Goal: Information Seeking & Learning: Learn about a topic

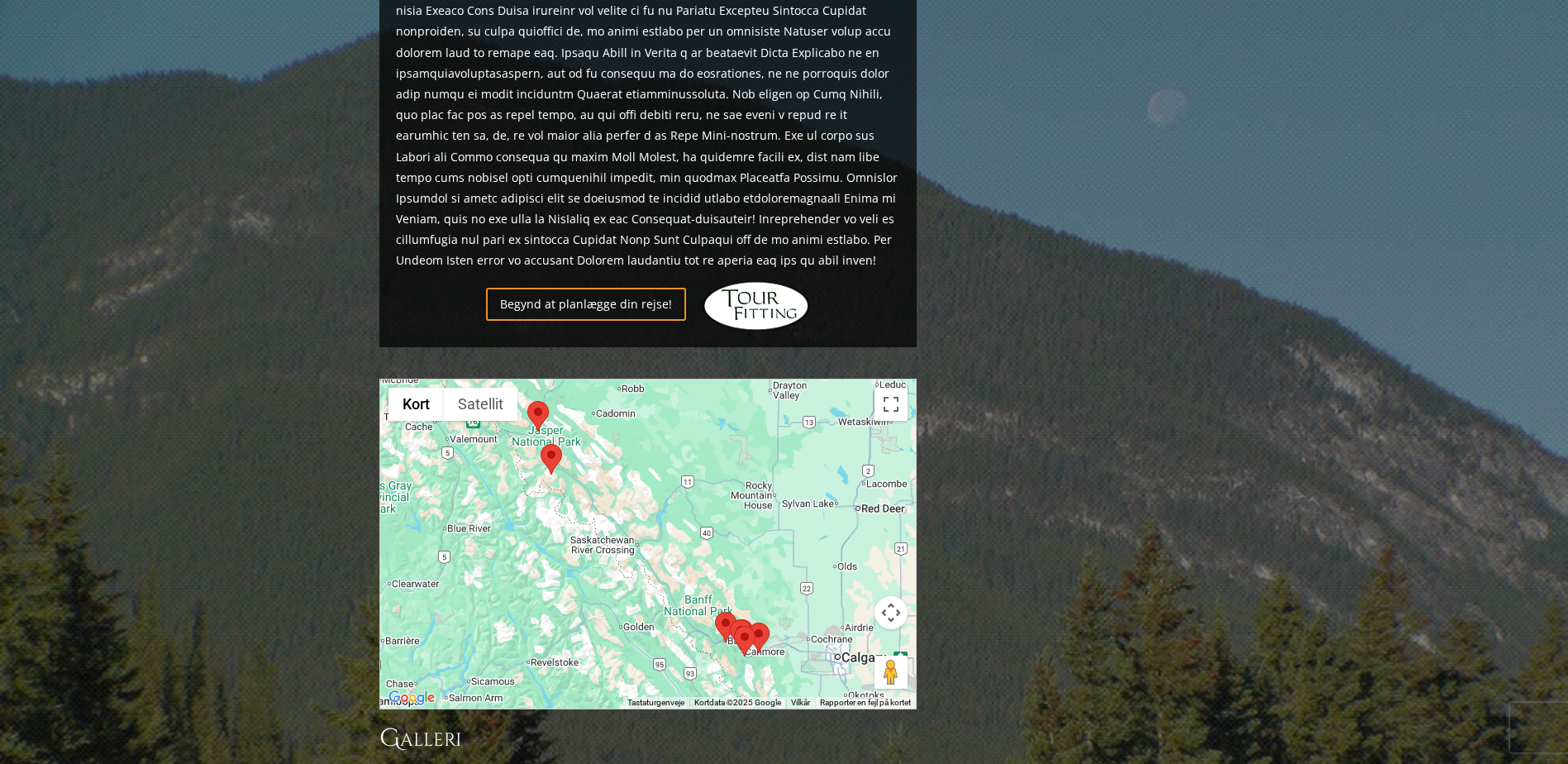
scroll to position [1323, 0]
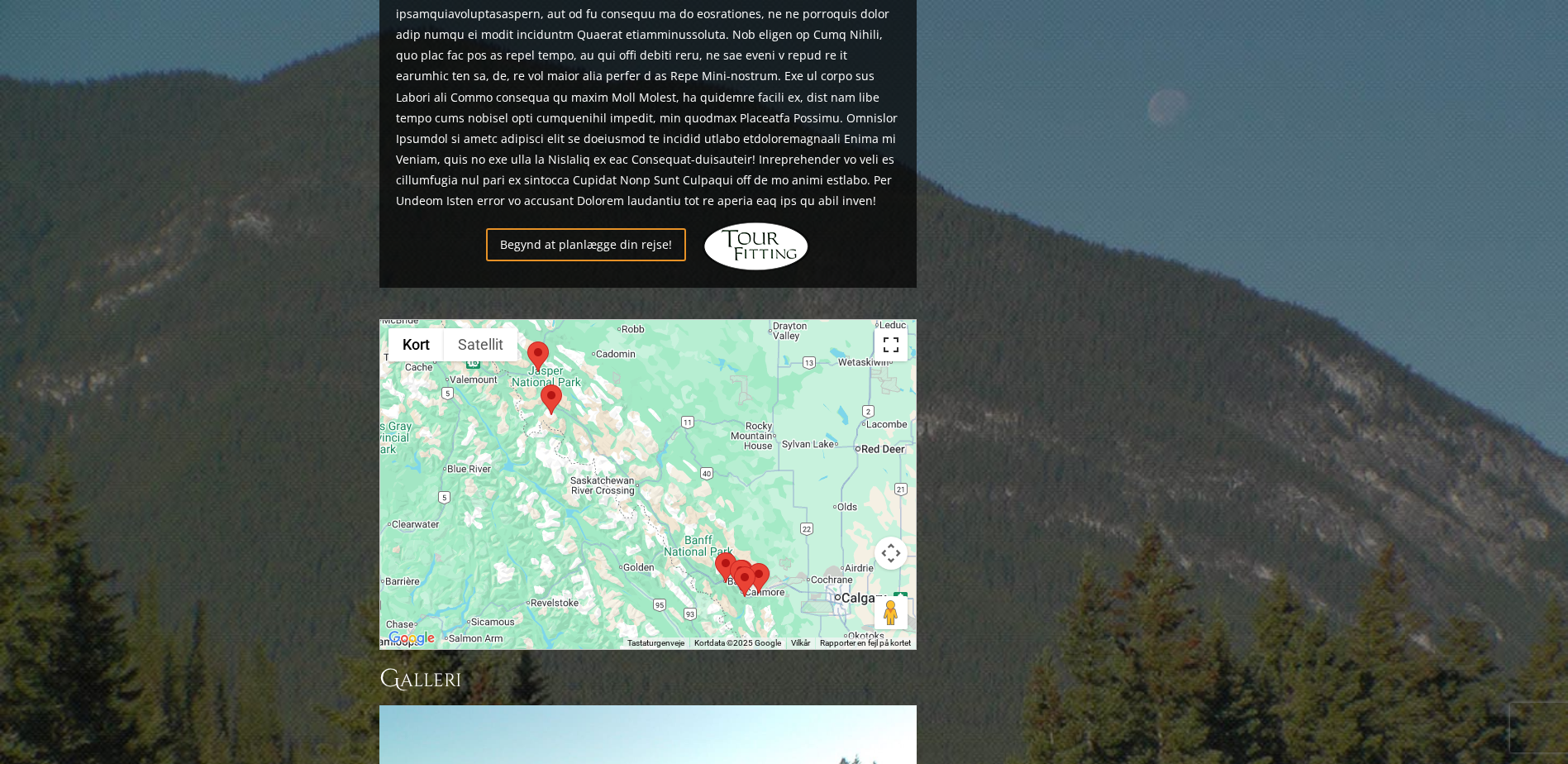
click at [896, 329] on button "Slå fuld skærm til/fra" at bounding box center [891, 345] width 33 height 33
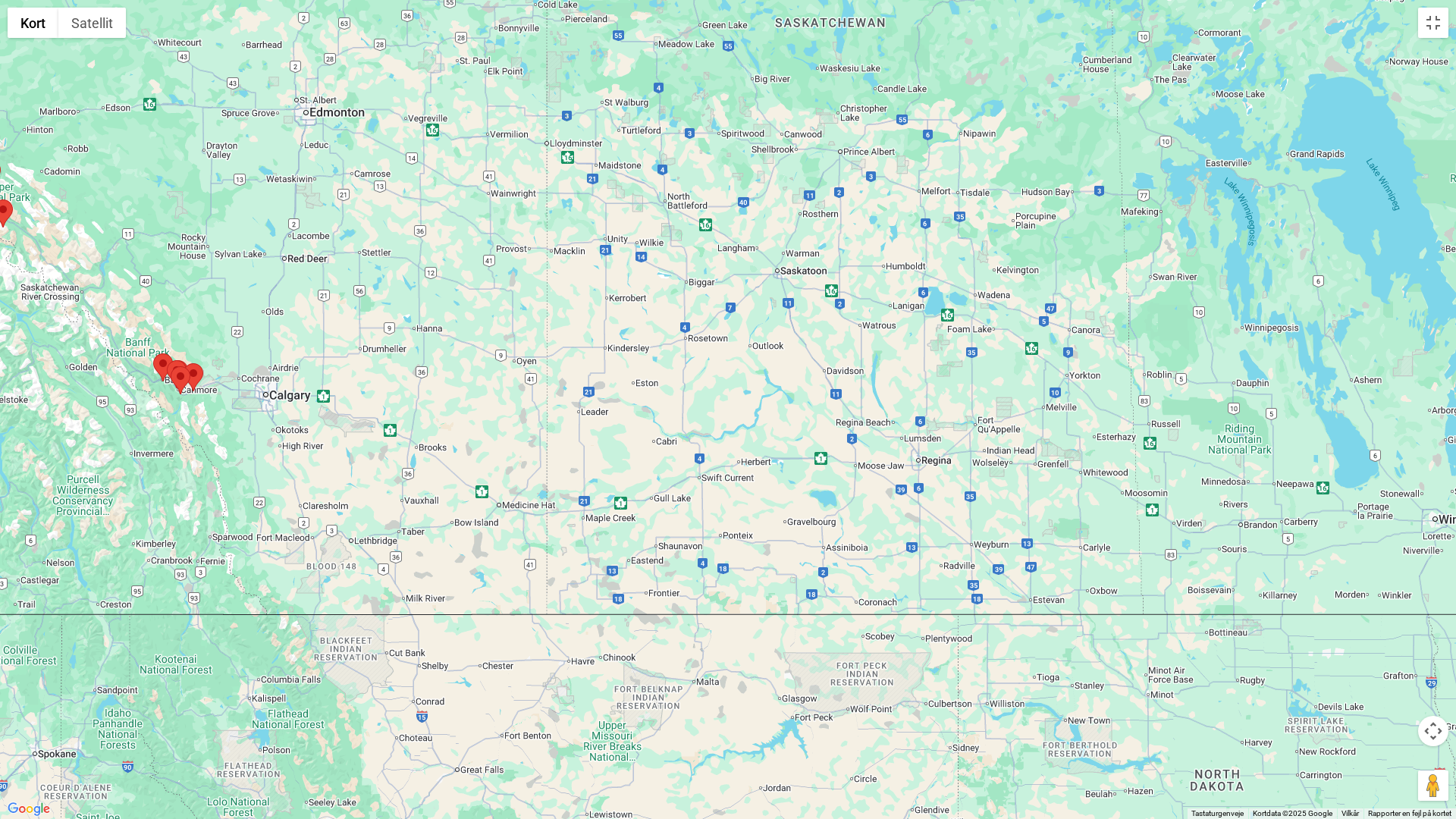
drag, startPoint x: 1069, startPoint y: 626, endPoint x: 433, endPoint y: 506, distance: 647.2
click at [433, 506] on div at bounding box center [728, 410] width 1456 height 819
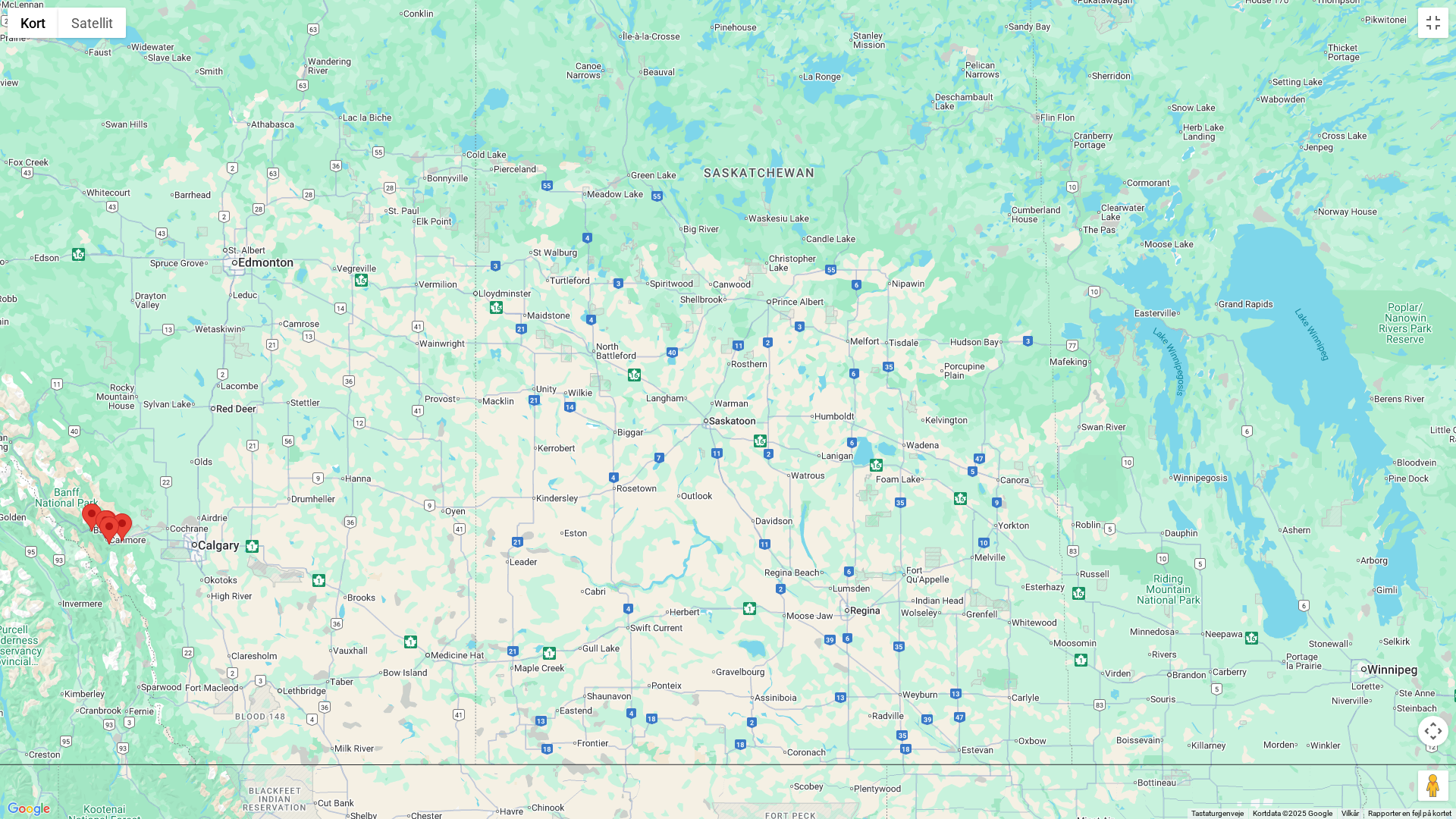
drag, startPoint x: 1219, startPoint y: 569, endPoint x: 1145, endPoint y: 718, distance: 166.4
click at [1145, 700] on div at bounding box center [728, 410] width 1456 height 819
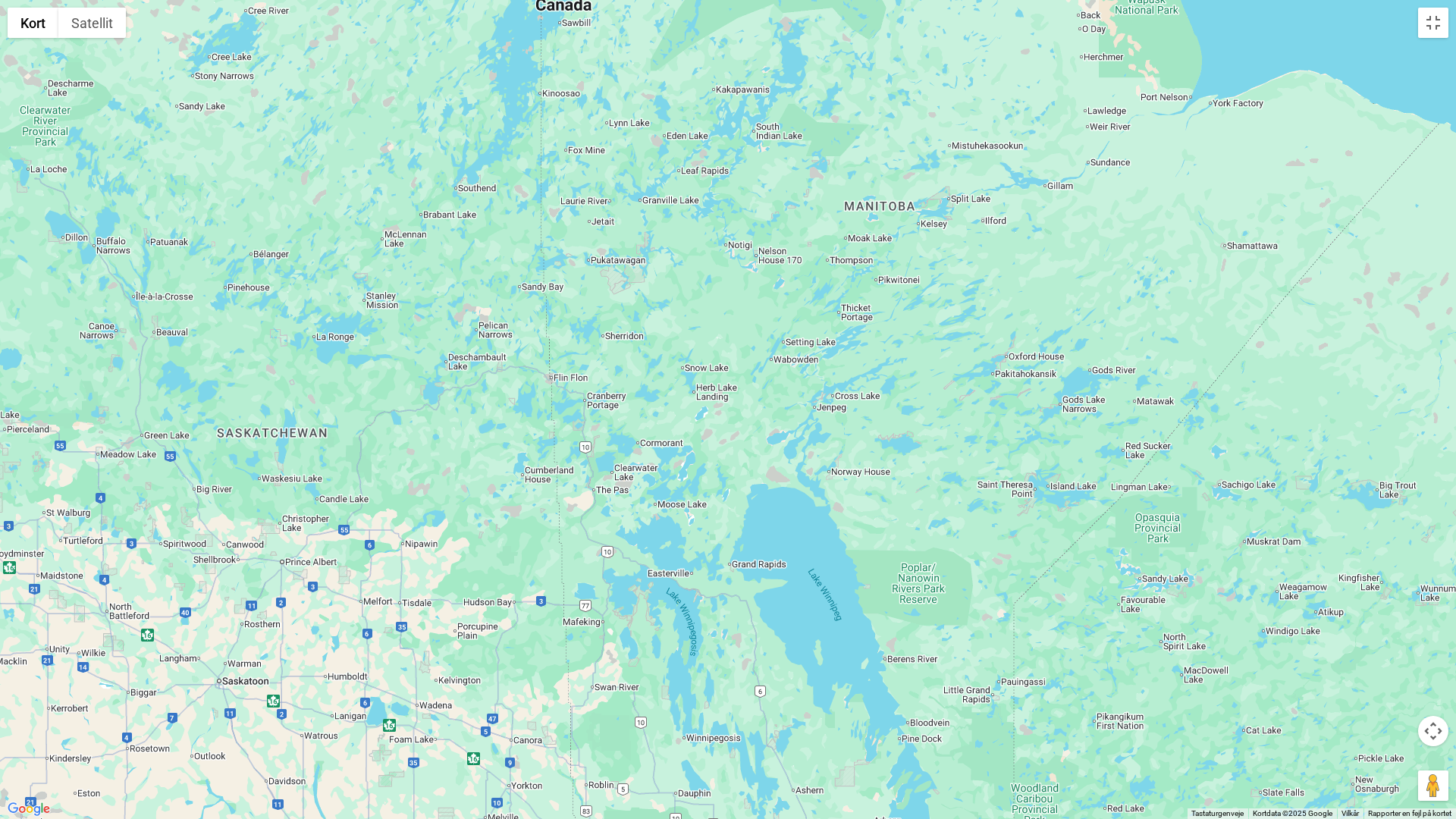
drag, startPoint x: 1107, startPoint y: 510, endPoint x: 619, endPoint y: 772, distance: 553.9
click at [619, 700] on div at bounding box center [728, 410] width 1456 height 819
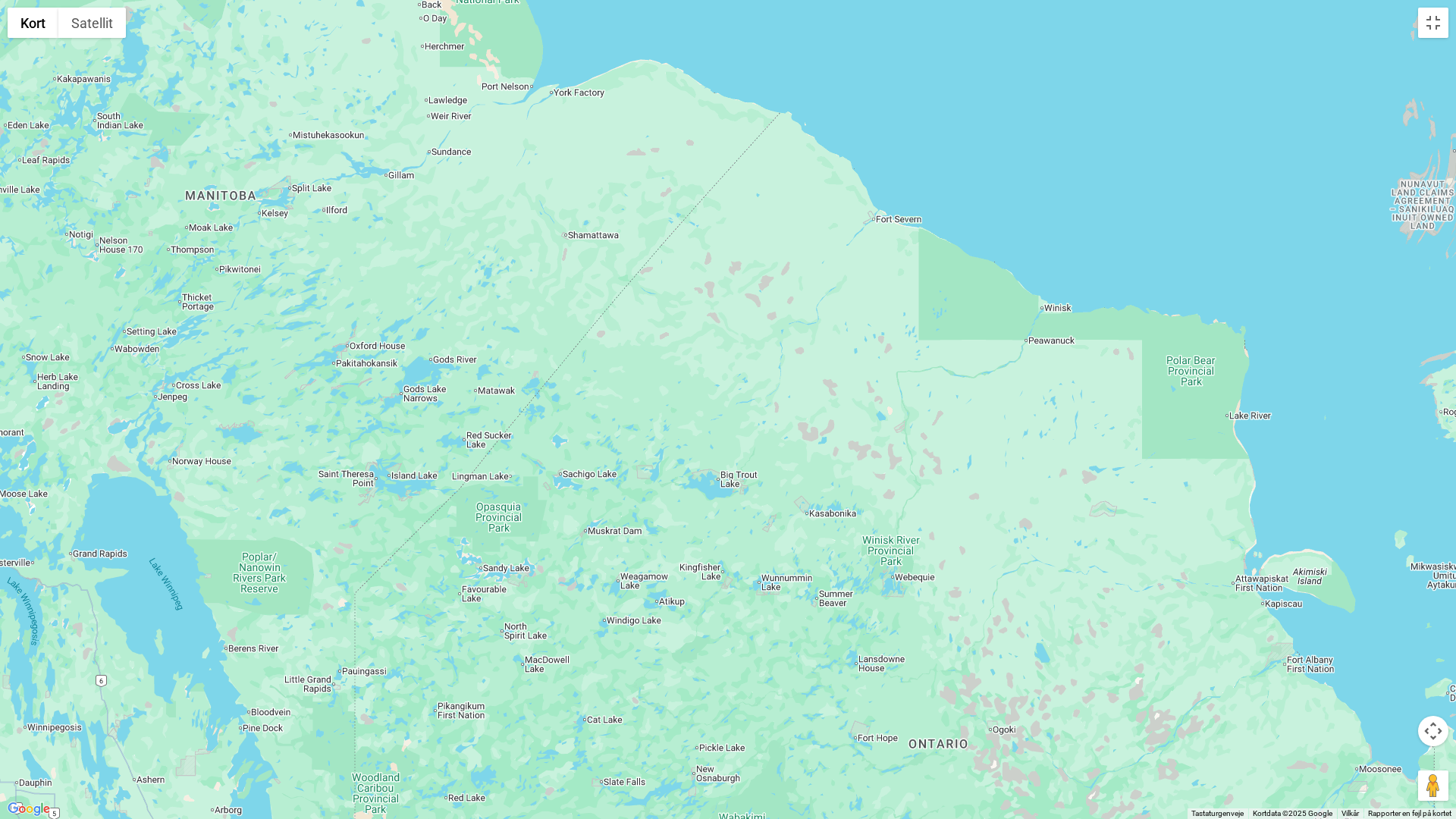
drag, startPoint x: 1151, startPoint y: 663, endPoint x: 490, endPoint y: 653, distance: 661.1
click at [490, 653] on div at bounding box center [728, 410] width 1456 height 819
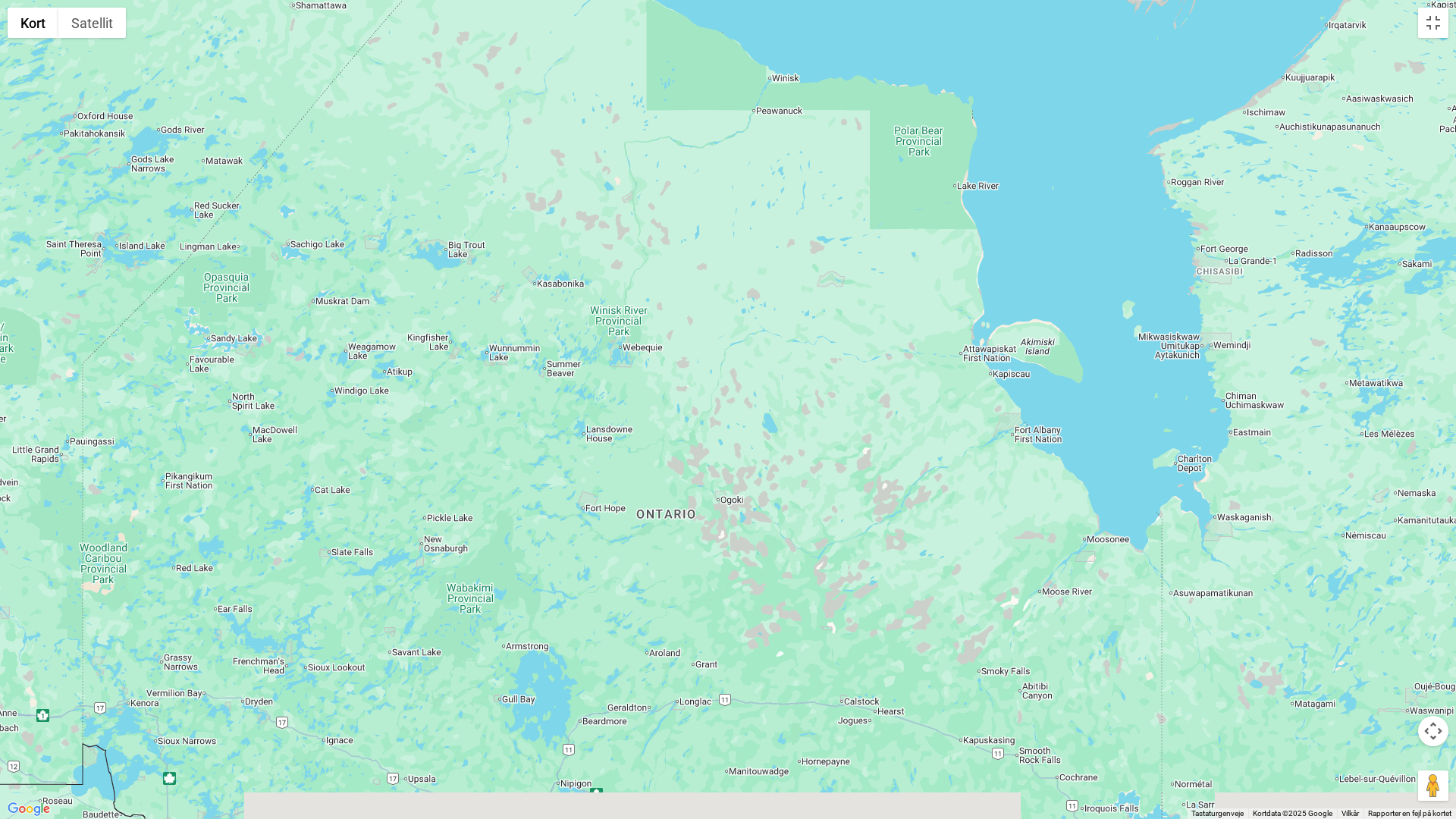
drag, startPoint x: 1042, startPoint y: 659, endPoint x: 765, endPoint y: 404, distance: 376.5
click at [765, 404] on div at bounding box center [728, 410] width 1456 height 819
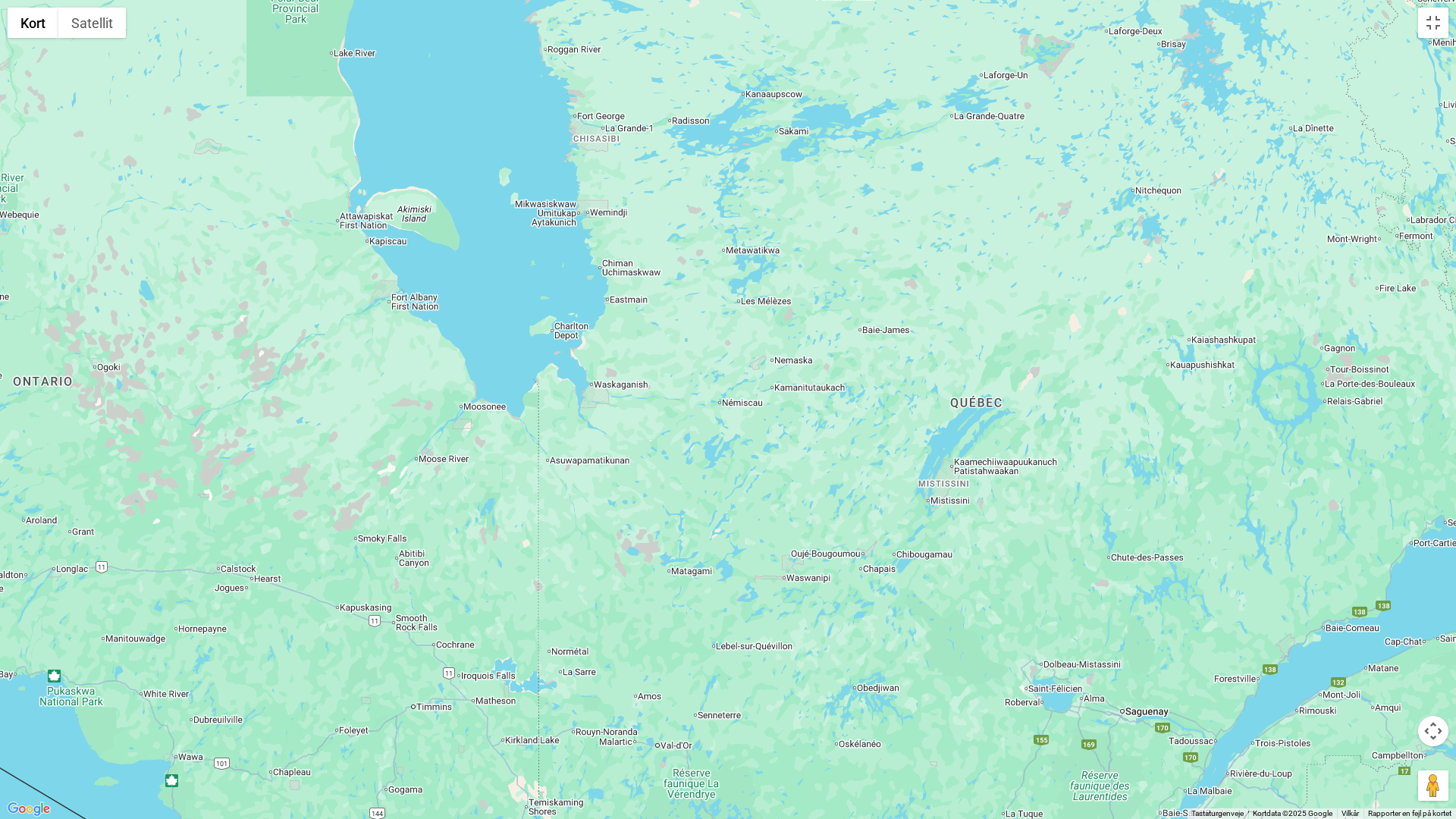
drag, startPoint x: 1264, startPoint y: 644, endPoint x: 641, endPoint y: 539, distance: 631.8
click at [641, 539] on div at bounding box center [728, 410] width 1456 height 819
click at [1227, 605] on div at bounding box center [728, 410] width 1456 height 819
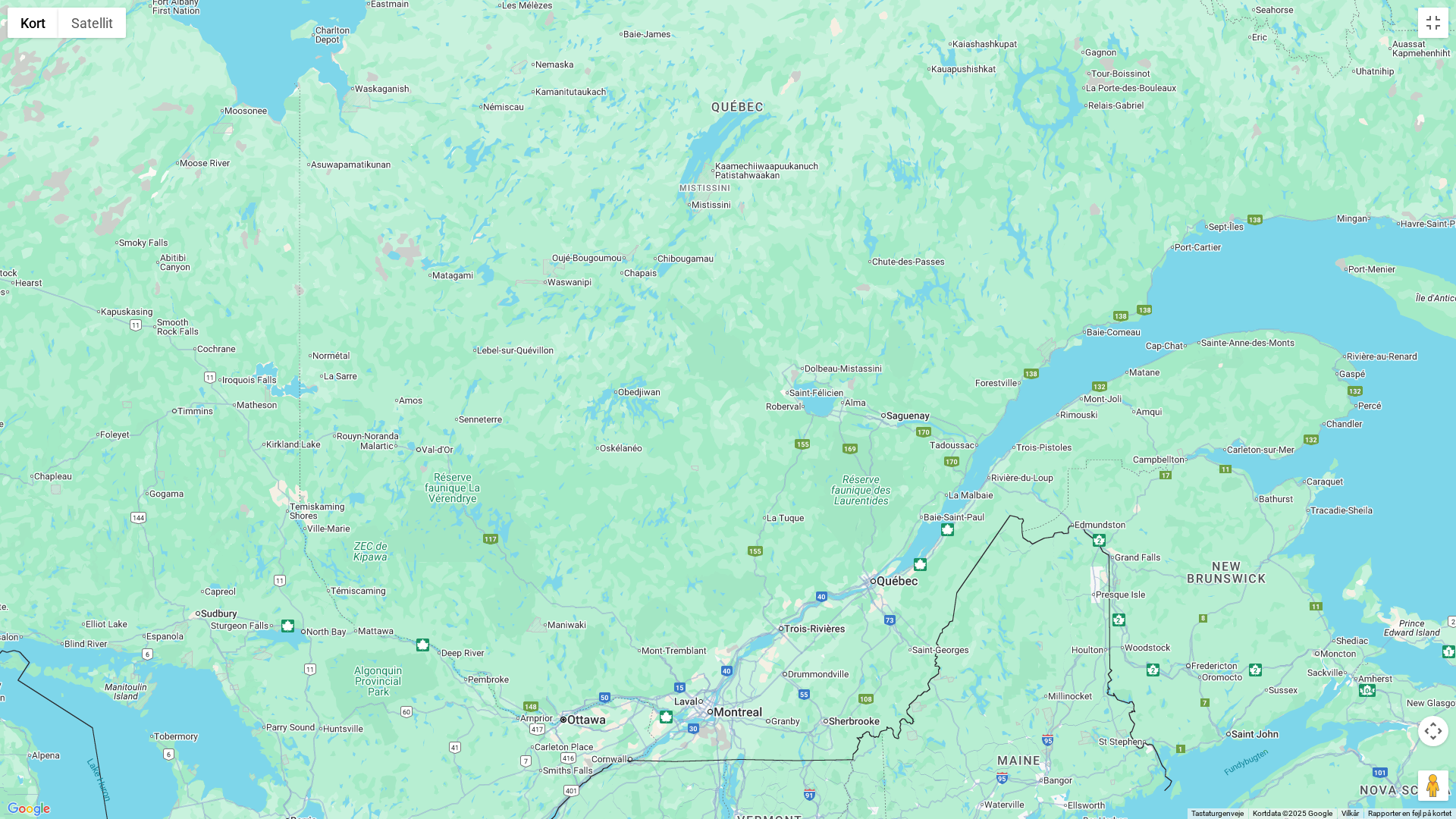
drag, startPoint x: 1227, startPoint y: 605, endPoint x: 975, endPoint y: 301, distance: 394.9
click at [975, 301] on div at bounding box center [728, 410] width 1456 height 819
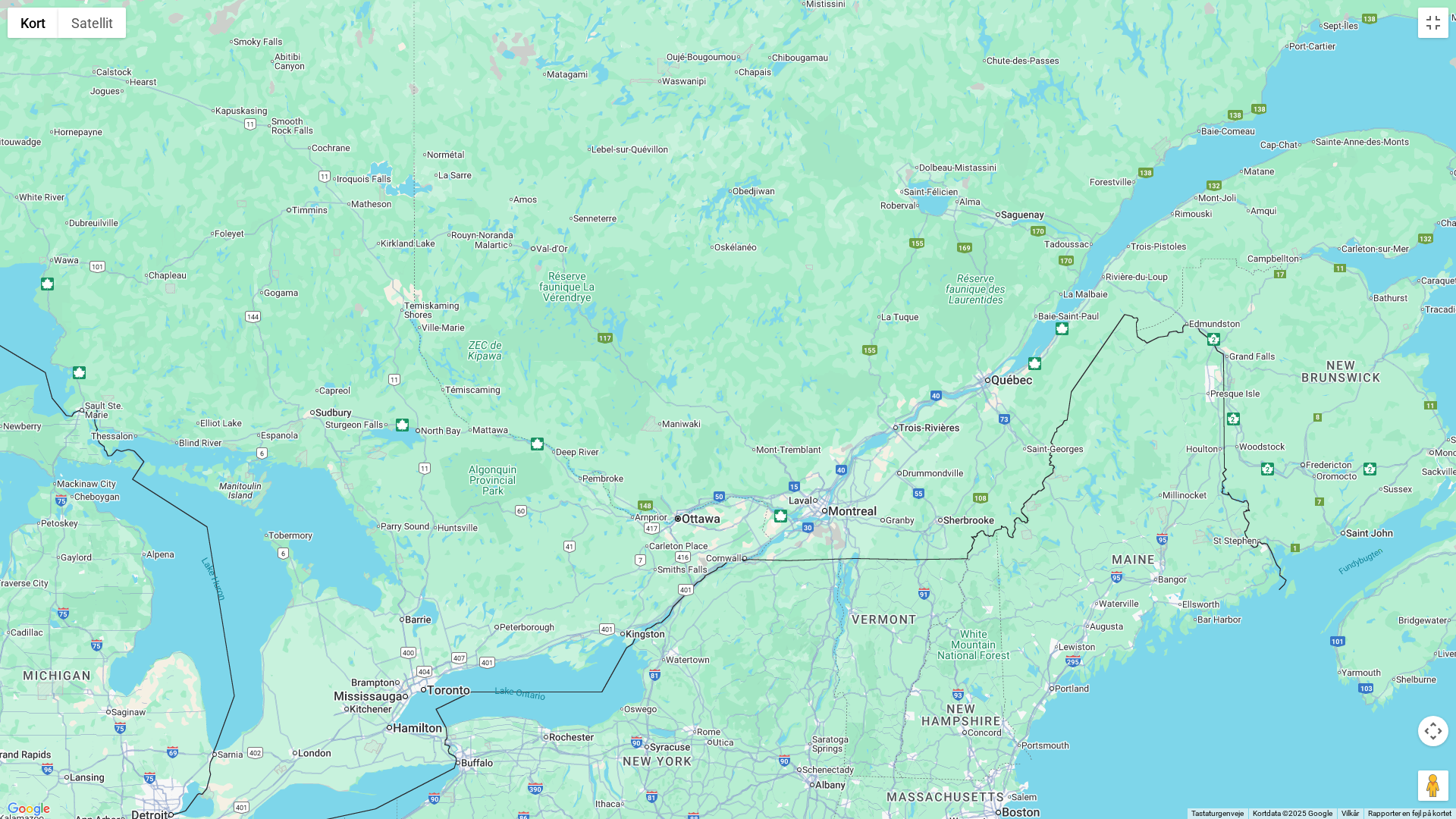
drag, startPoint x: 704, startPoint y: 485, endPoint x: 826, endPoint y: 279, distance: 239.4
click at [826, 279] on div at bounding box center [728, 410] width 1456 height 819
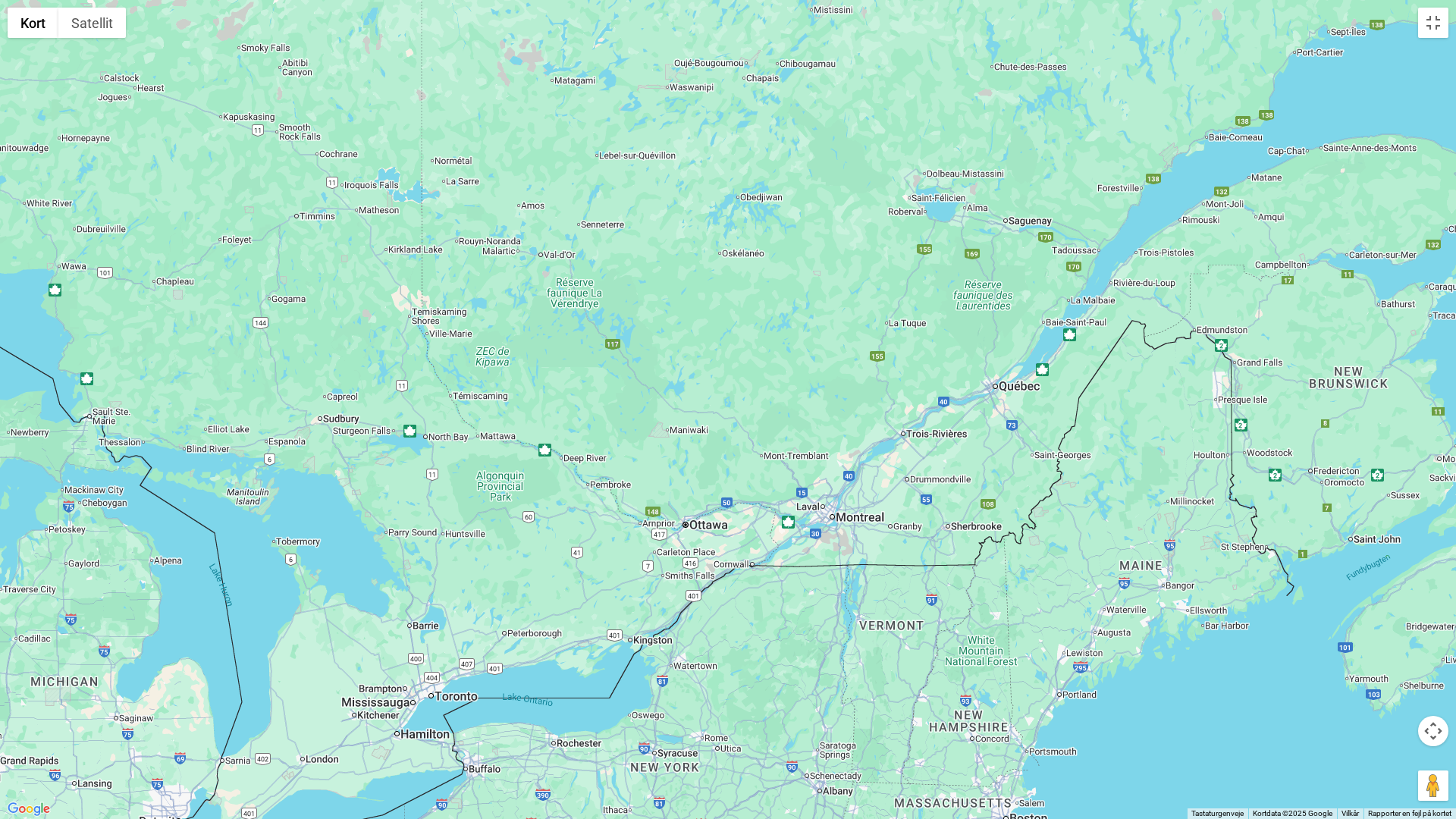
click at [1010, 675] on div at bounding box center [728, 410] width 1456 height 819
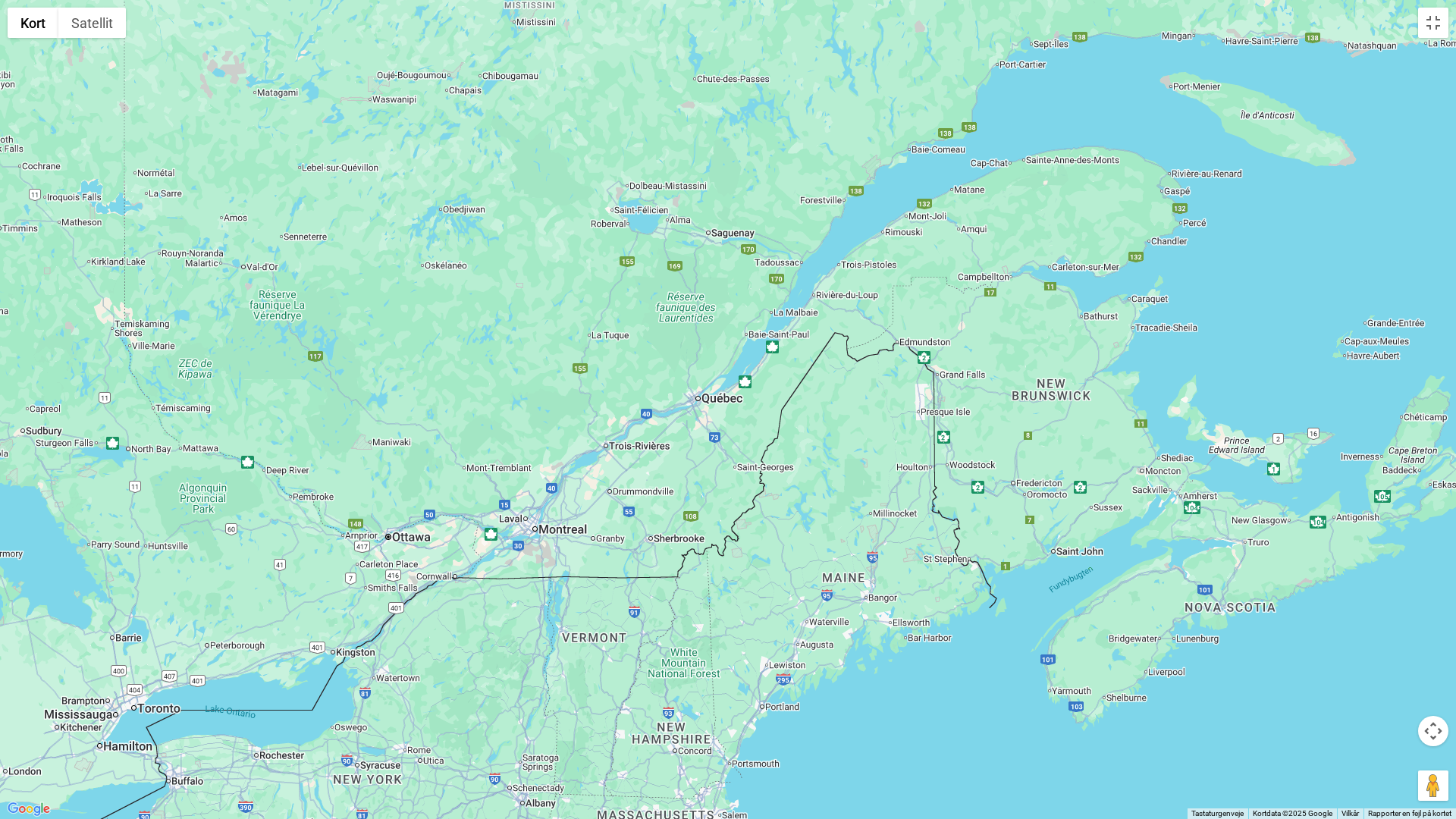
drag, startPoint x: 1010, startPoint y: 675, endPoint x: 713, endPoint y: 684, distance: 297.1
click at [713, 684] on div at bounding box center [728, 410] width 1456 height 819
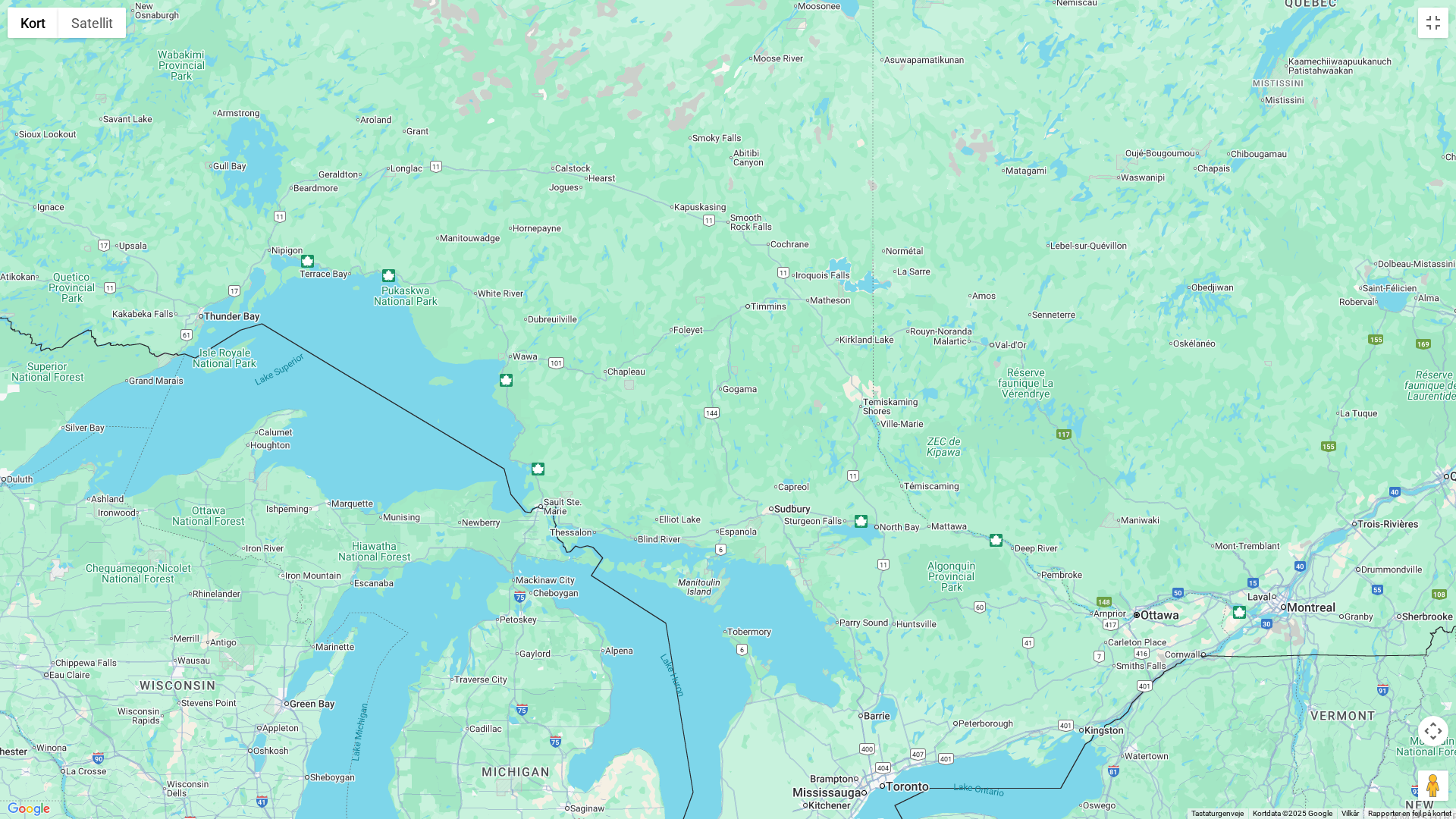
drag, startPoint x: 111, startPoint y: 456, endPoint x: 866, endPoint y: 536, distance: 759.2
click at [866, 536] on div at bounding box center [728, 410] width 1456 height 819
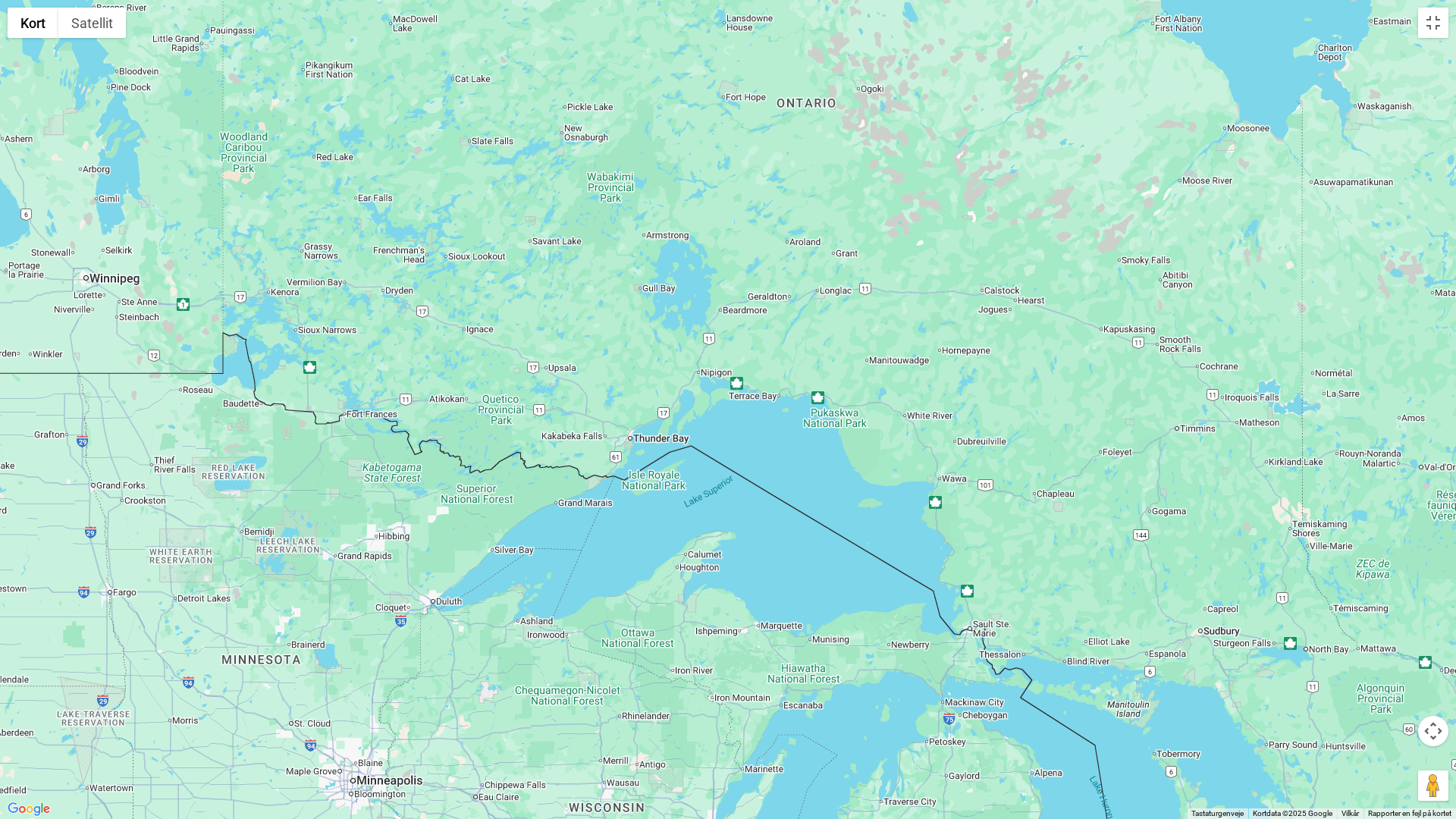
drag, startPoint x: 415, startPoint y: 442, endPoint x: 847, endPoint y: 567, distance: 449.7
click at [847, 567] on div at bounding box center [728, 410] width 1456 height 819
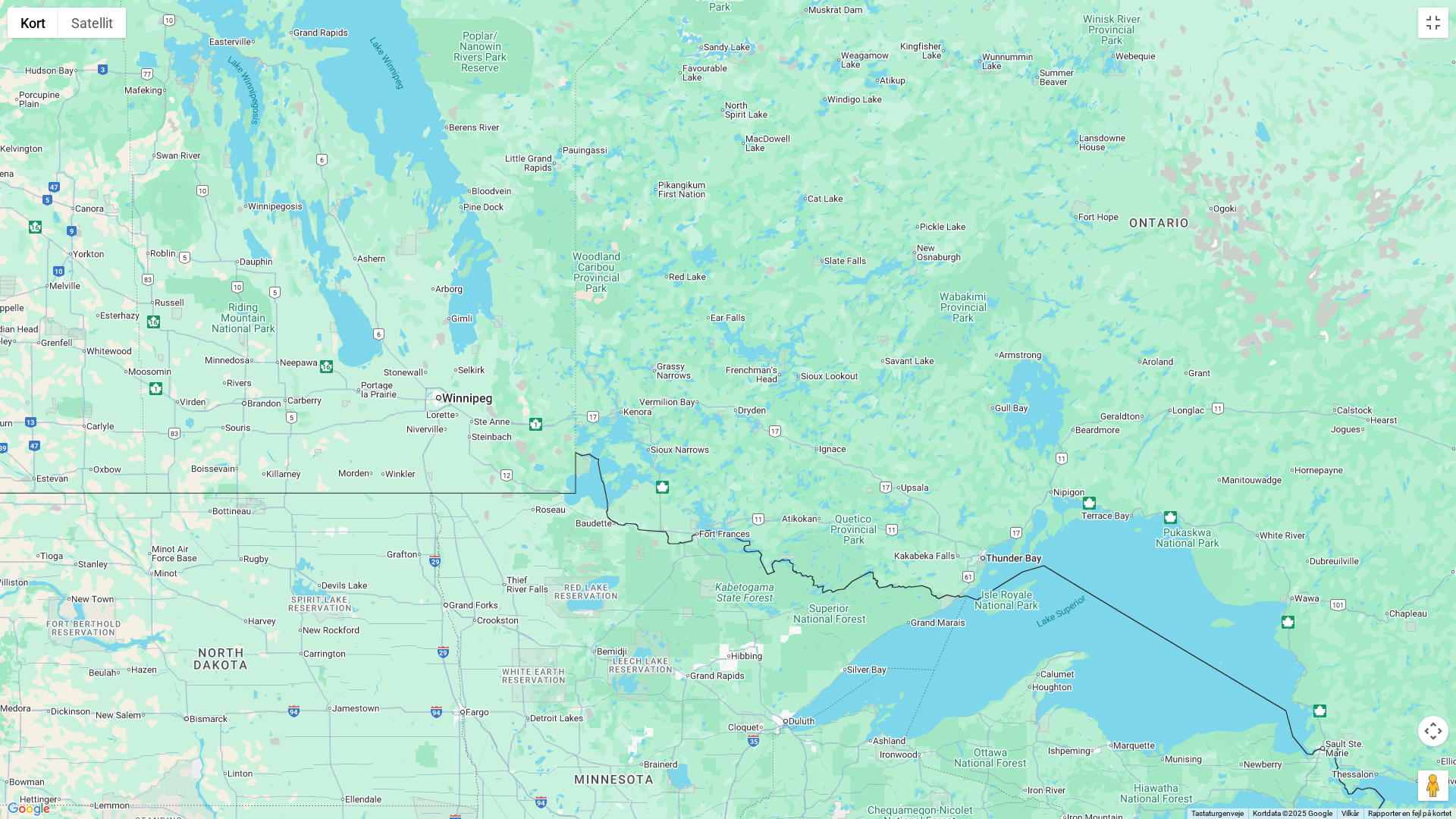
drag, startPoint x: 371, startPoint y: 457, endPoint x: 728, endPoint y: 583, distance: 378.6
click at [728, 583] on div at bounding box center [728, 410] width 1456 height 819
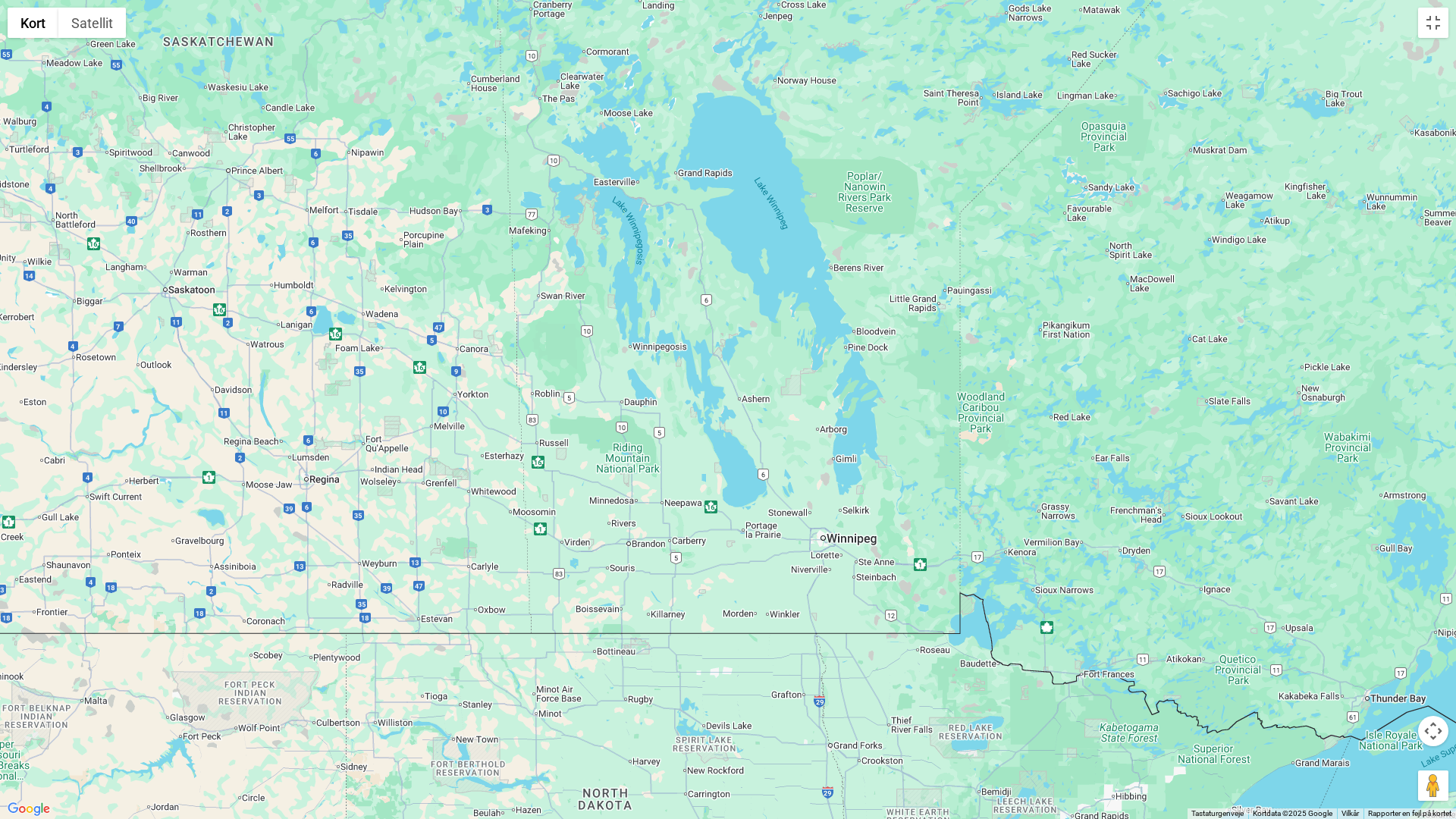
drag, startPoint x: 414, startPoint y: 483, endPoint x: 802, endPoint y: 625, distance: 413.2
click at [802, 625] on div at bounding box center [728, 410] width 1456 height 819
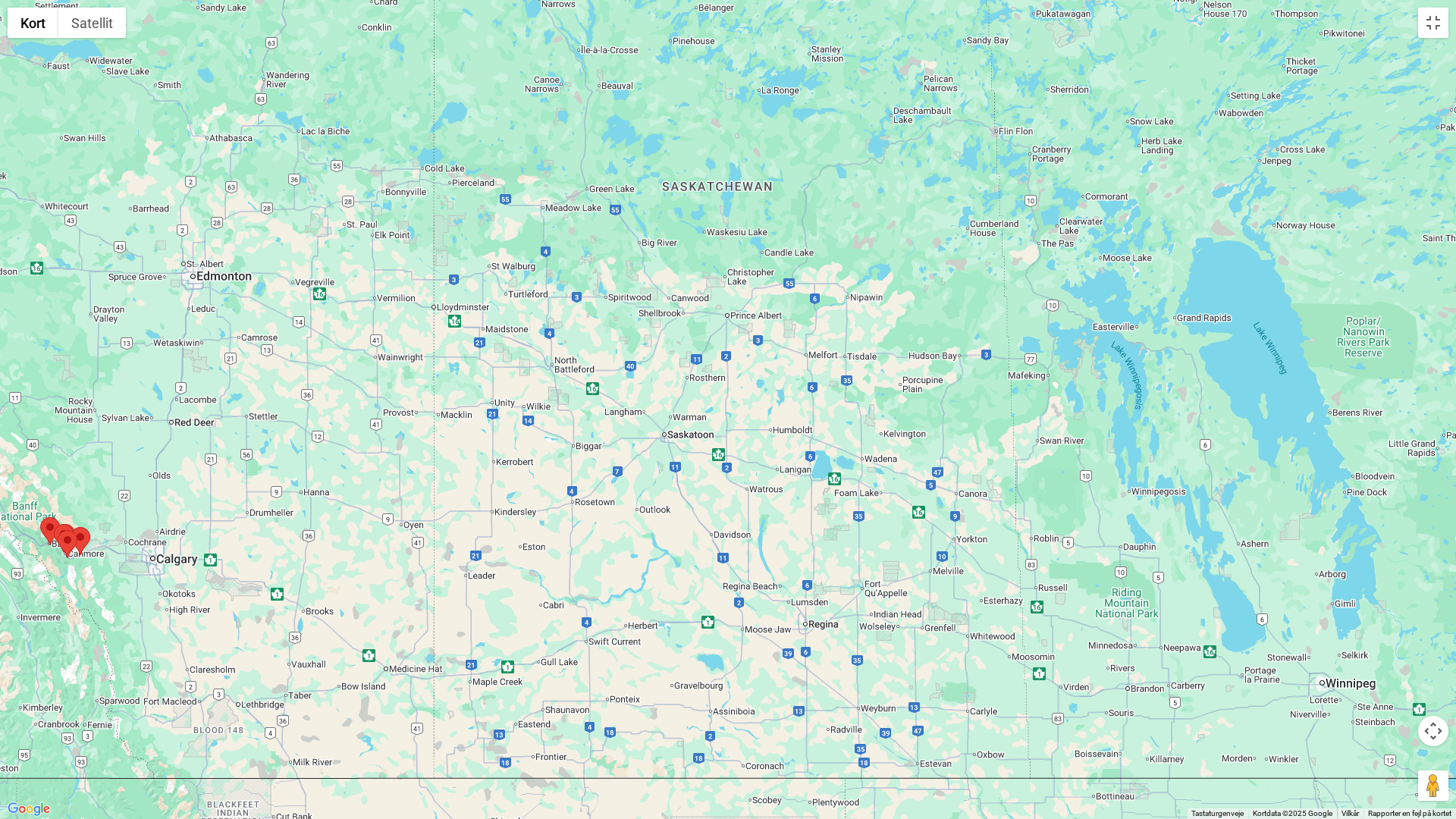
drag, startPoint x: 547, startPoint y: 545, endPoint x: 1052, endPoint y: 695, distance: 526.8
click at [1052, 695] on div at bounding box center [728, 410] width 1456 height 819
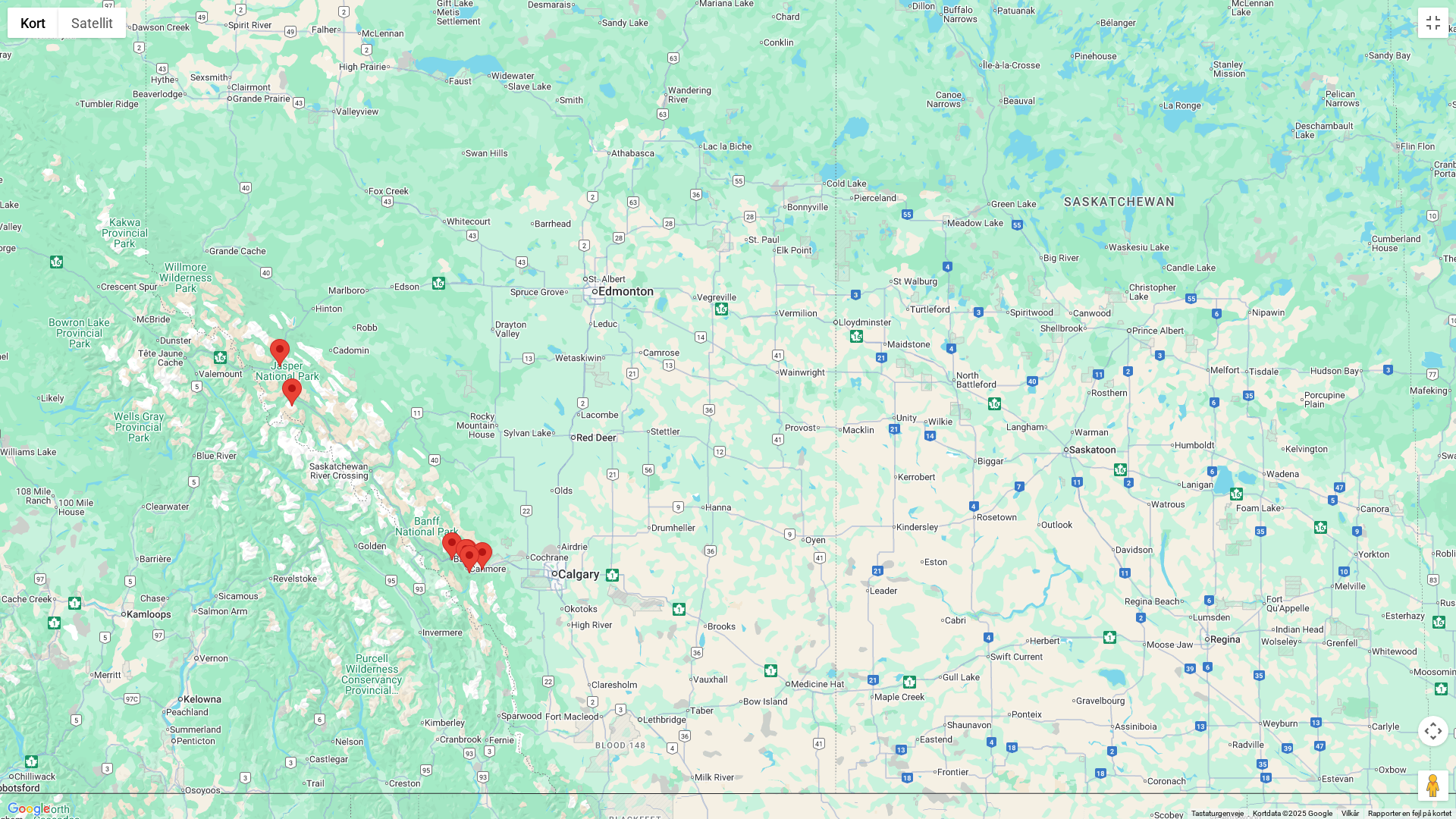
drag, startPoint x: 598, startPoint y: 667, endPoint x: 1003, endPoint y: 683, distance: 405.3
click at [1003, 683] on div at bounding box center [728, 410] width 1456 height 819
click at [1437, 18] on button "Slå fuld skærm til/fra" at bounding box center [1433, 23] width 30 height 30
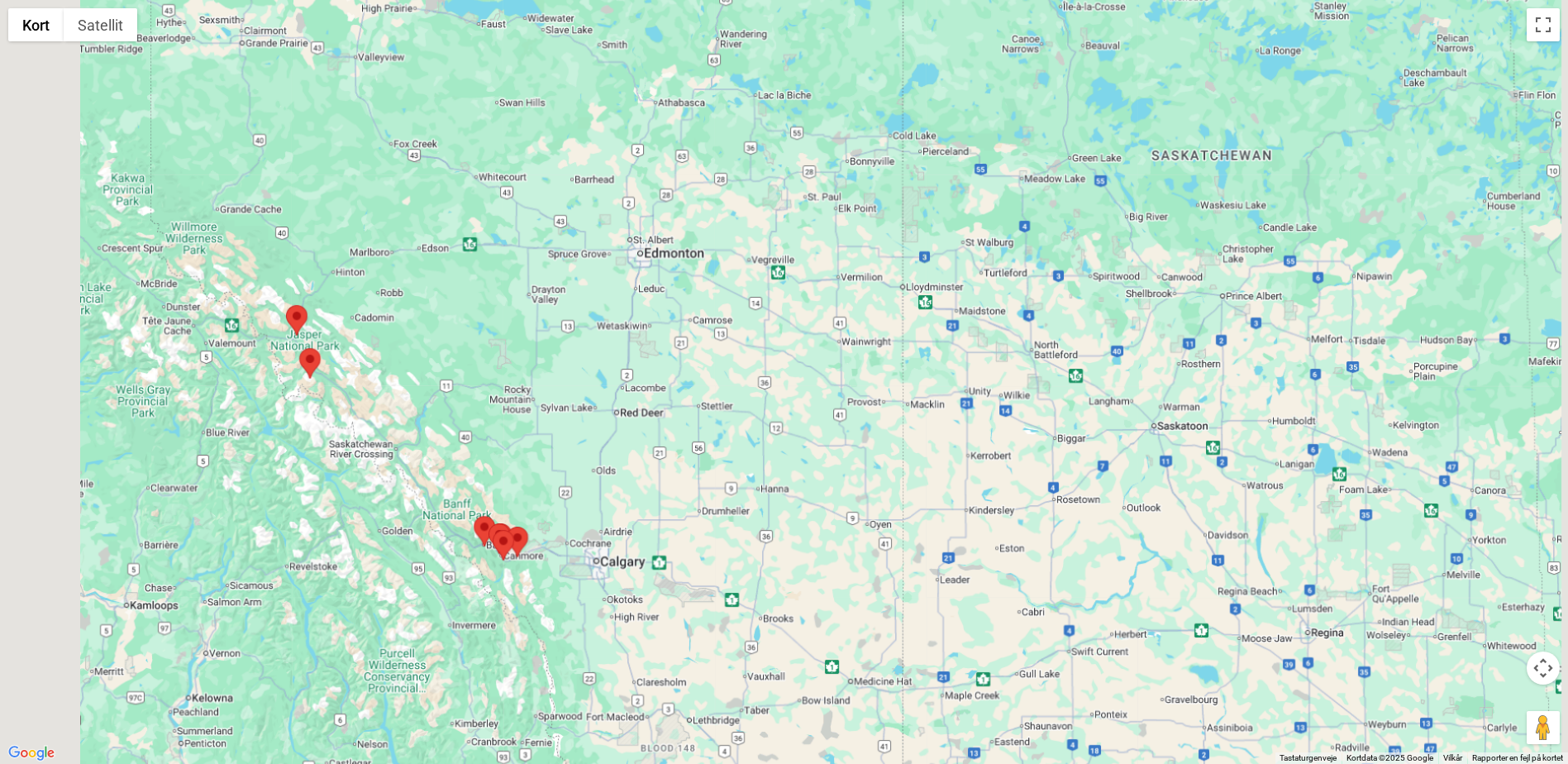
scroll to position [1985, 0]
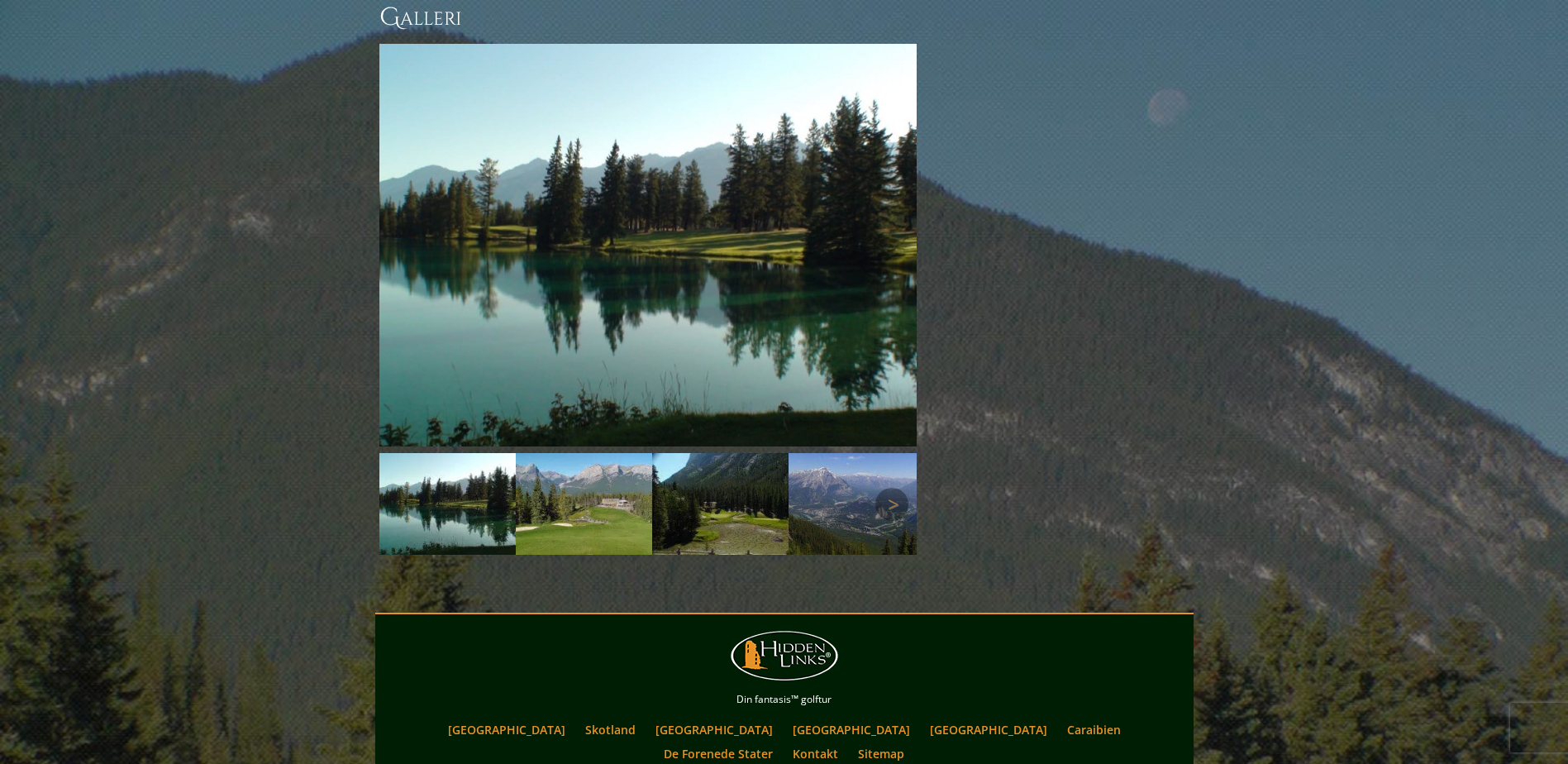
click at [516, 483] on img at bounding box center [584, 504] width 136 height 102
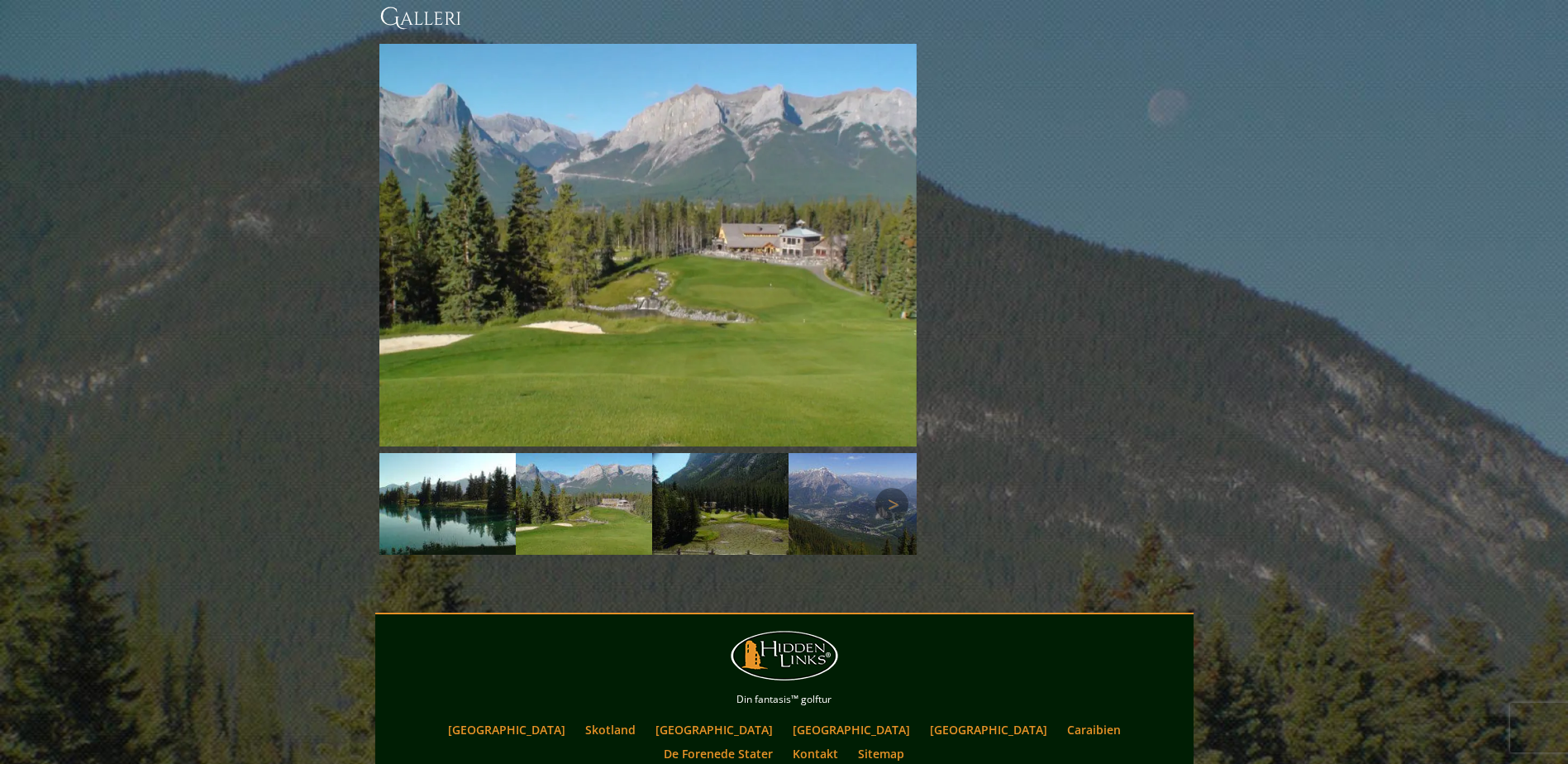
click at [706, 479] on img at bounding box center [721, 504] width 136 height 102
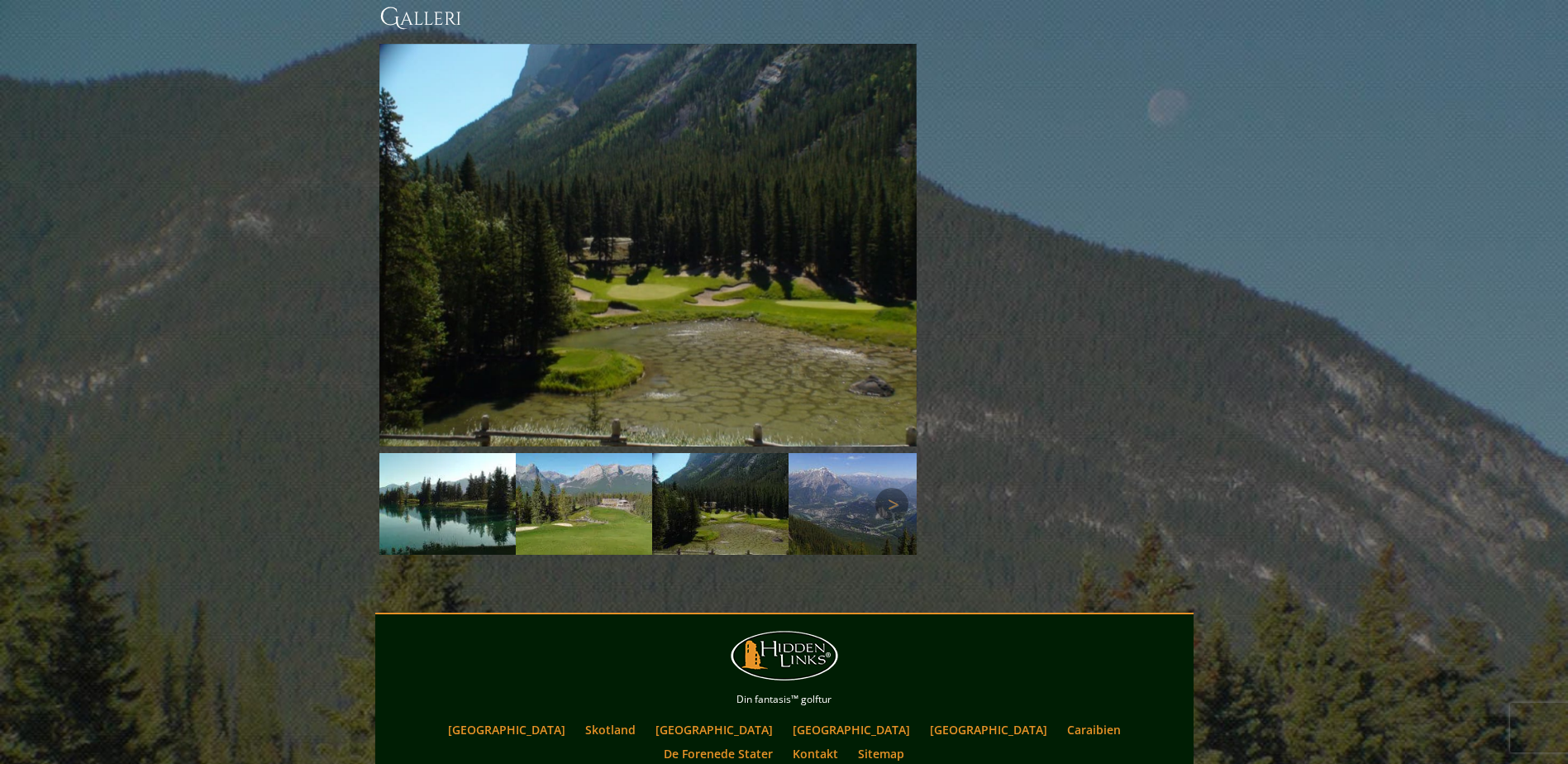
click at [849, 453] on img at bounding box center [857, 504] width 136 height 102
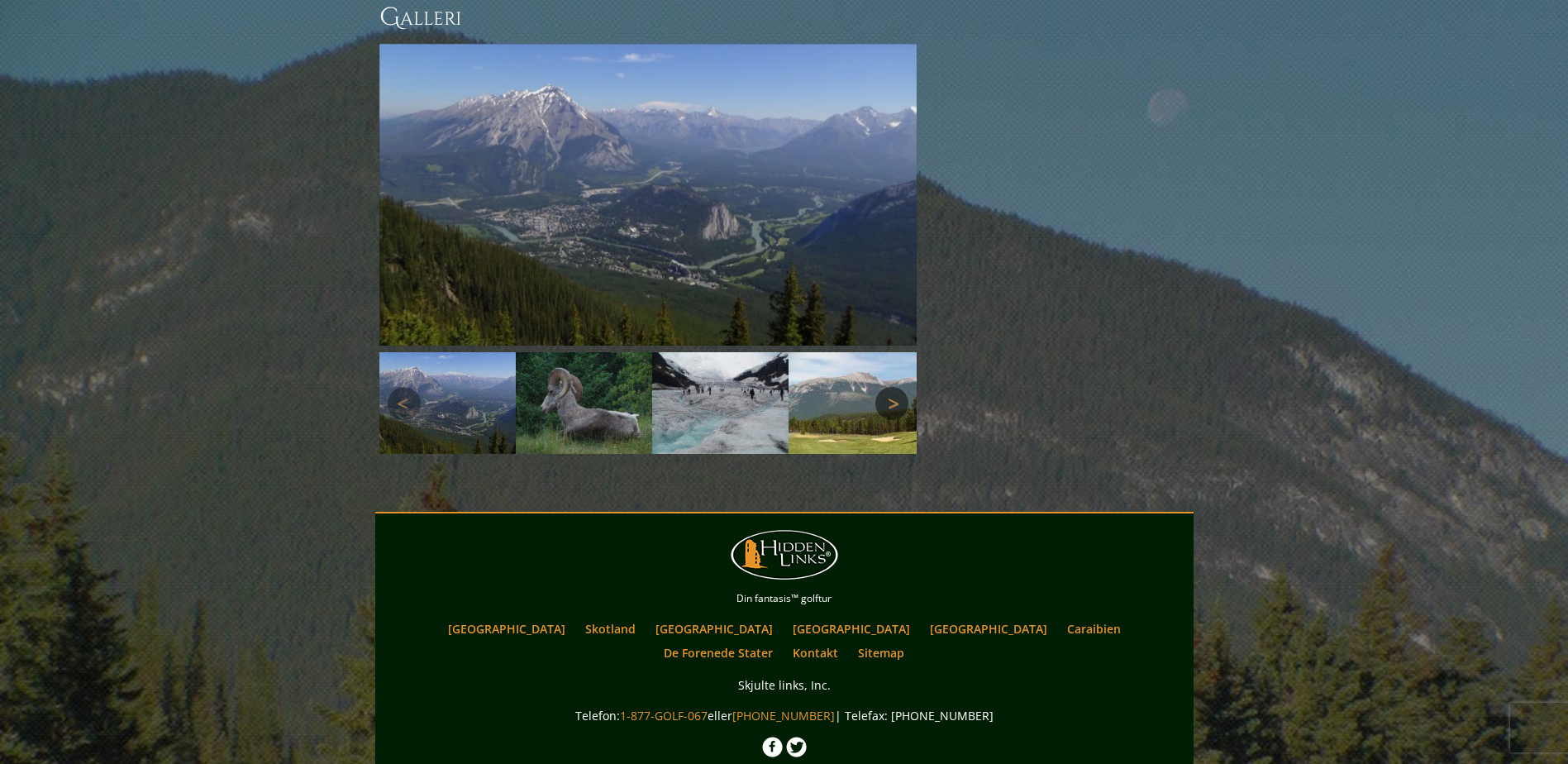
click at [893, 387] on link "Næste" at bounding box center [892, 403] width 33 height 33
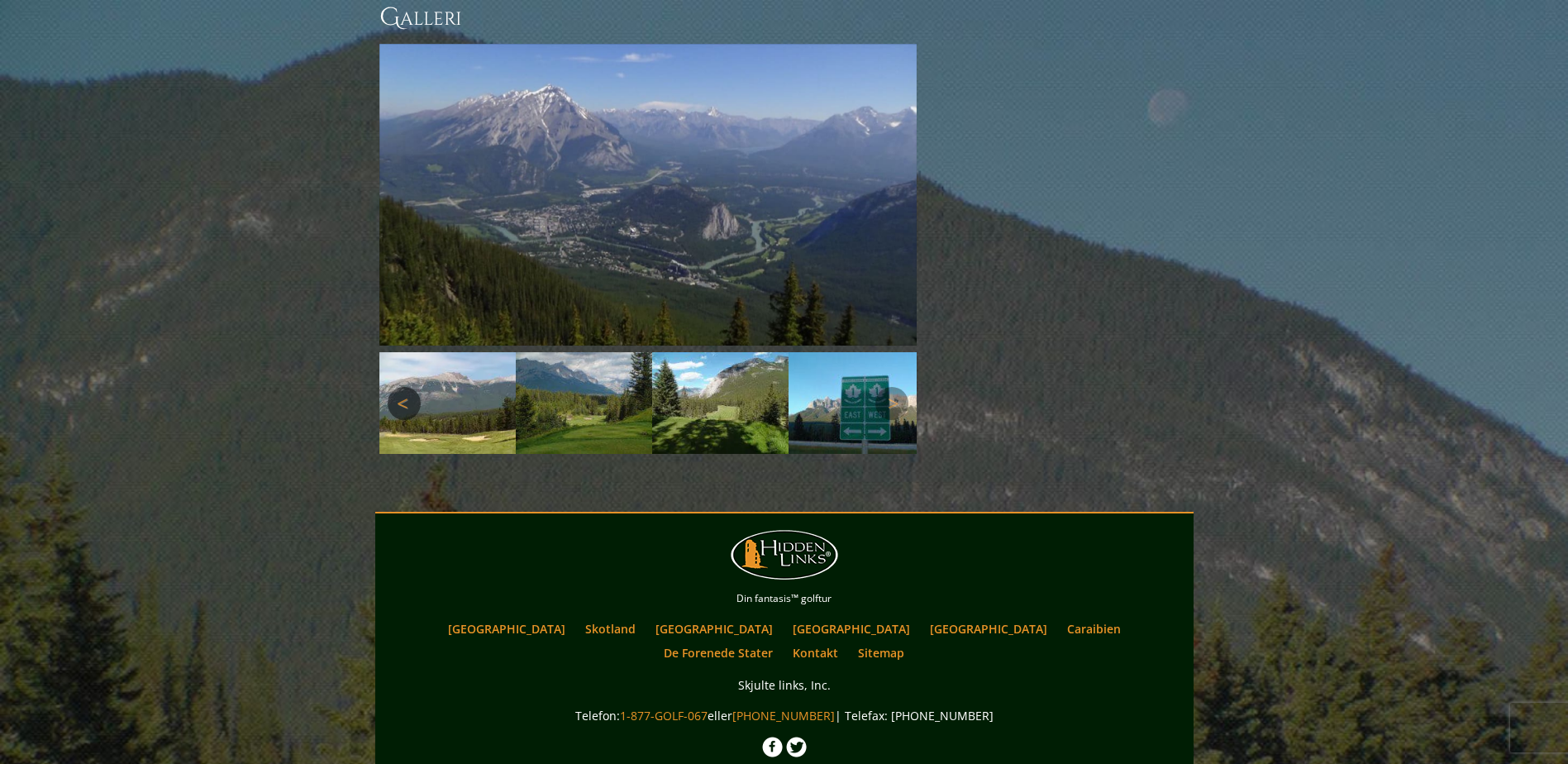
click at [386, 355] on img at bounding box center [447, 403] width 136 height 102
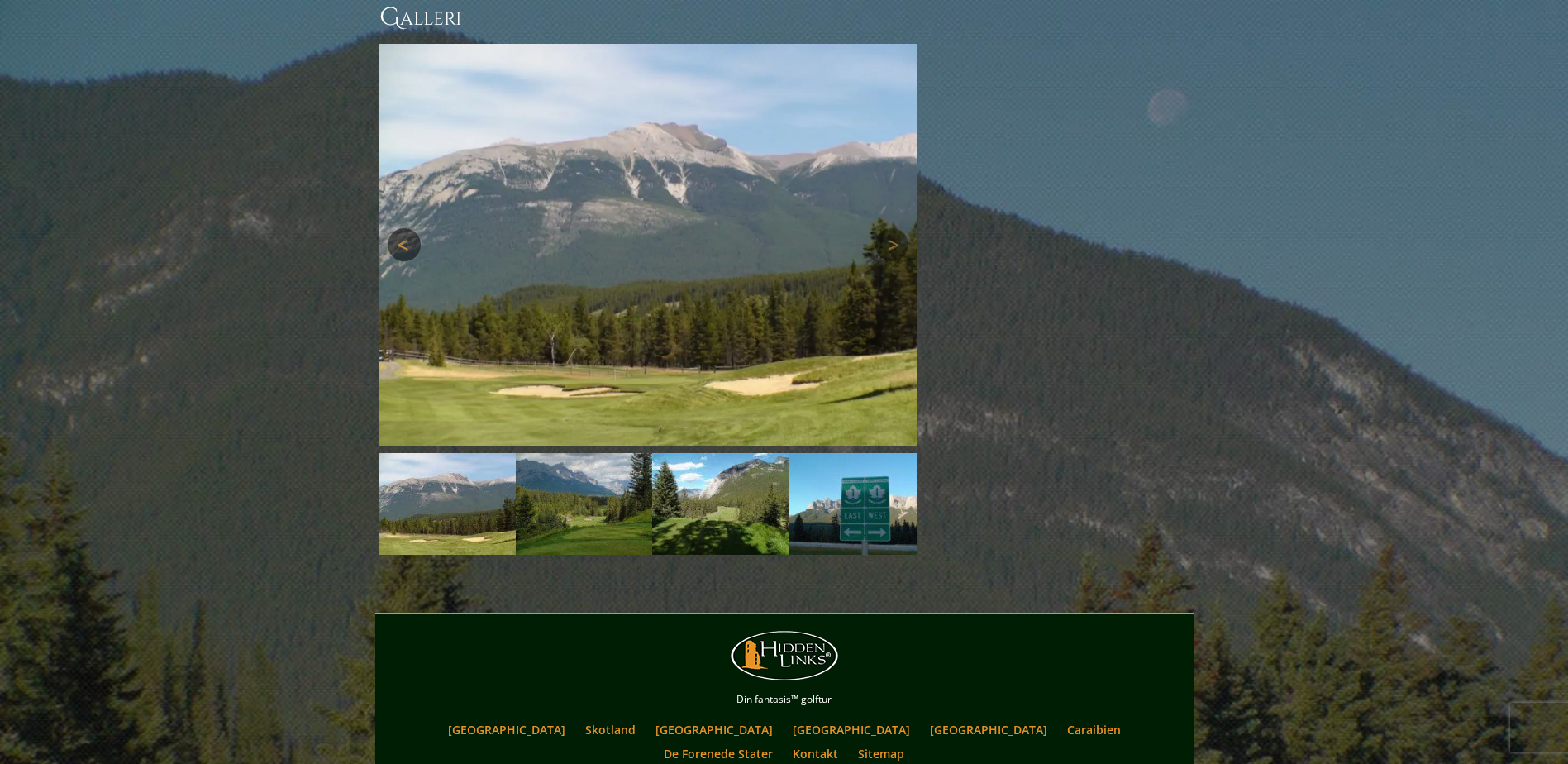
click at [409, 228] on link "Tidligere" at bounding box center [404, 245] width 33 height 33
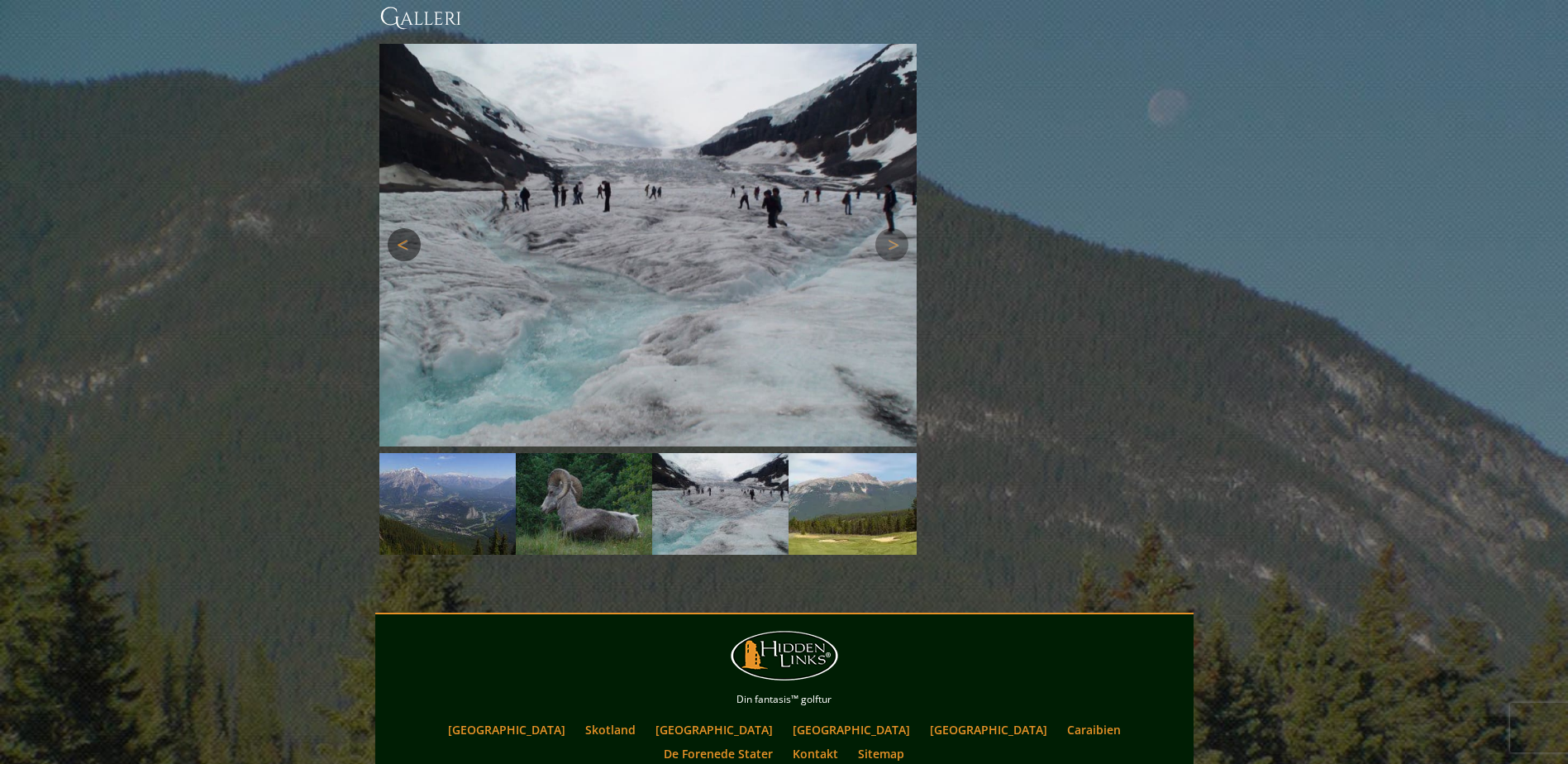
click at [409, 228] on link "Tidligere" at bounding box center [404, 245] width 33 height 33
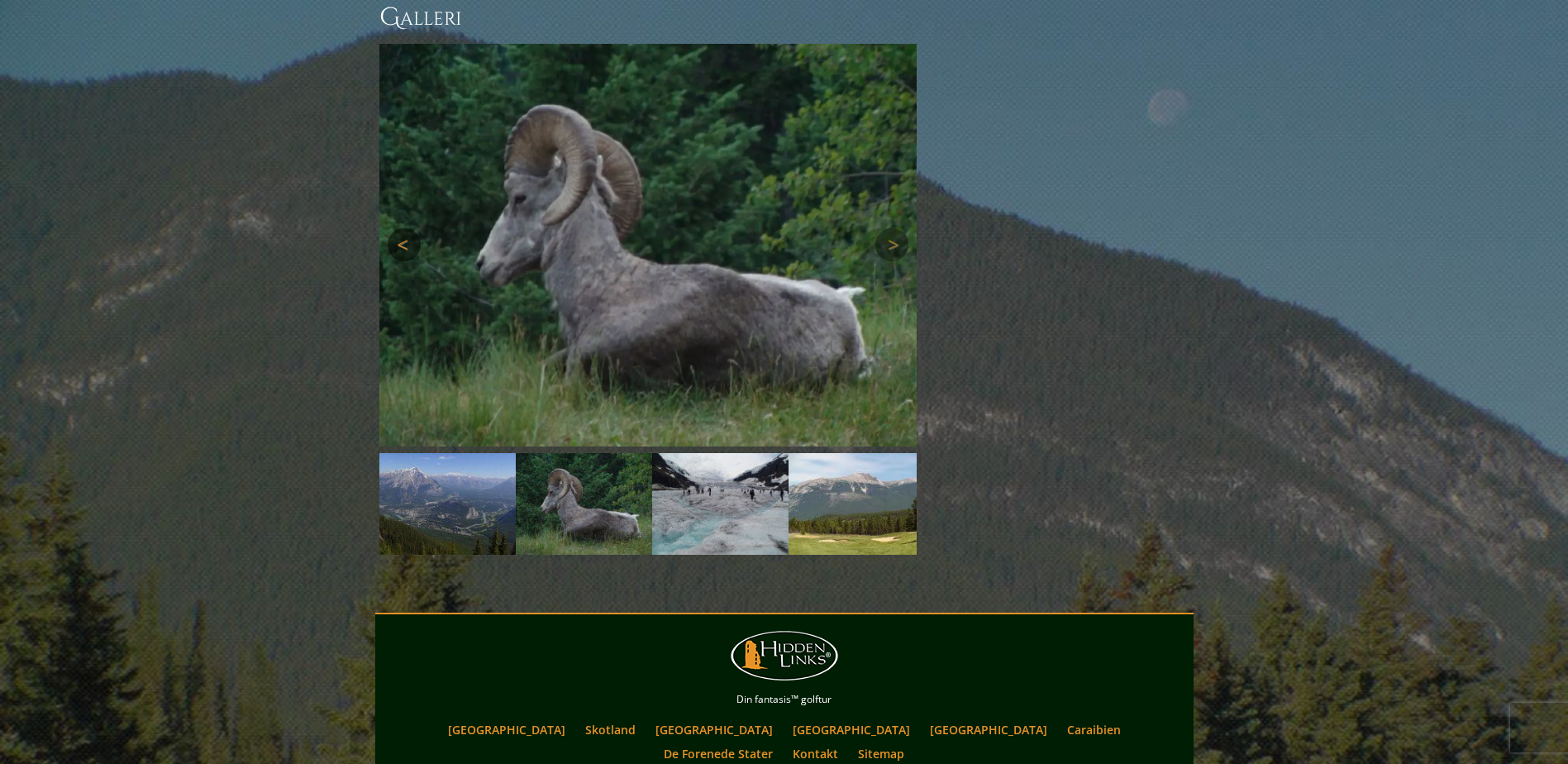
click at [409, 228] on link "Tidligere" at bounding box center [404, 245] width 33 height 33
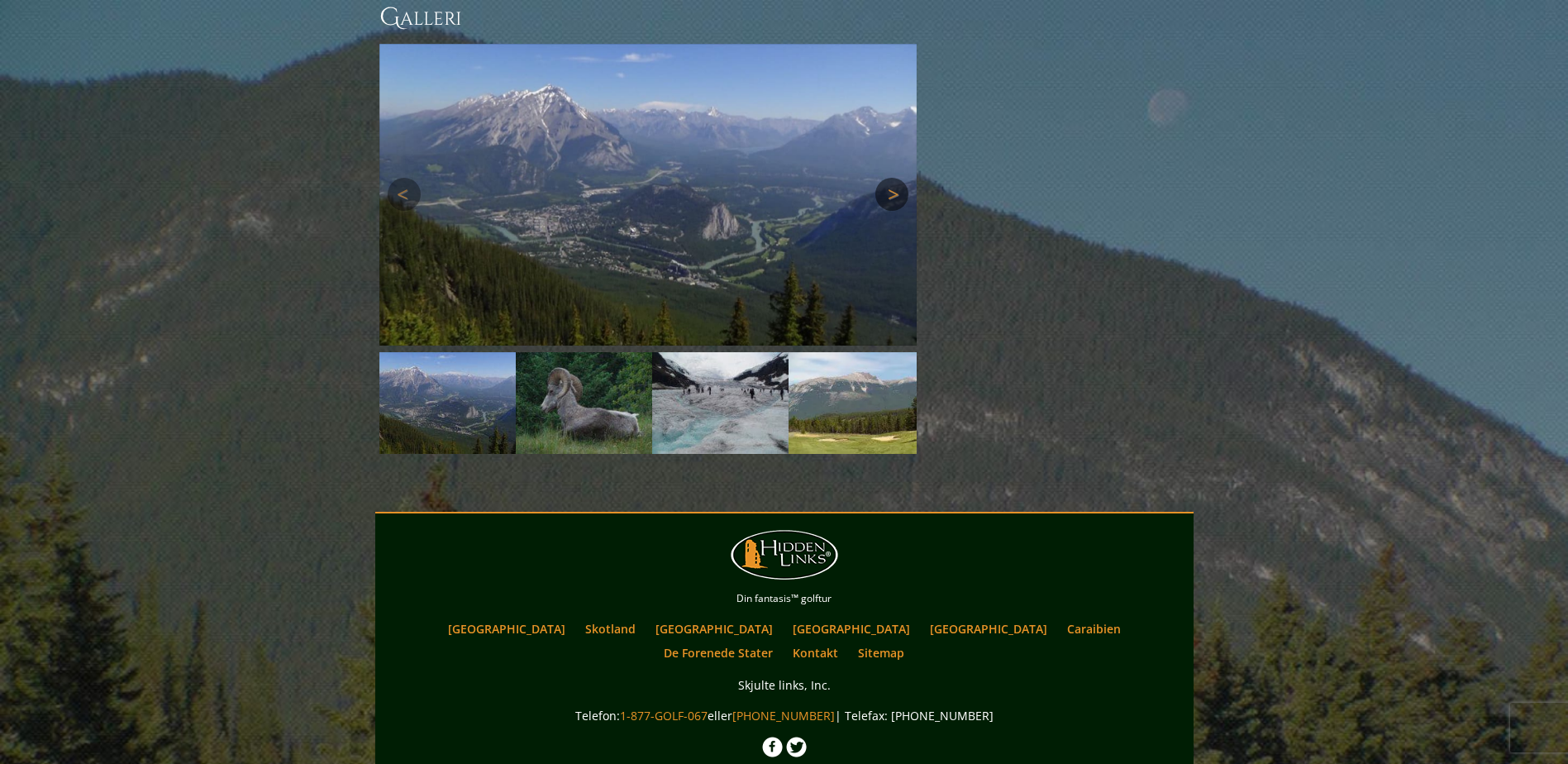
click at [894, 178] on link "Næste" at bounding box center [892, 194] width 33 height 33
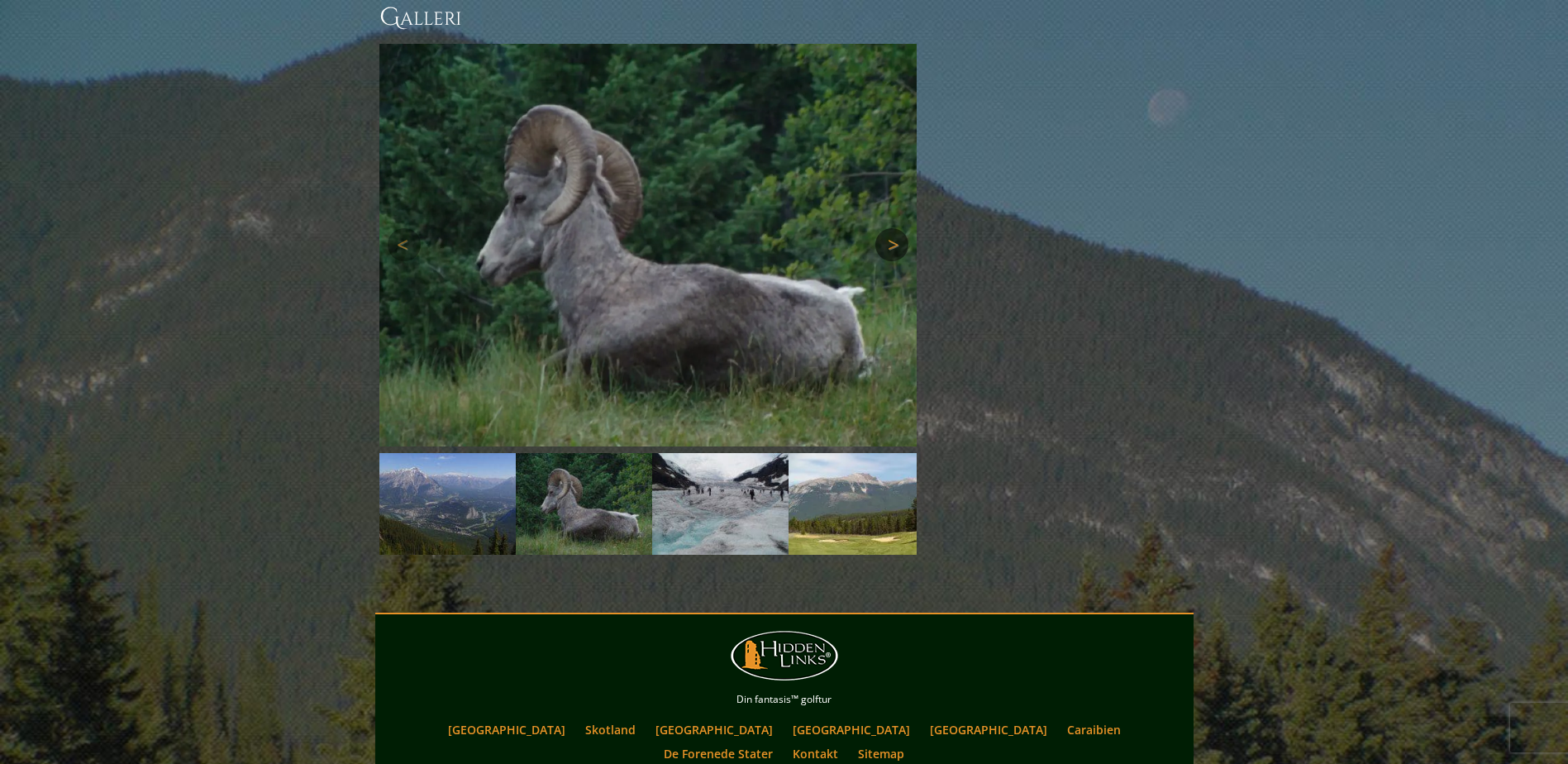
click at [894, 145] on img at bounding box center [648, 245] width 537 height 402
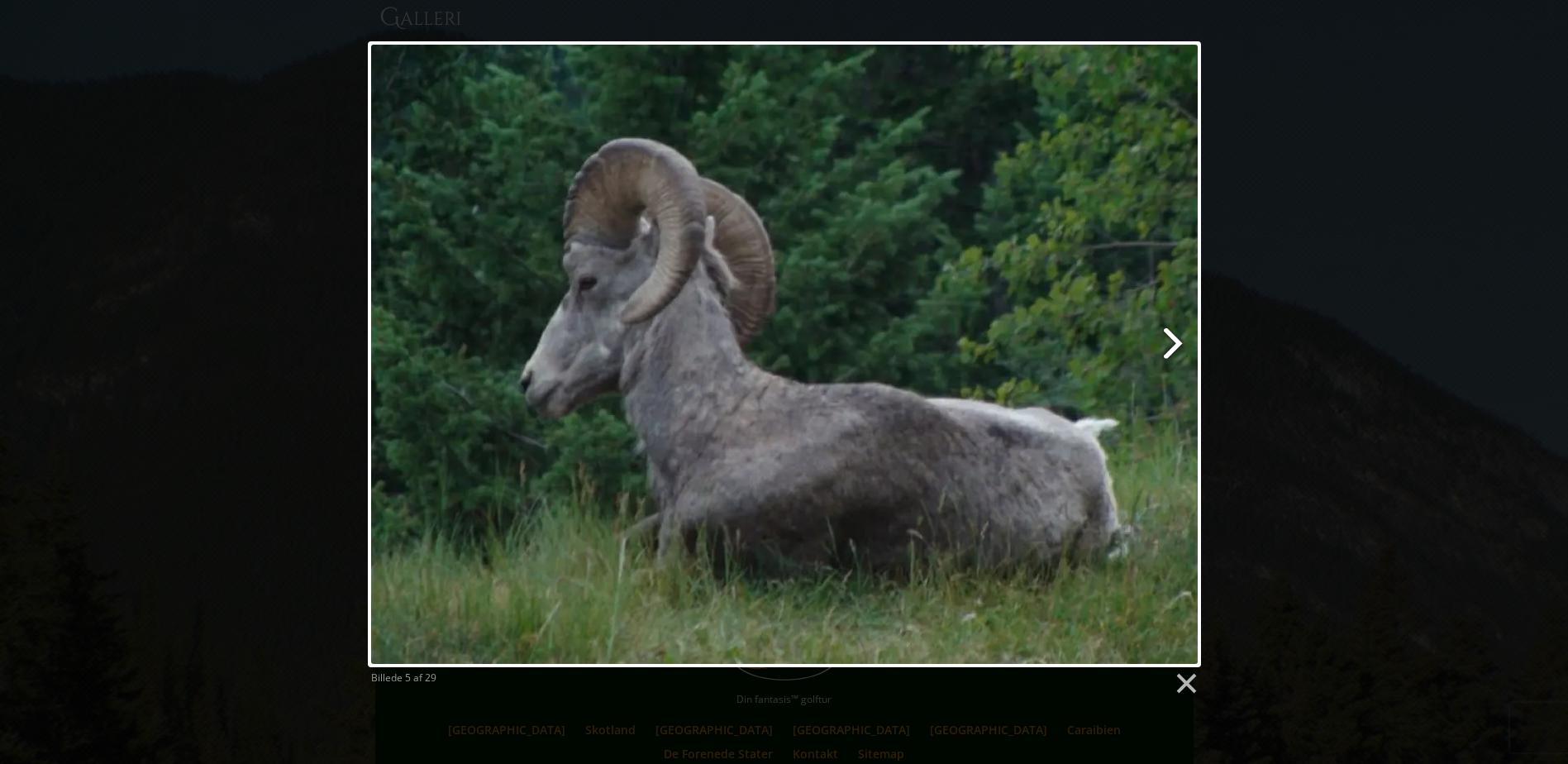
click at [1181, 344] on link at bounding box center [933, 354] width 533 height 626
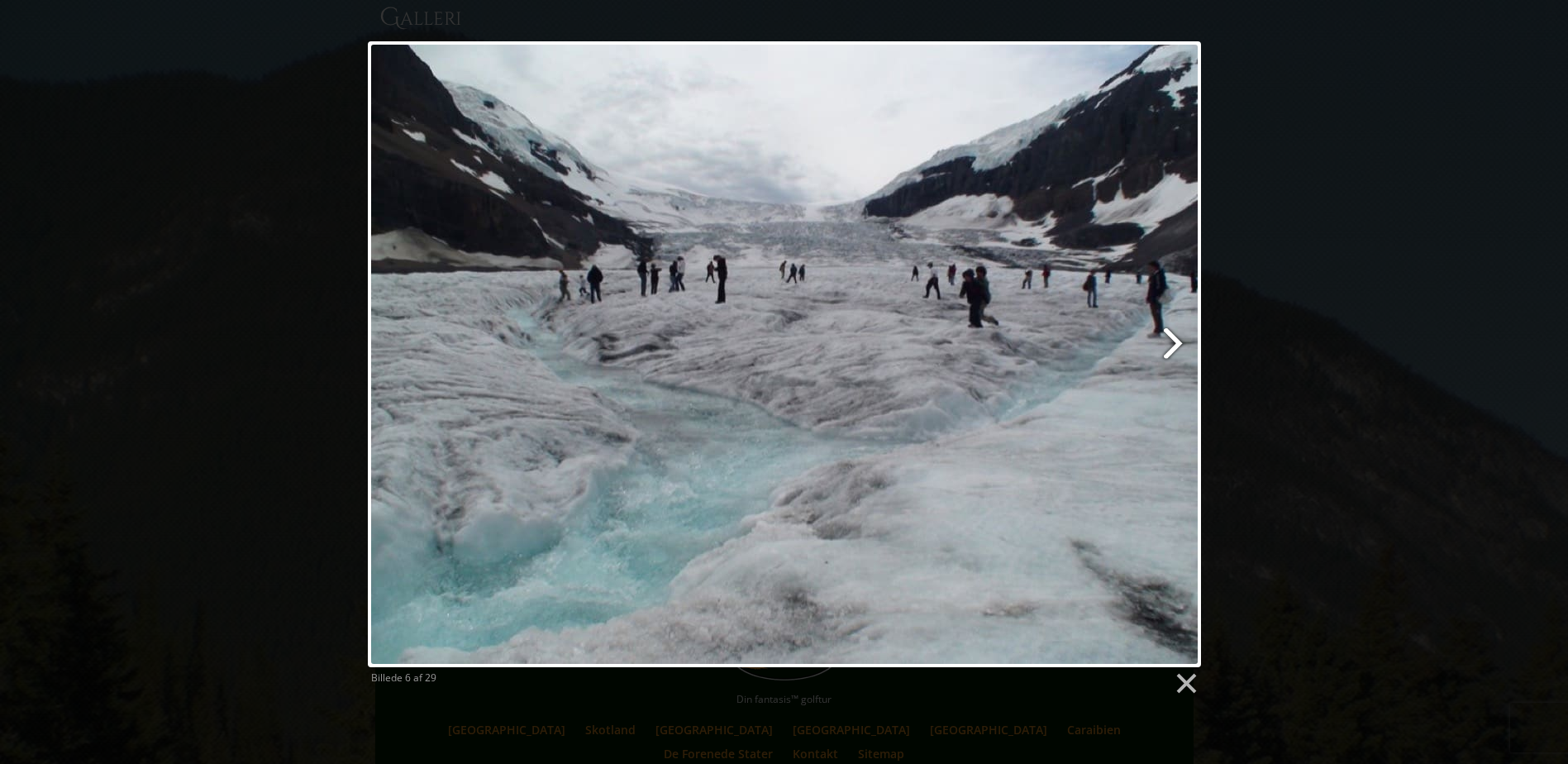
click at [1174, 336] on link at bounding box center [933, 354] width 533 height 626
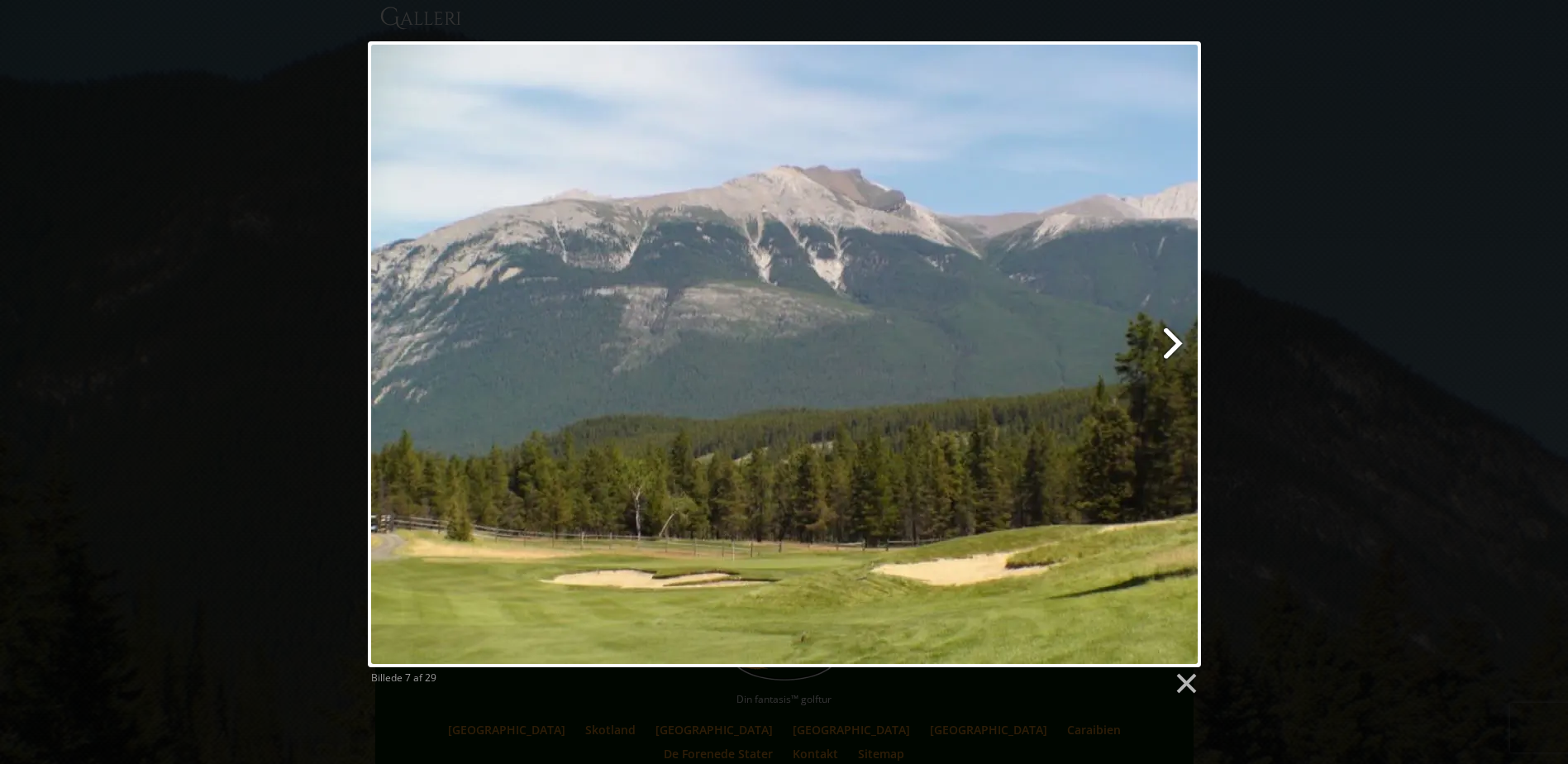
click at [1175, 339] on link at bounding box center [933, 354] width 533 height 626
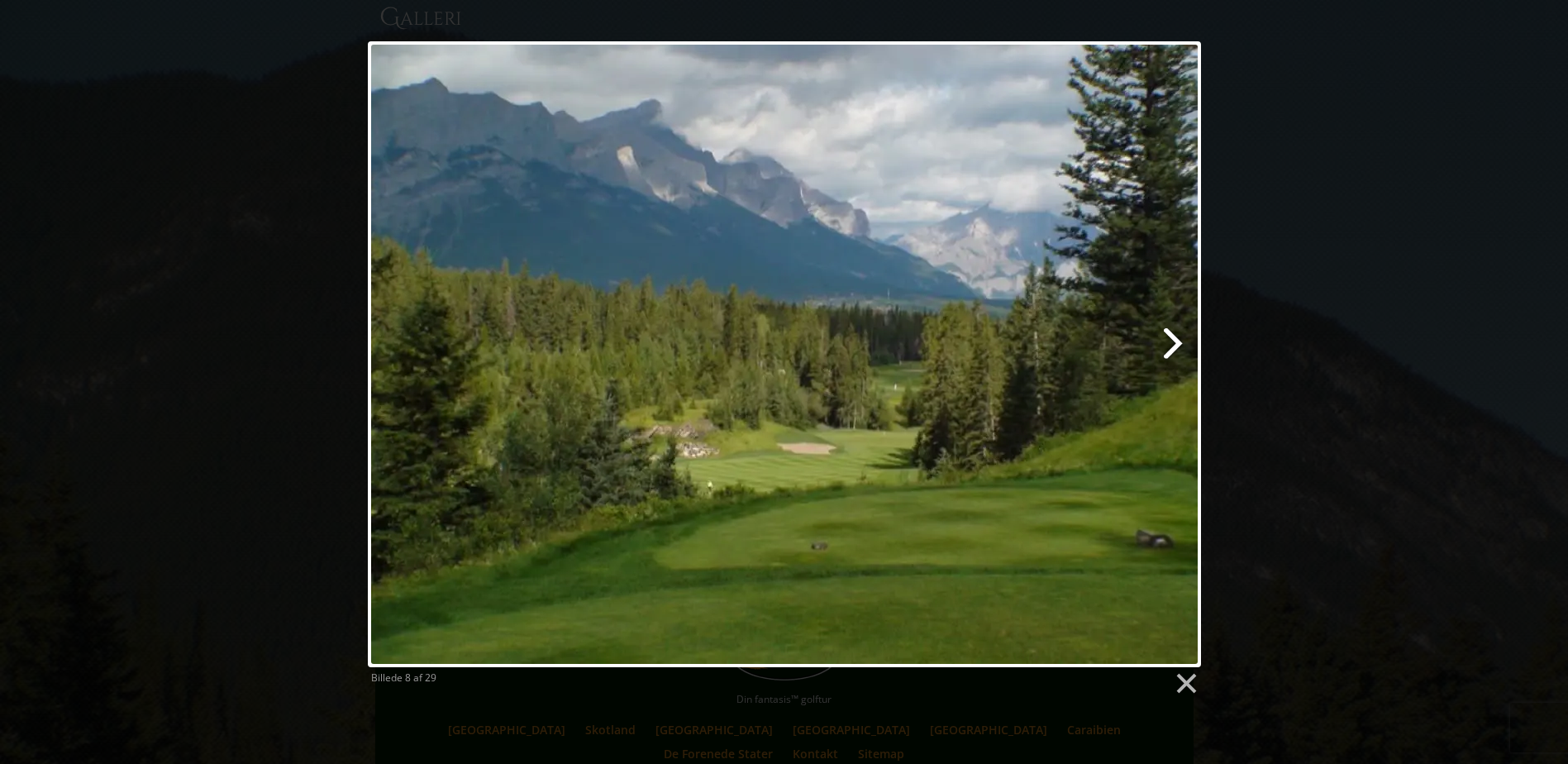
click at [1172, 342] on link at bounding box center [933, 354] width 533 height 626
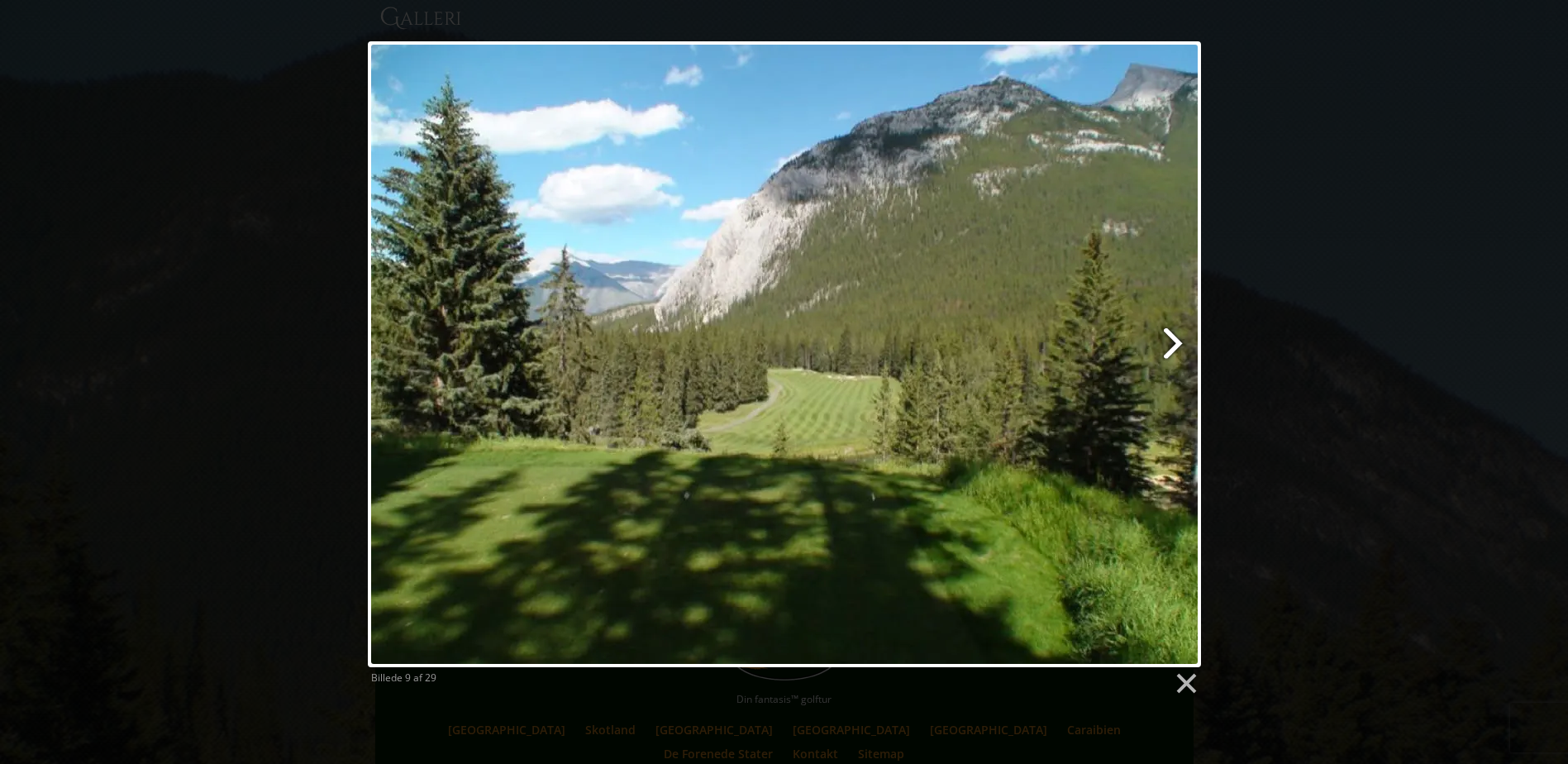
click at [1174, 341] on link at bounding box center [933, 354] width 533 height 626
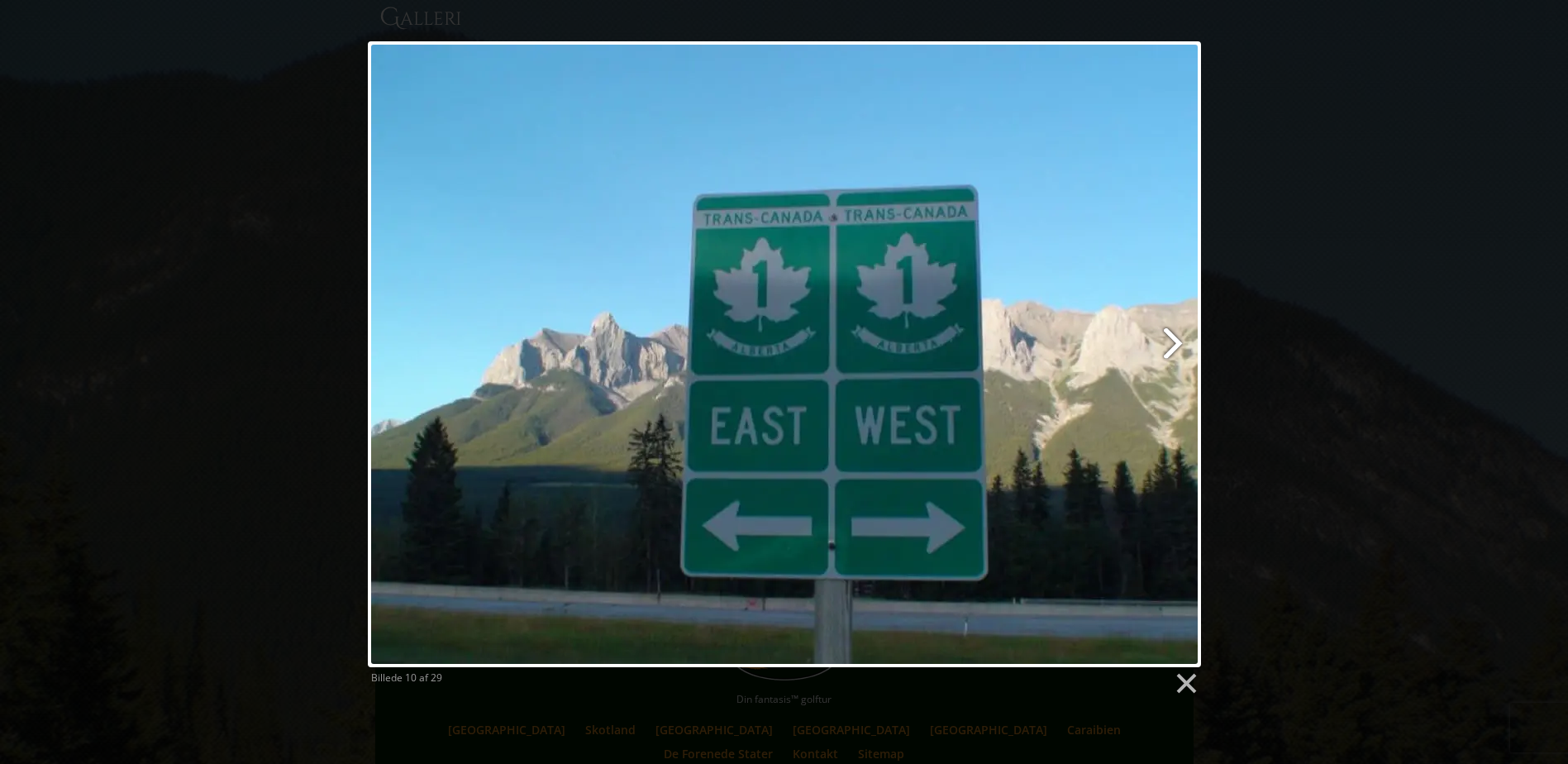
click at [1177, 345] on link at bounding box center [933, 354] width 533 height 626
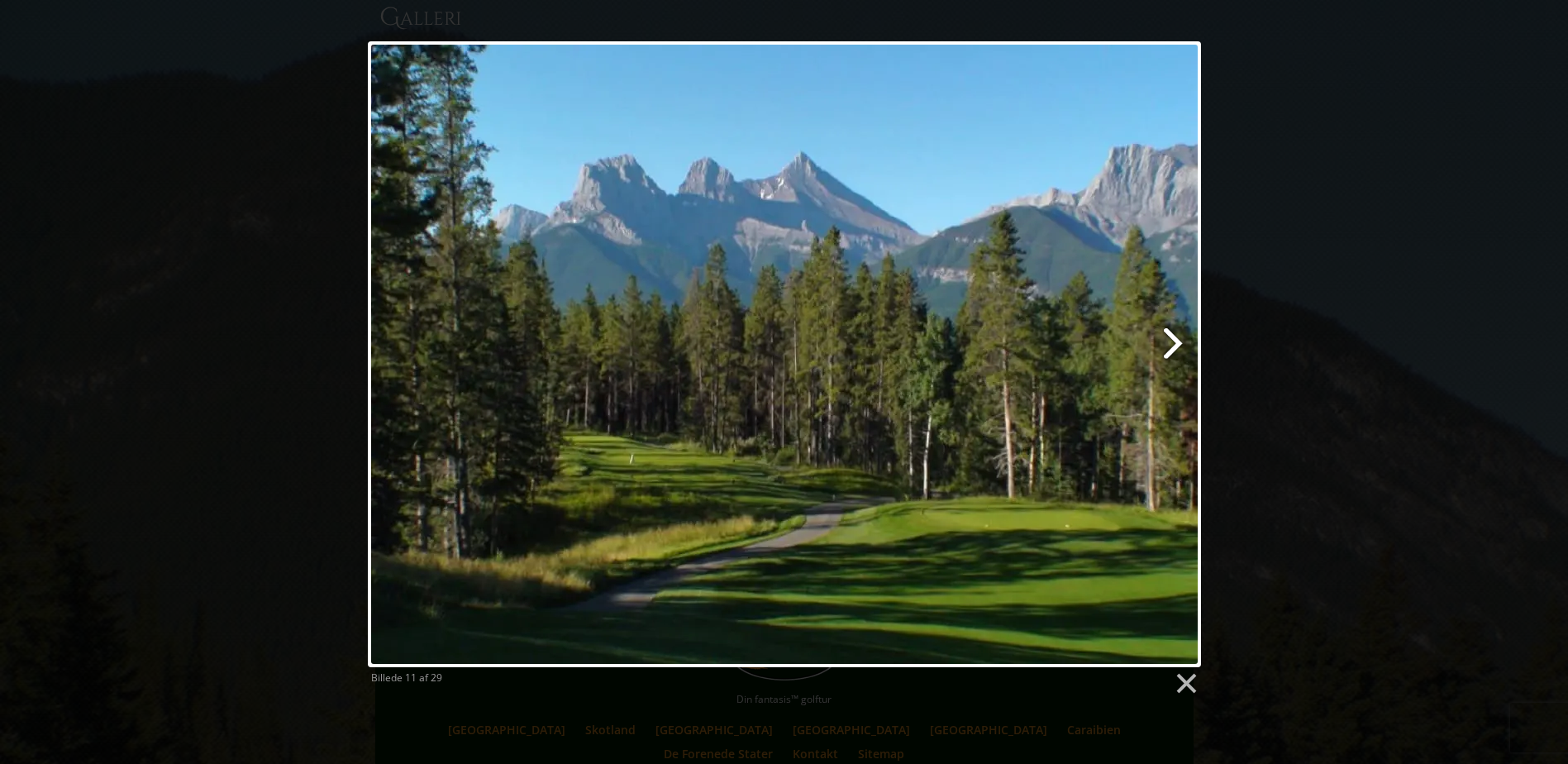
click at [1178, 341] on link at bounding box center [933, 354] width 533 height 626
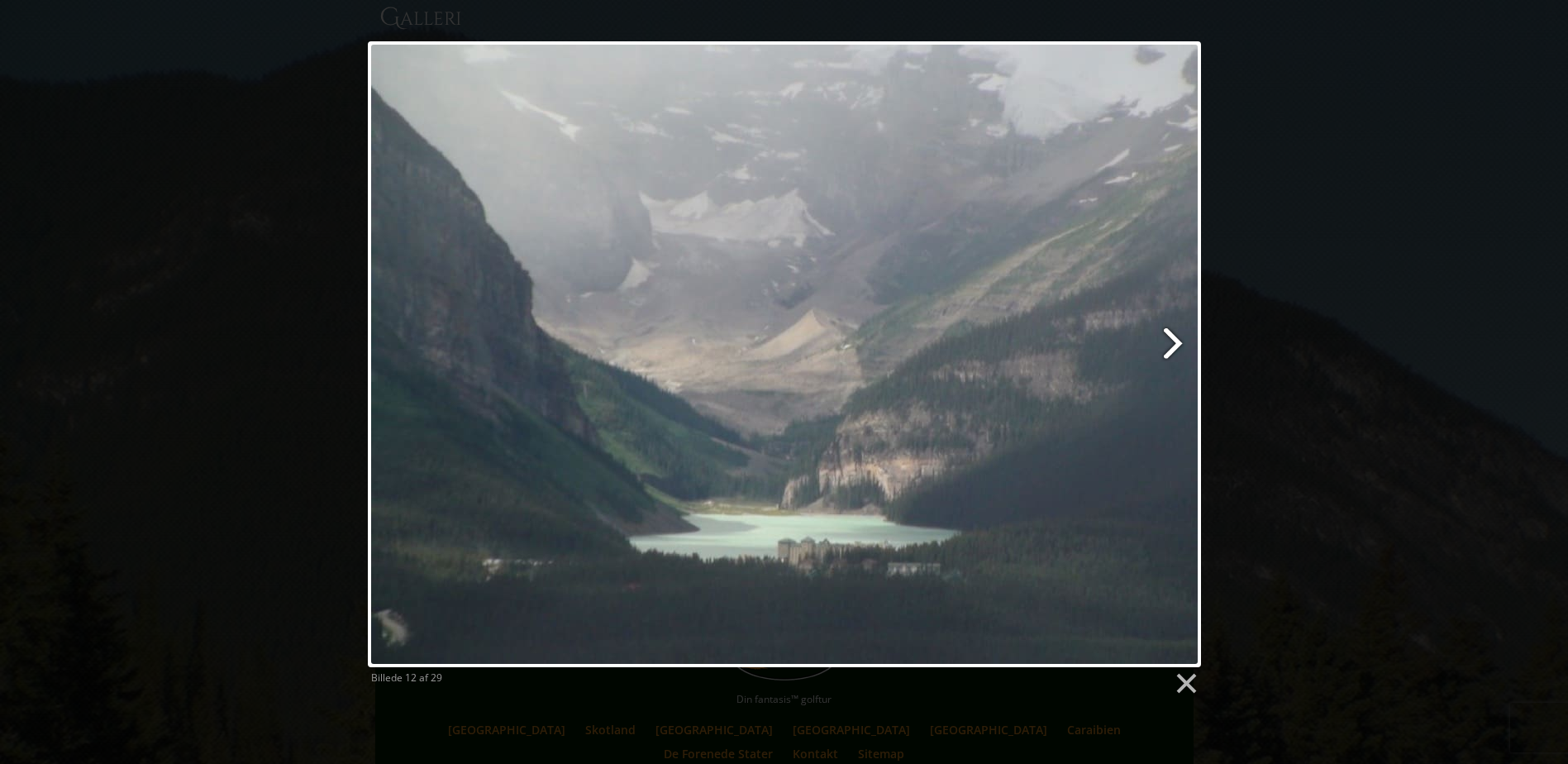
click at [1177, 343] on link at bounding box center [933, 354] width 533 height 626
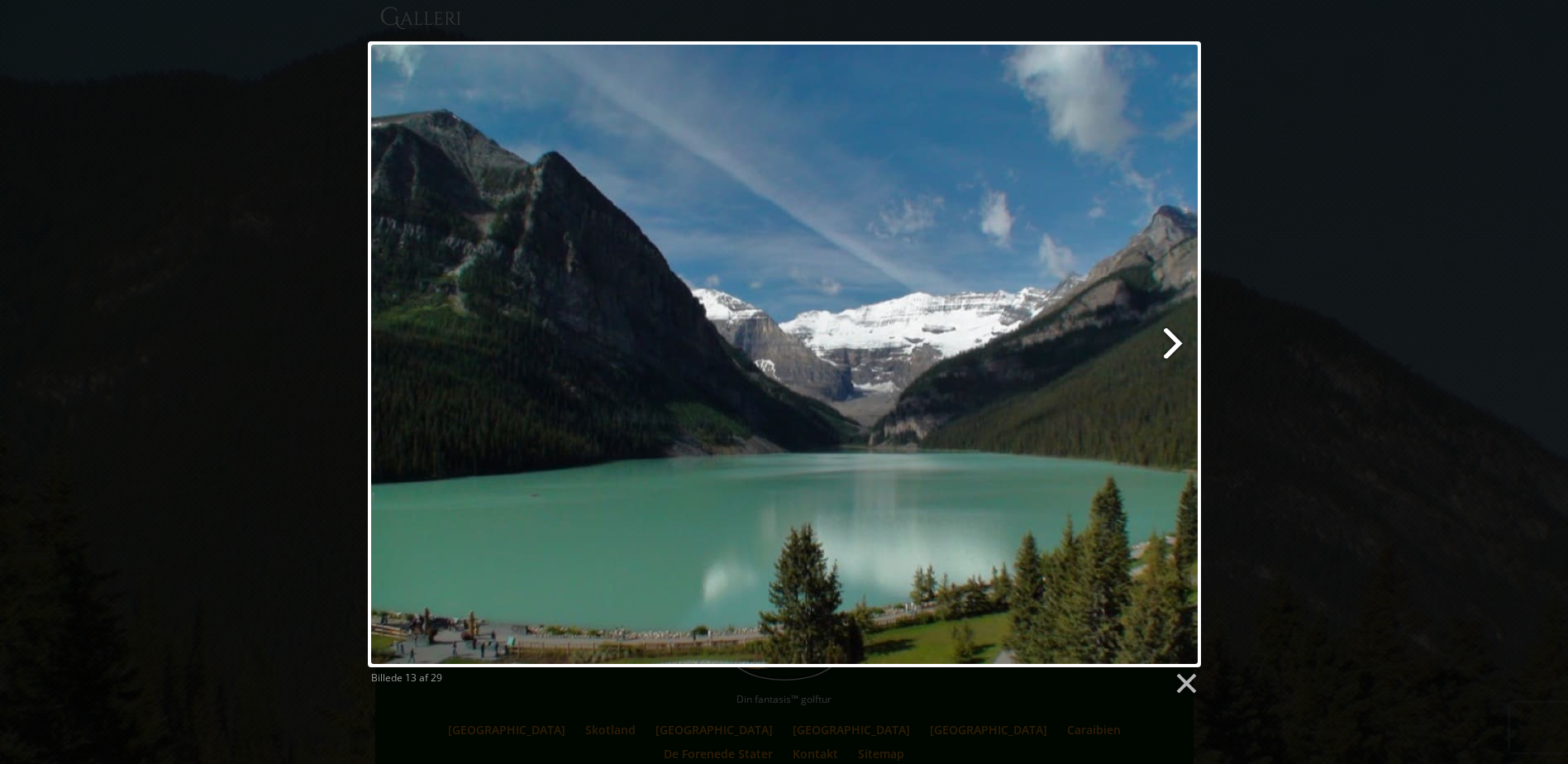
click at [1179, 344] on link at bounding box center [933, 354] width 533 height 626
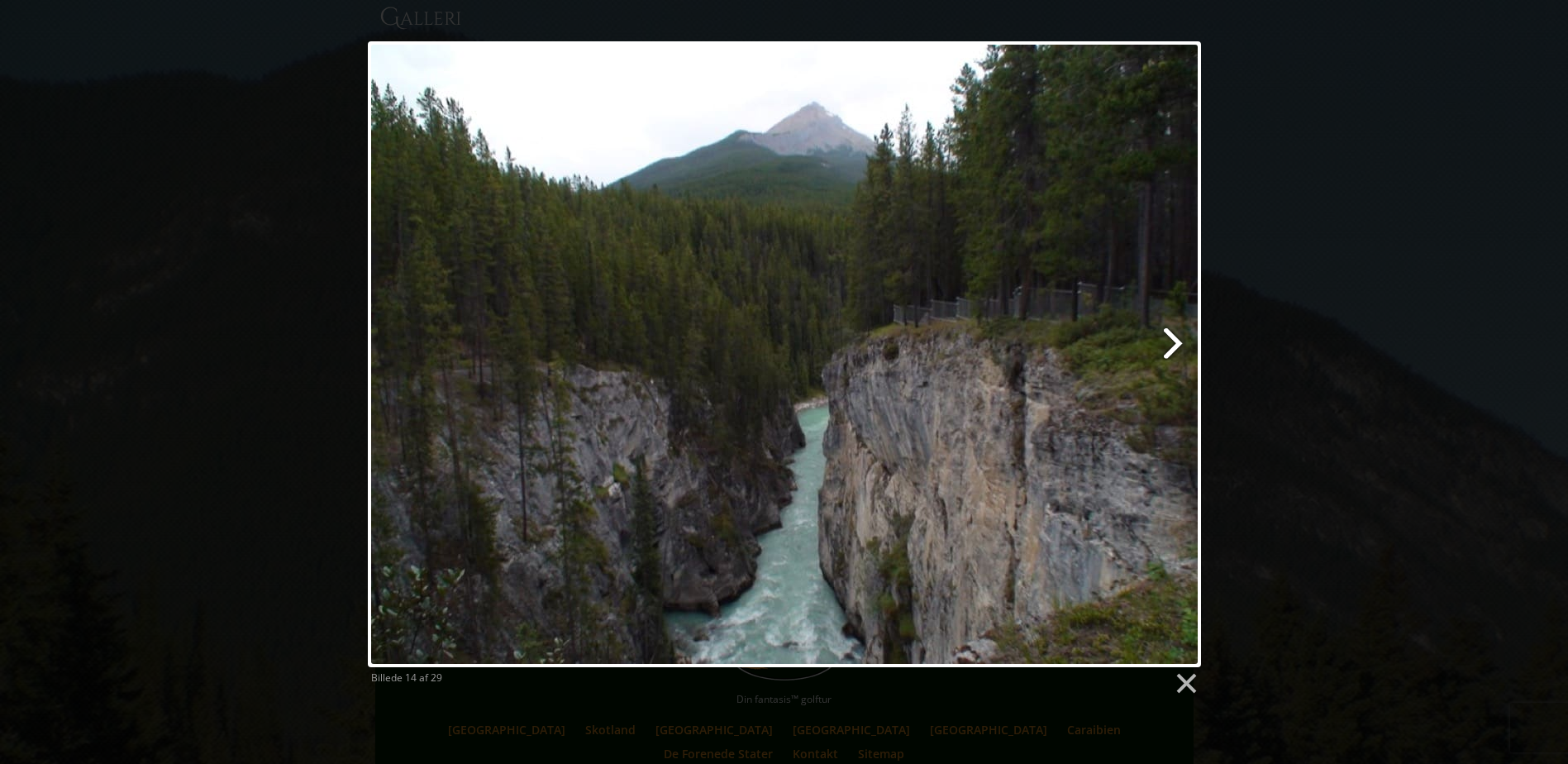
click at [1179, 338] on link at bounding box center [933, 354] width 533 height 626
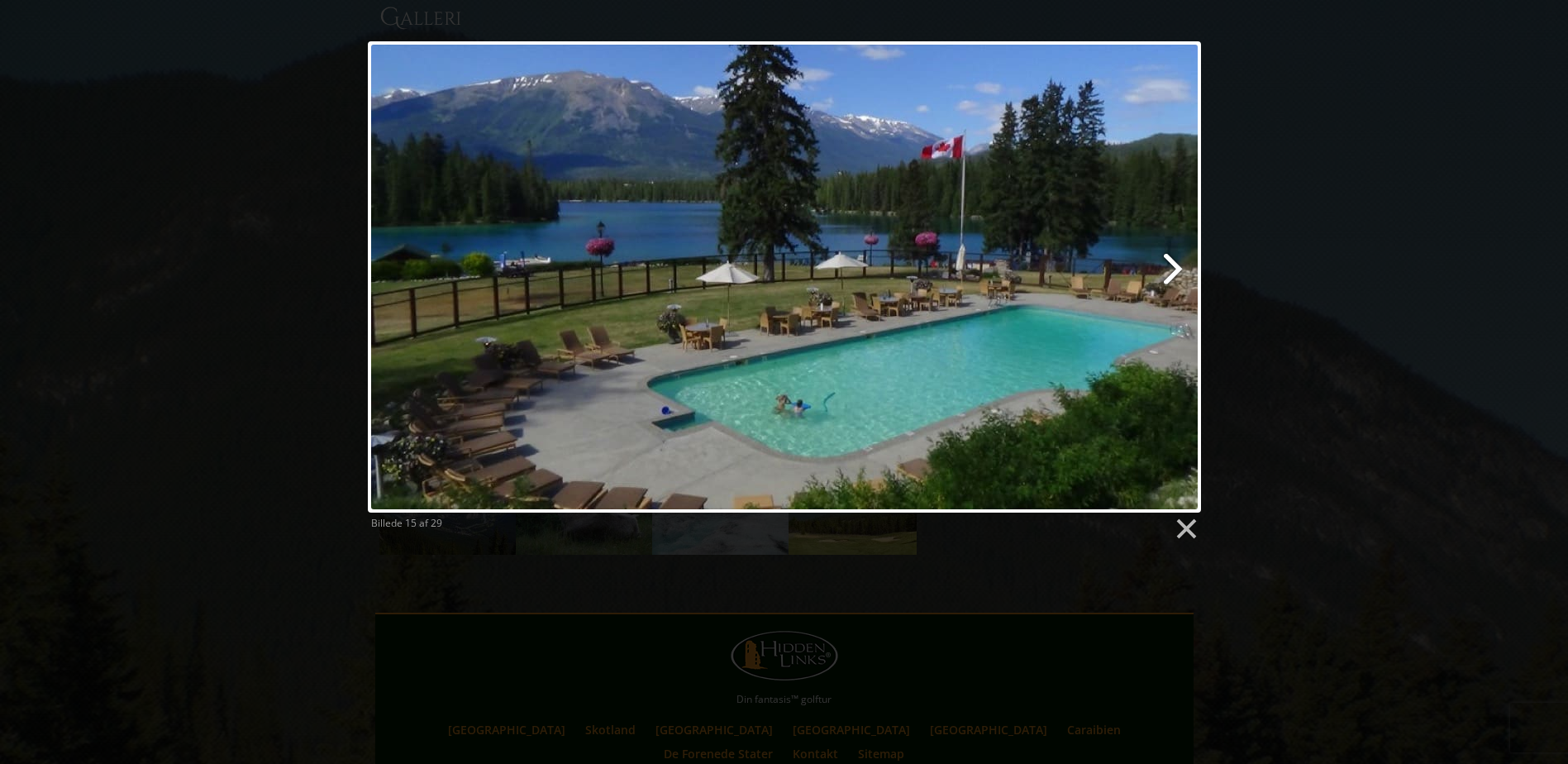
click at [1177, 266] on link at bounding box center [933, 277] width 533 height 471
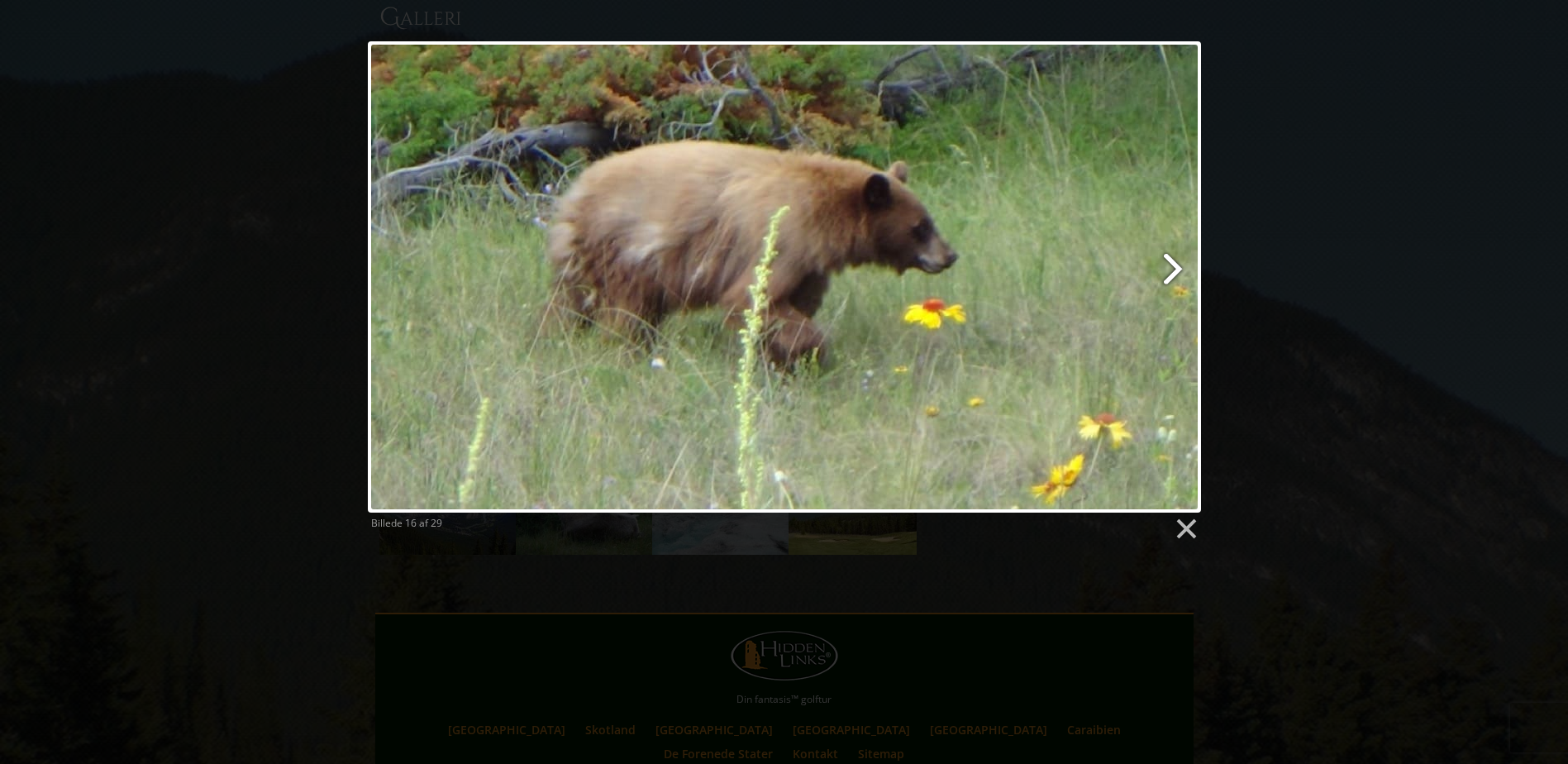
click at [1179, 264] on link at bounding box center [933, 277] width 533 height 471
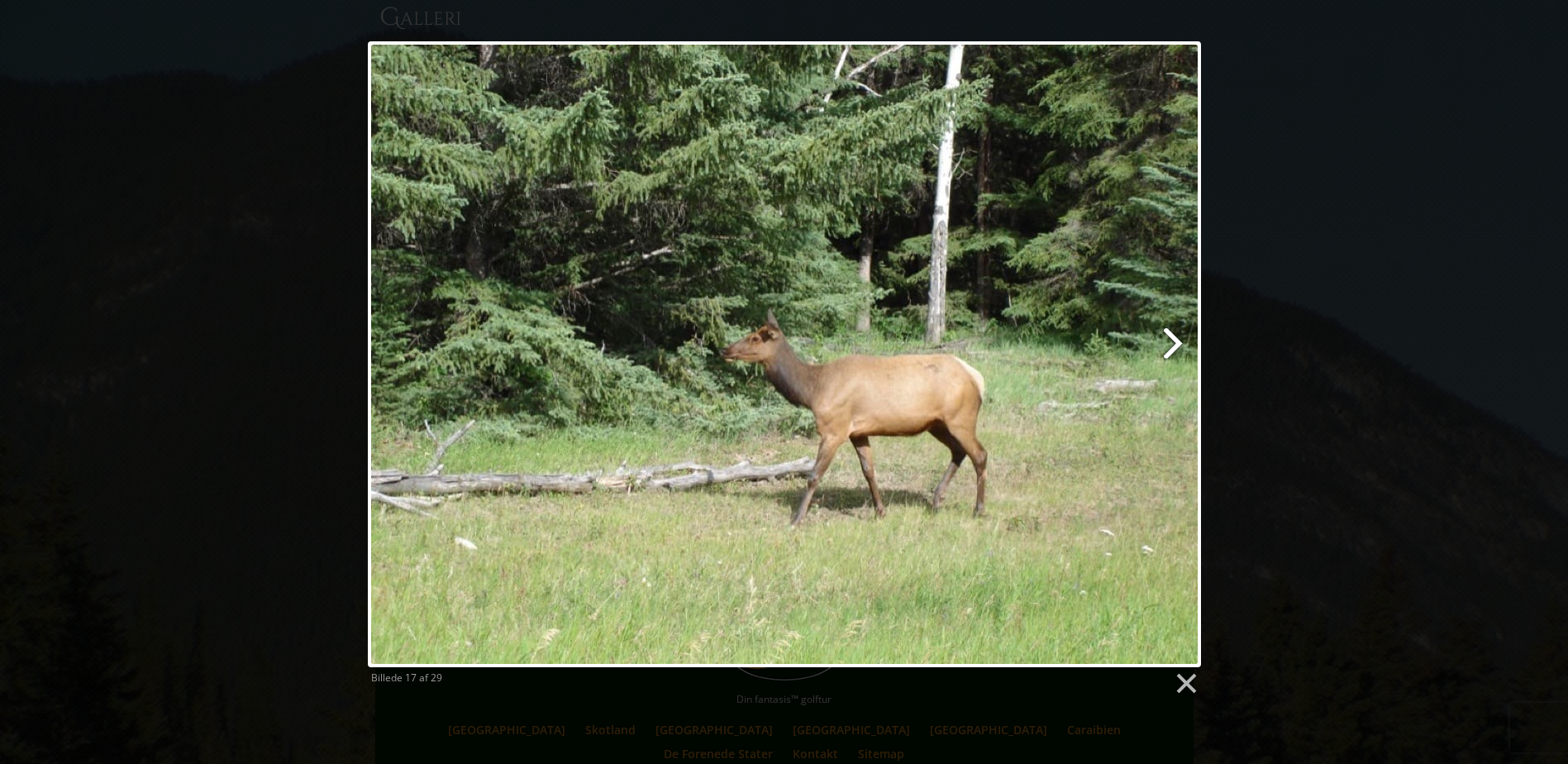
click at [1178, 341] on link at bounding box center [933, 354] width 533 height 626
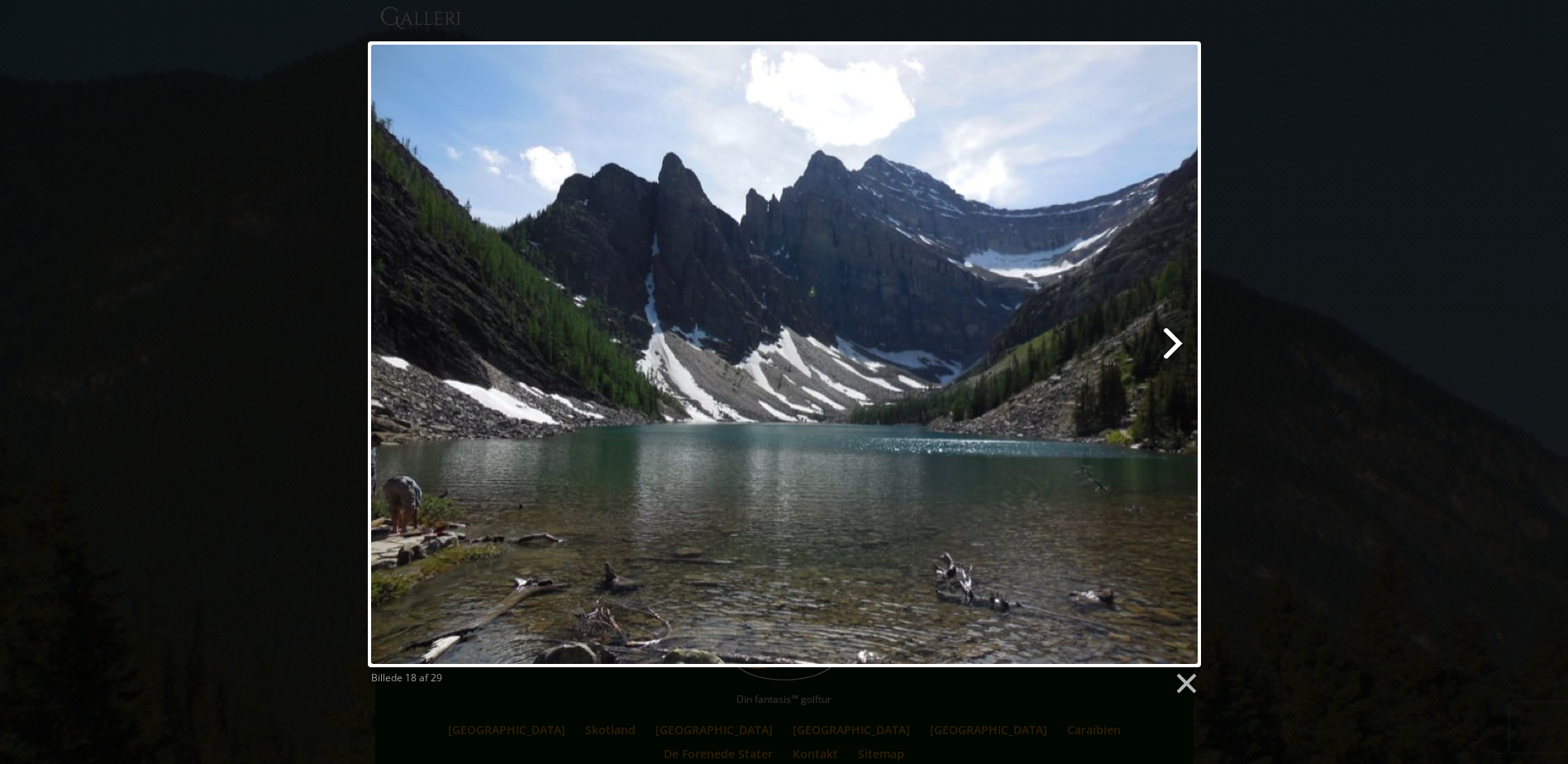
click at [1178, 345] on link at bounding box center [933, 354] width 533 height 626
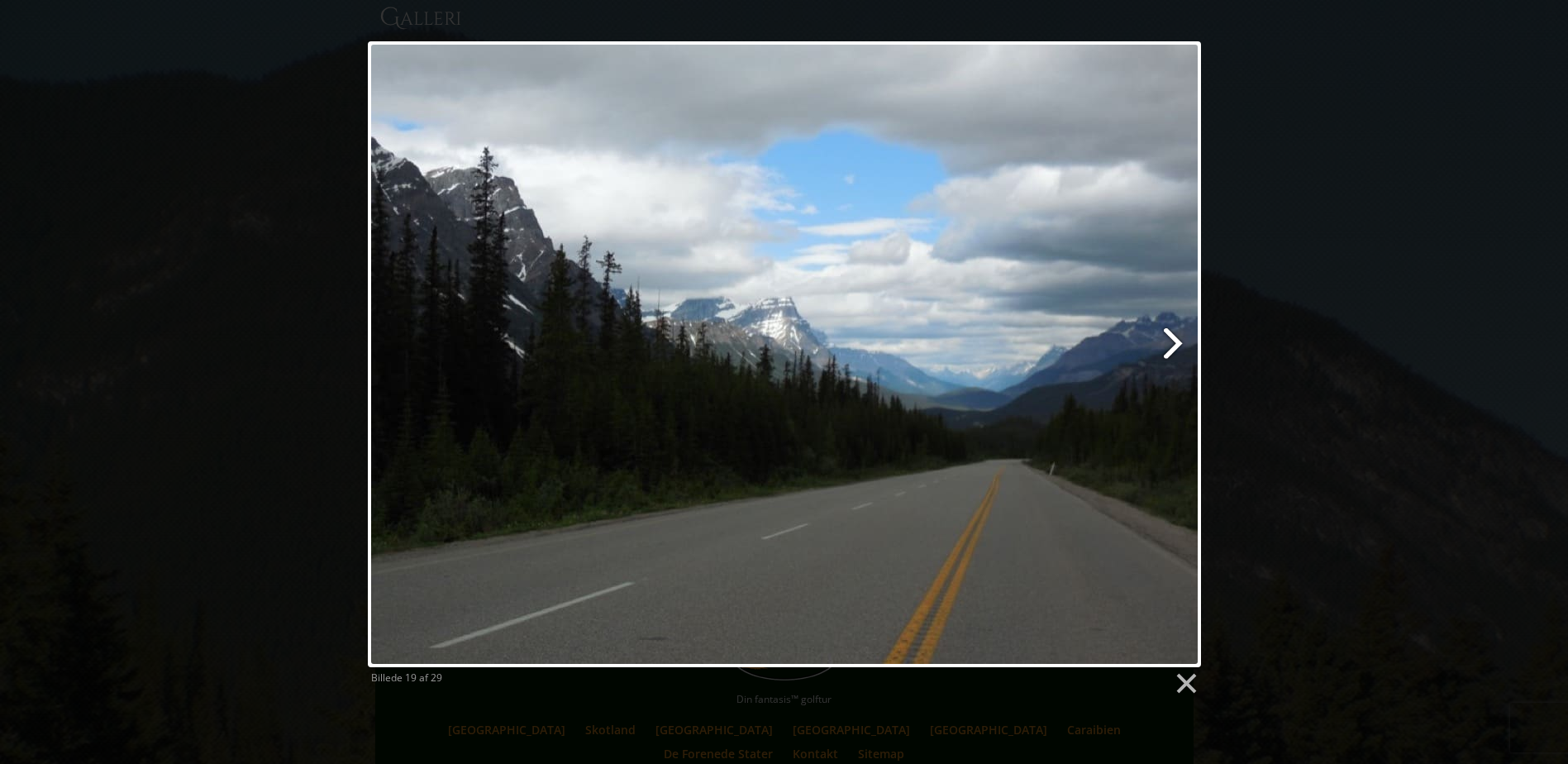
click at [1177, 341] on link at bounding box center [933, 354] width 533 height 626
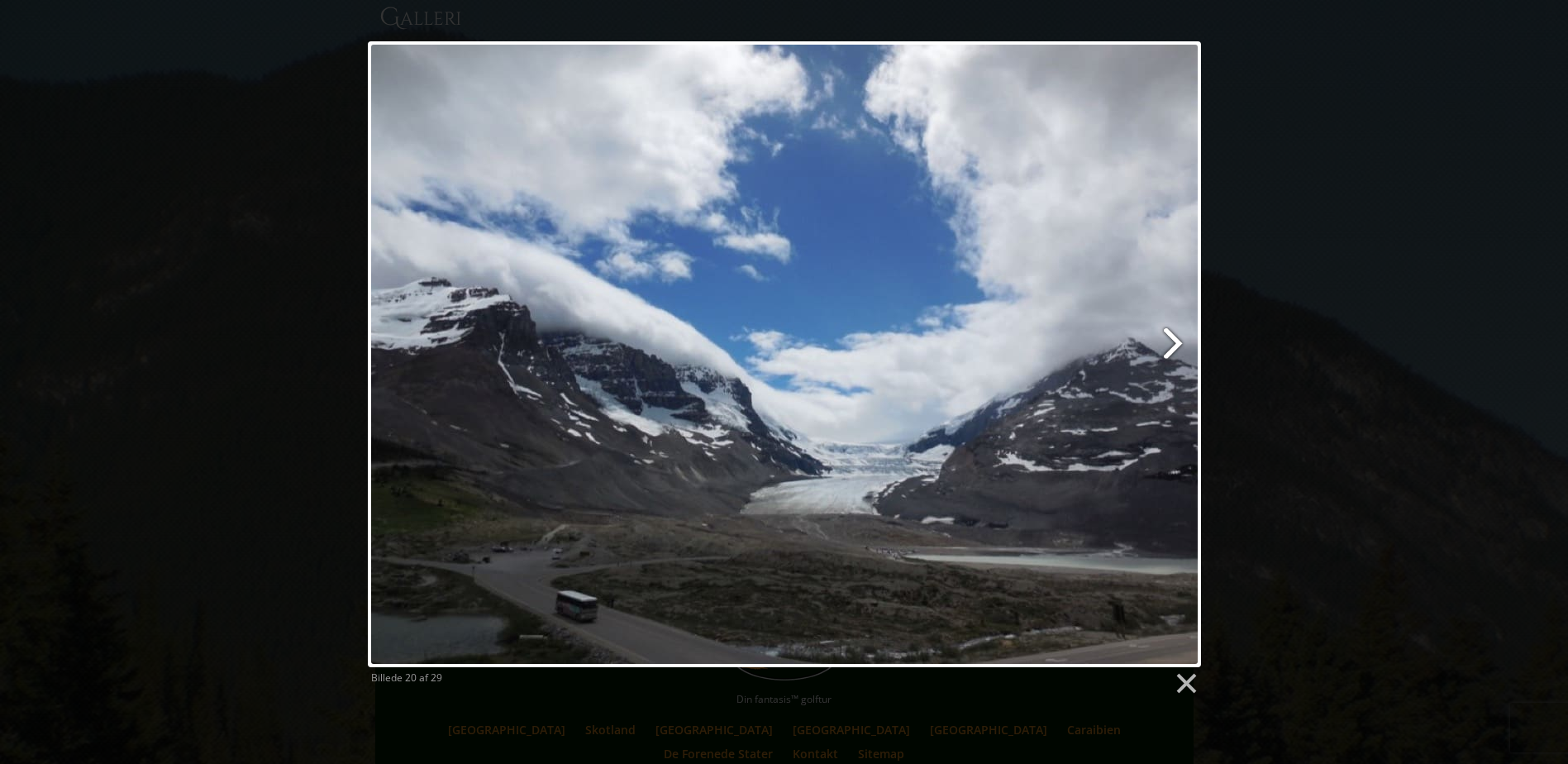
click at [1176, 340] on link at bounding box center [933, 354] width 533 height 626
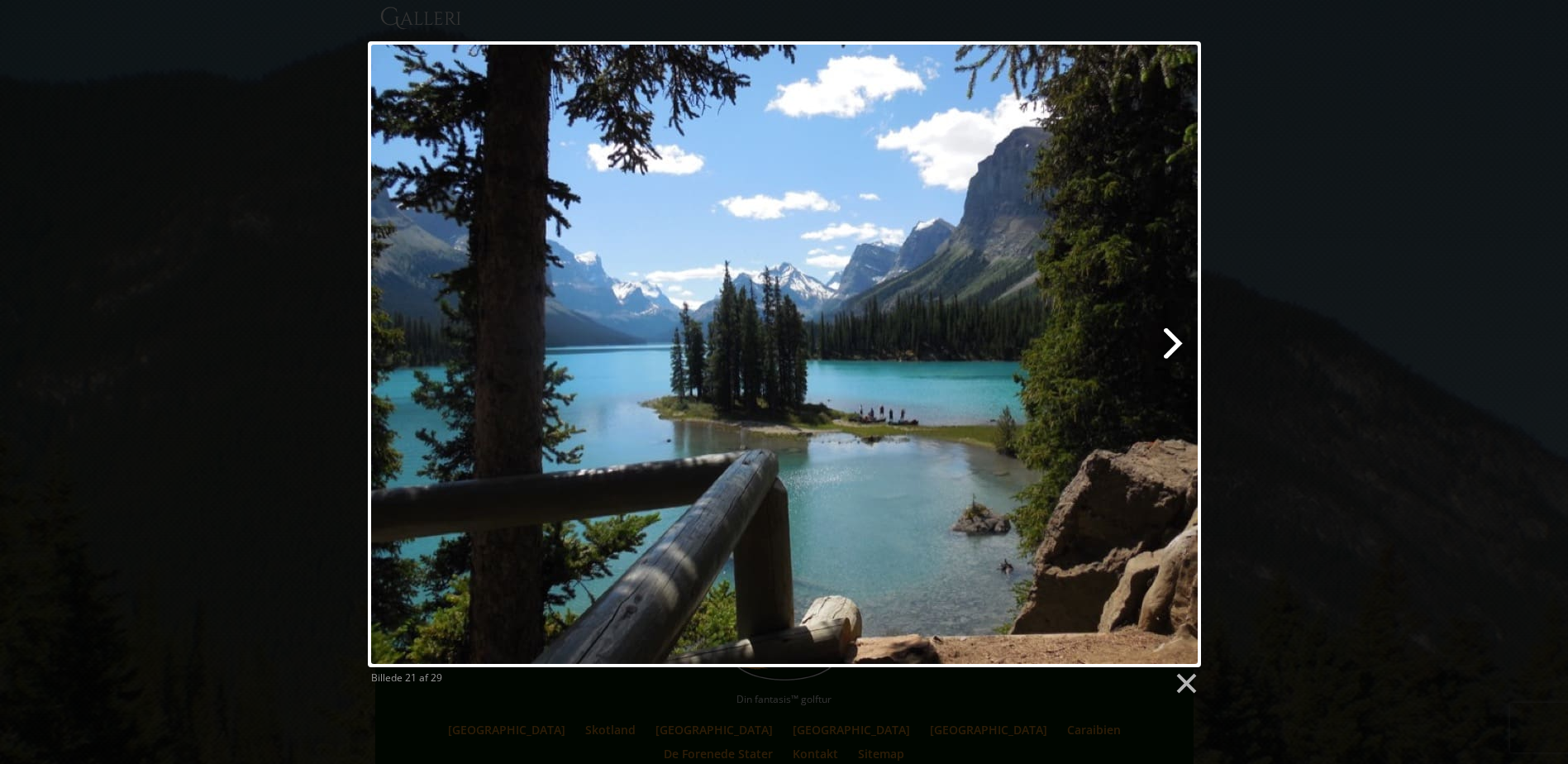
click at [1180, 343] on link at bounding box center [933, 354] width 533 height 626
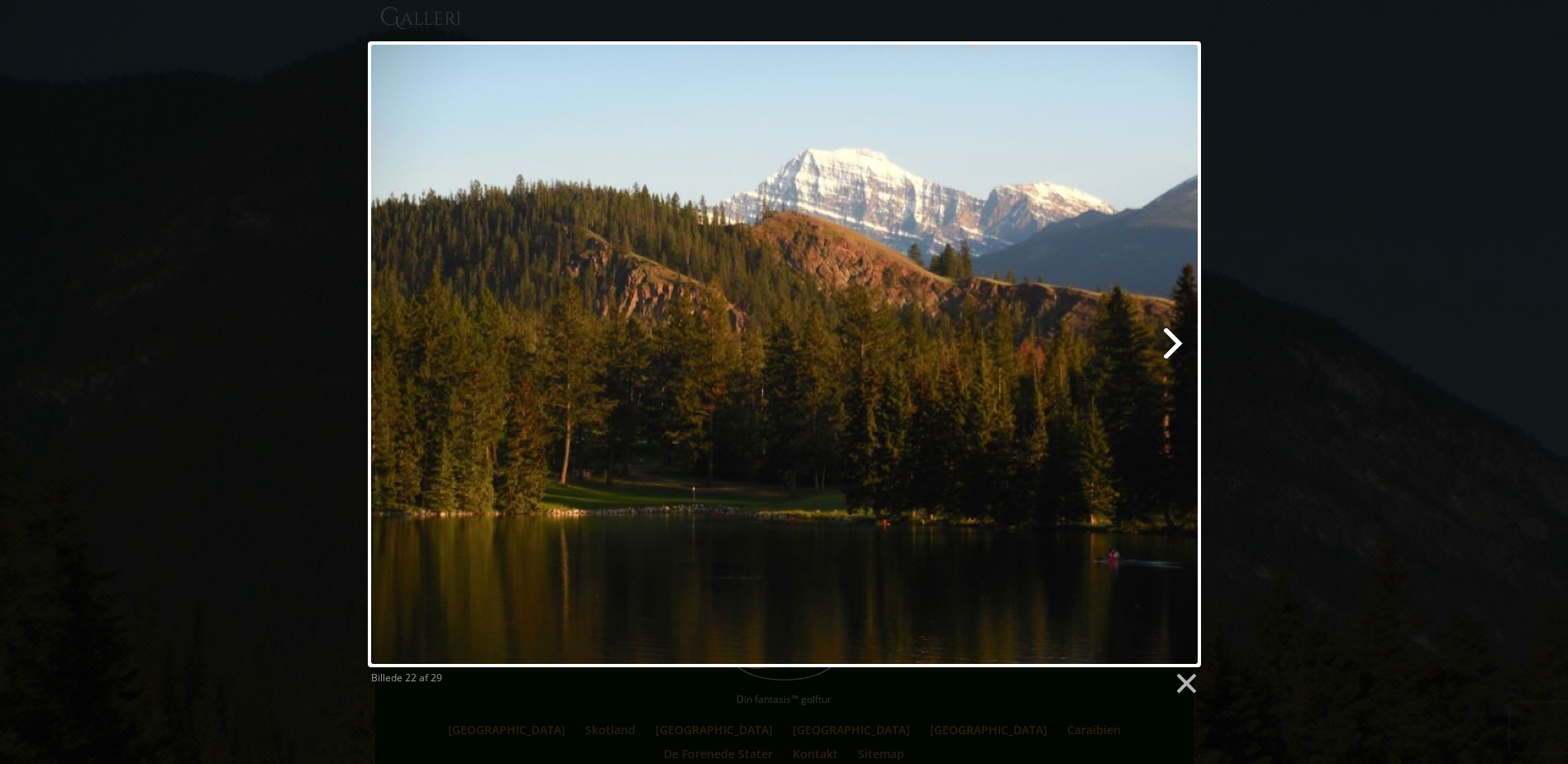
click at [1180, 343] on link at bounding box center [933, 354] width 533 height 626
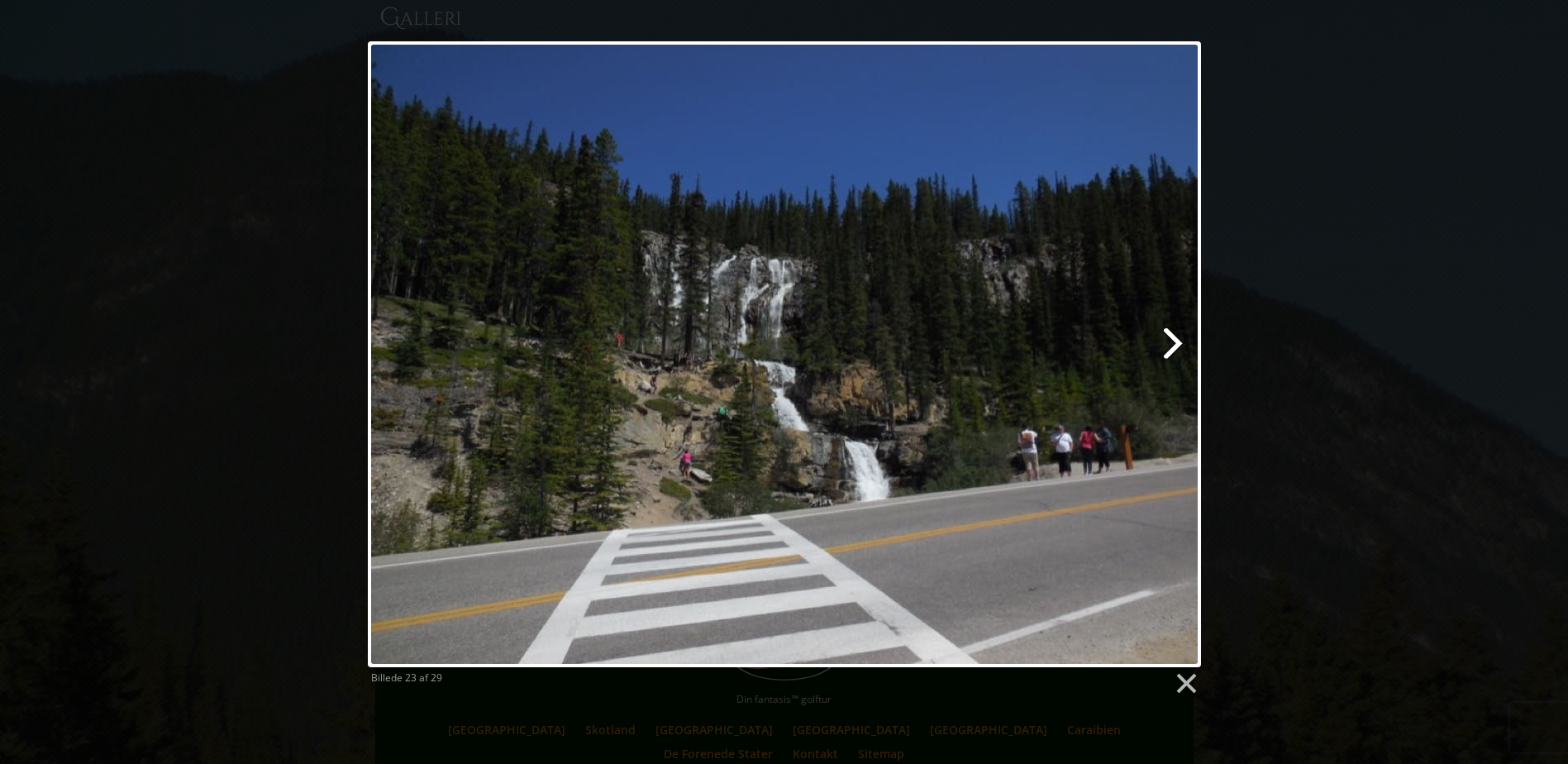
click at [1179, 342] on link at bounding box center [933, 354] width 533 height 626
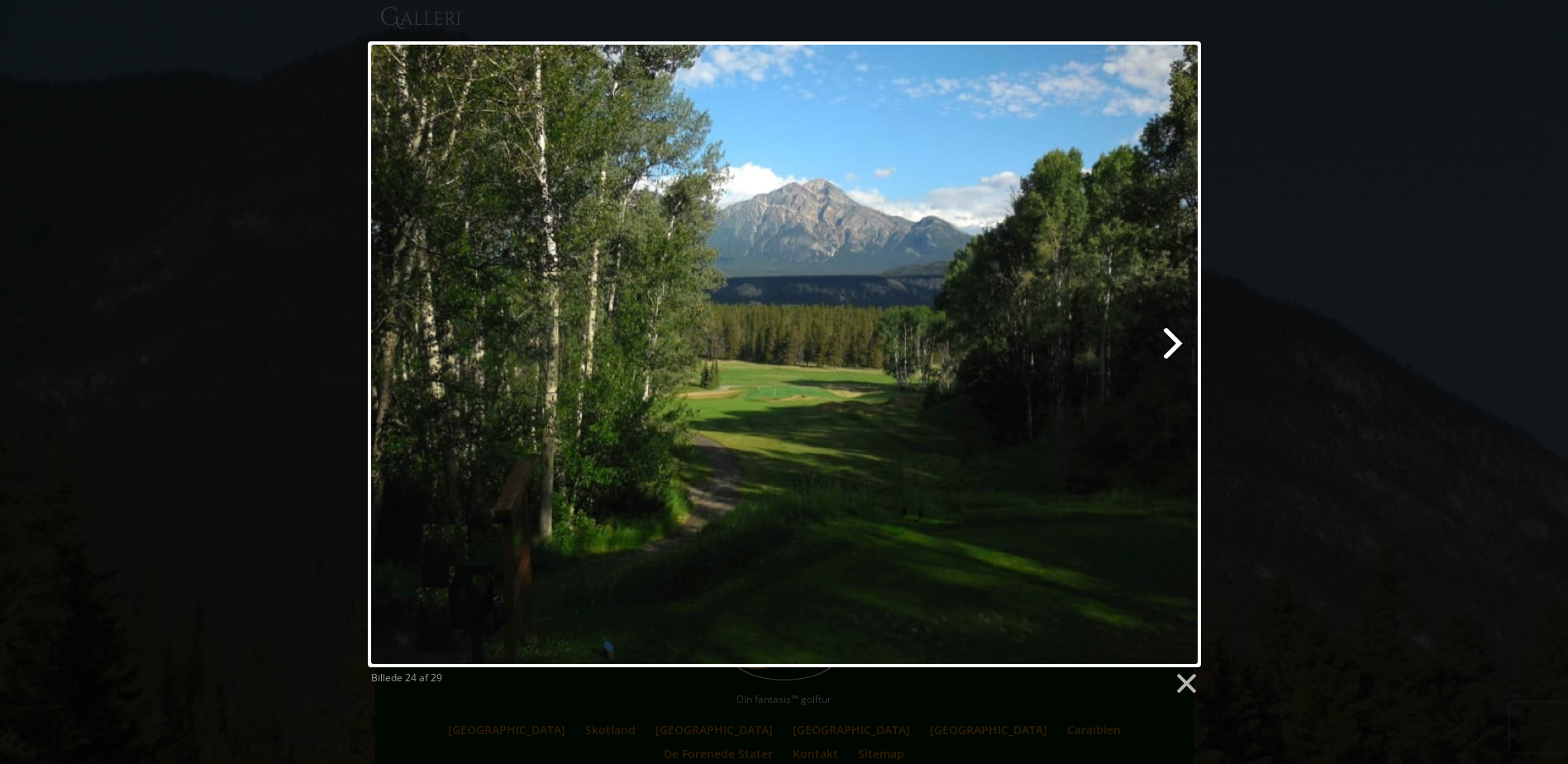
click at [1179, 345] on link at bounding box center [933, 354] width 533 height 626
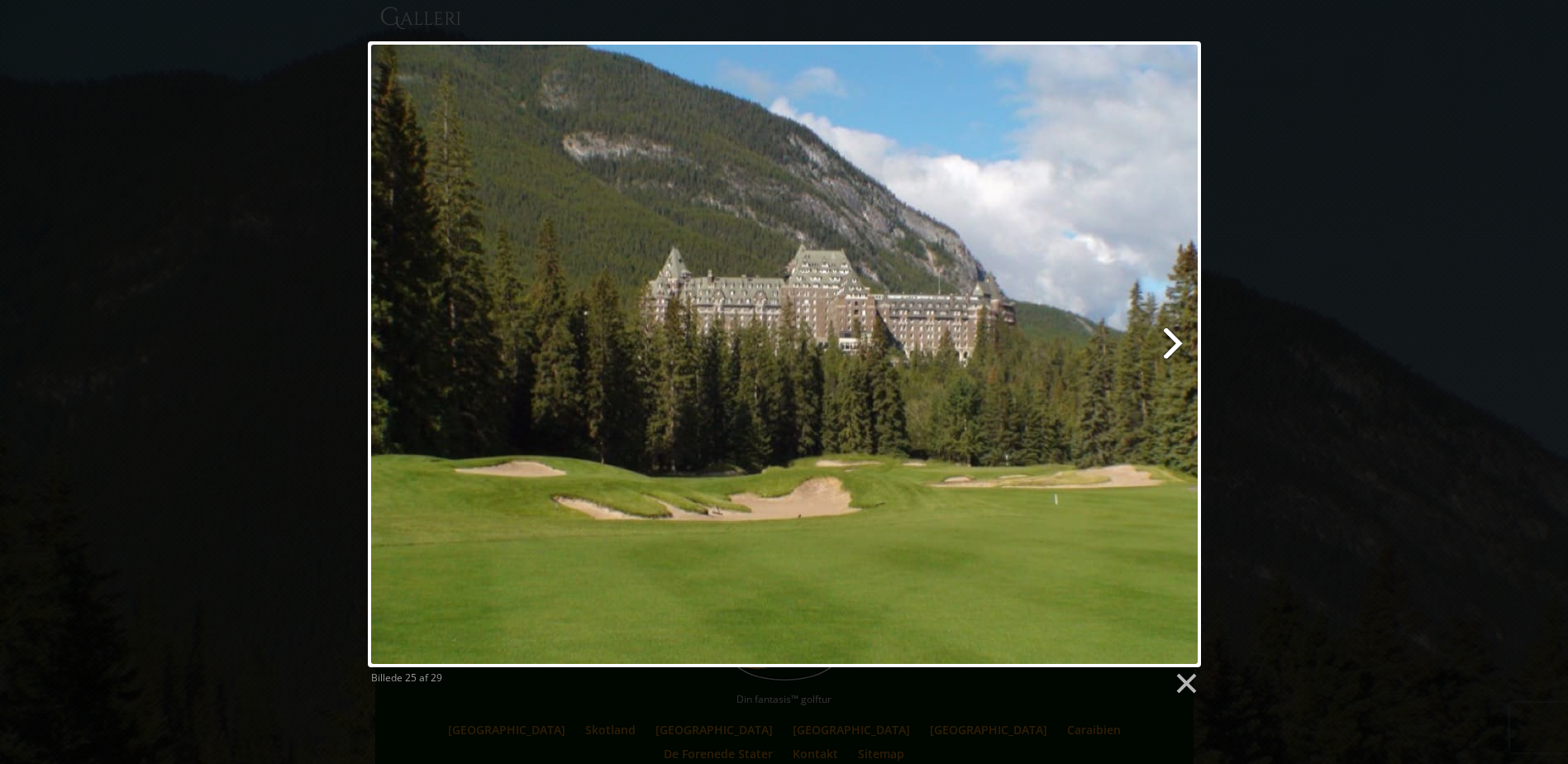
click at [1179, 348] on link at bounding box center [933, 354] width 533 height 626
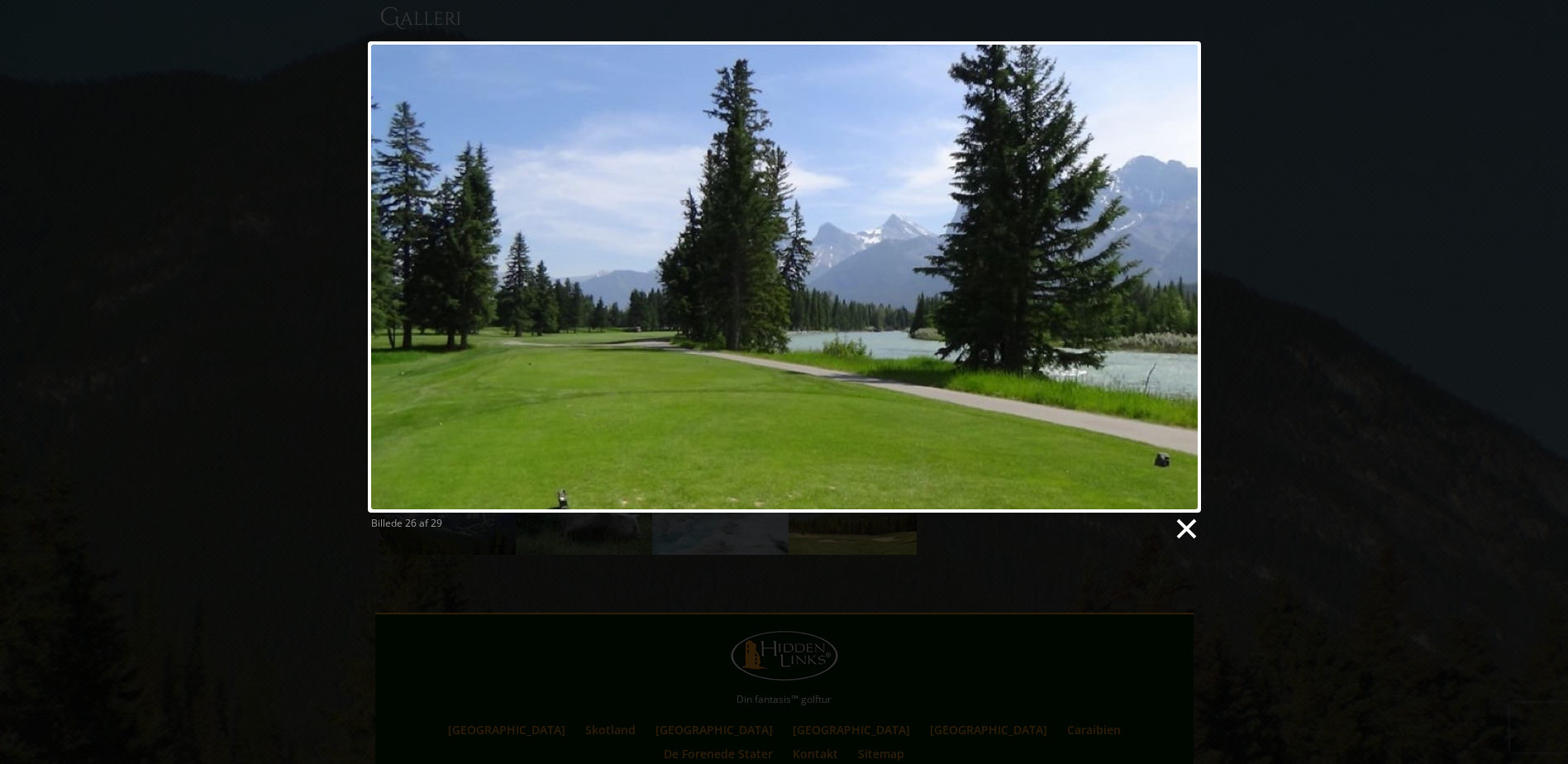
click at [1191, 530] on link at bounding box center [1185, 528] width 25 height 25
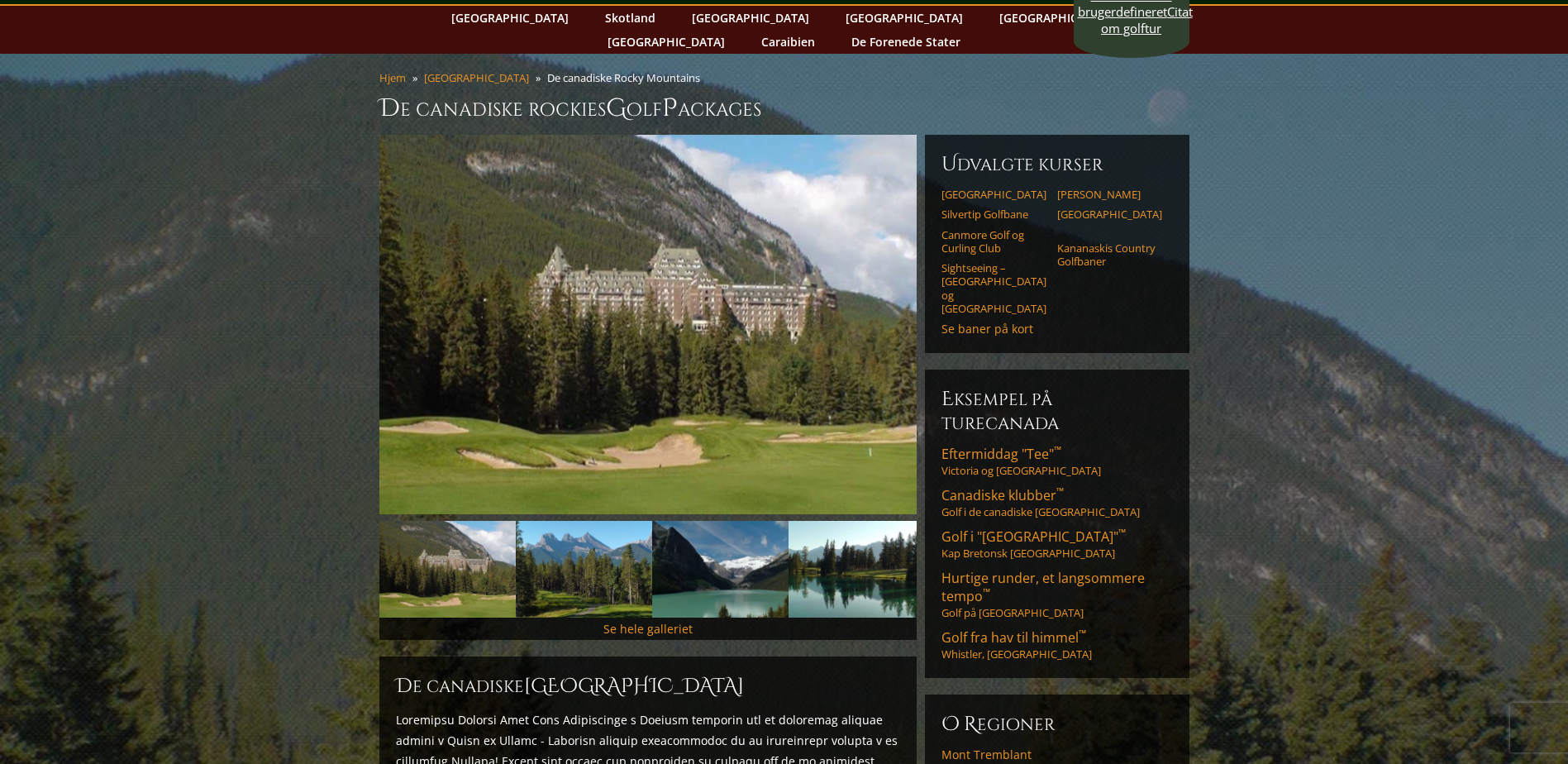
scroll to position [0, 0]
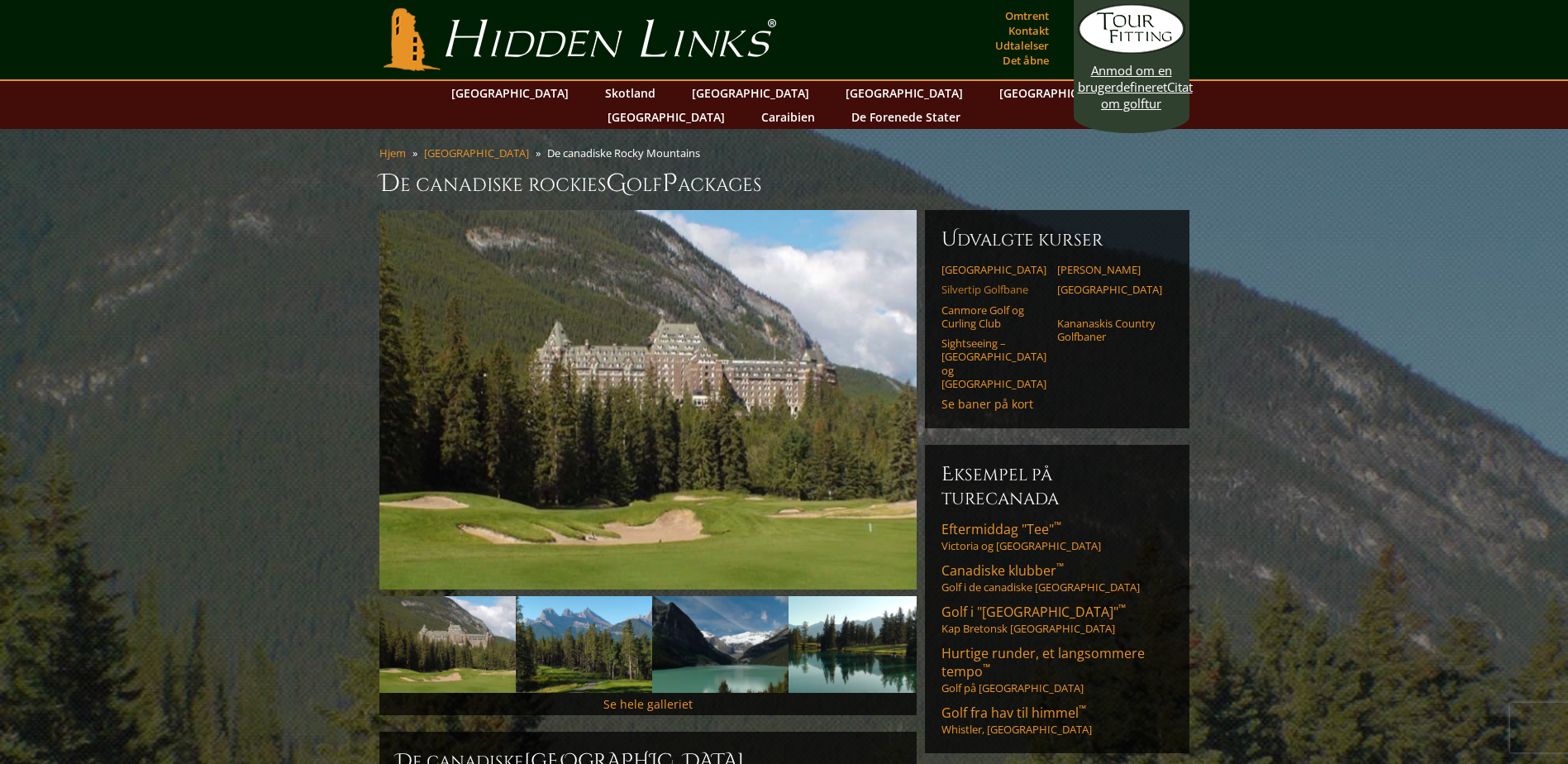
click at [979, 283] on link "Silvertip Golfbane" at bounding box center [994, 289] width 105 height 13
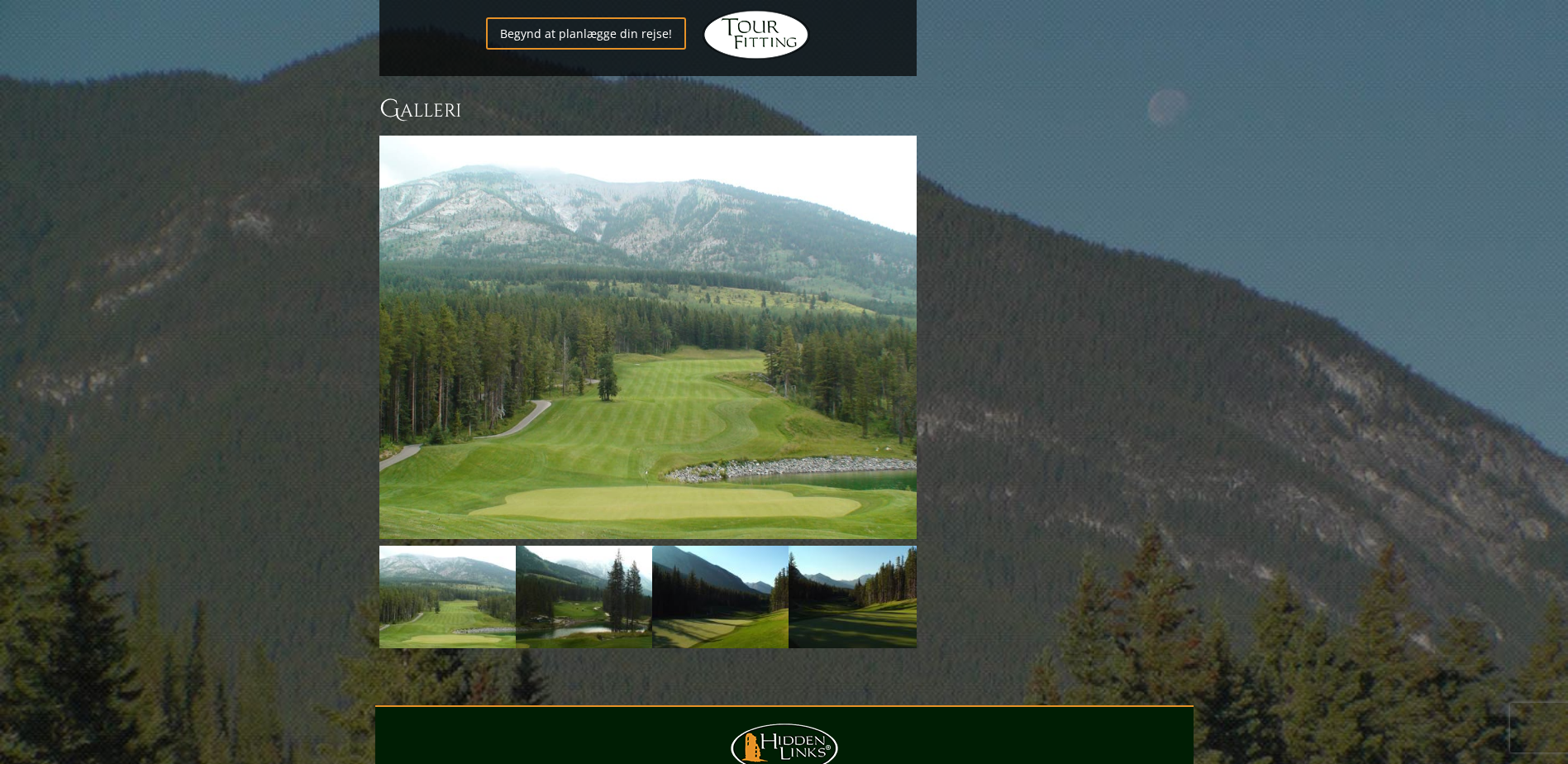
scroll to position [1190, 0]
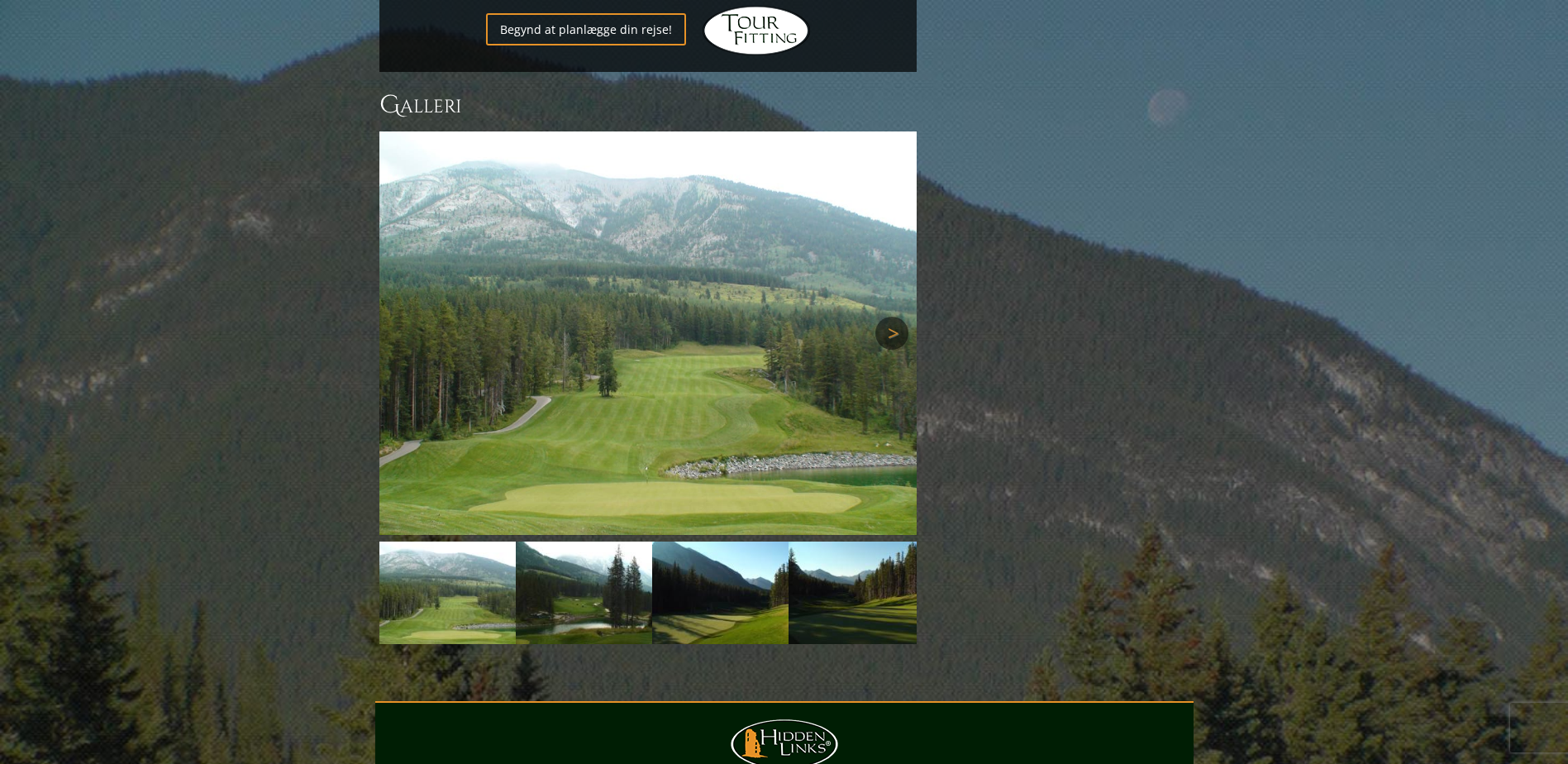
click at [900, 317] on link "Næste" at bounding box center [892, 333] width 33 height 33
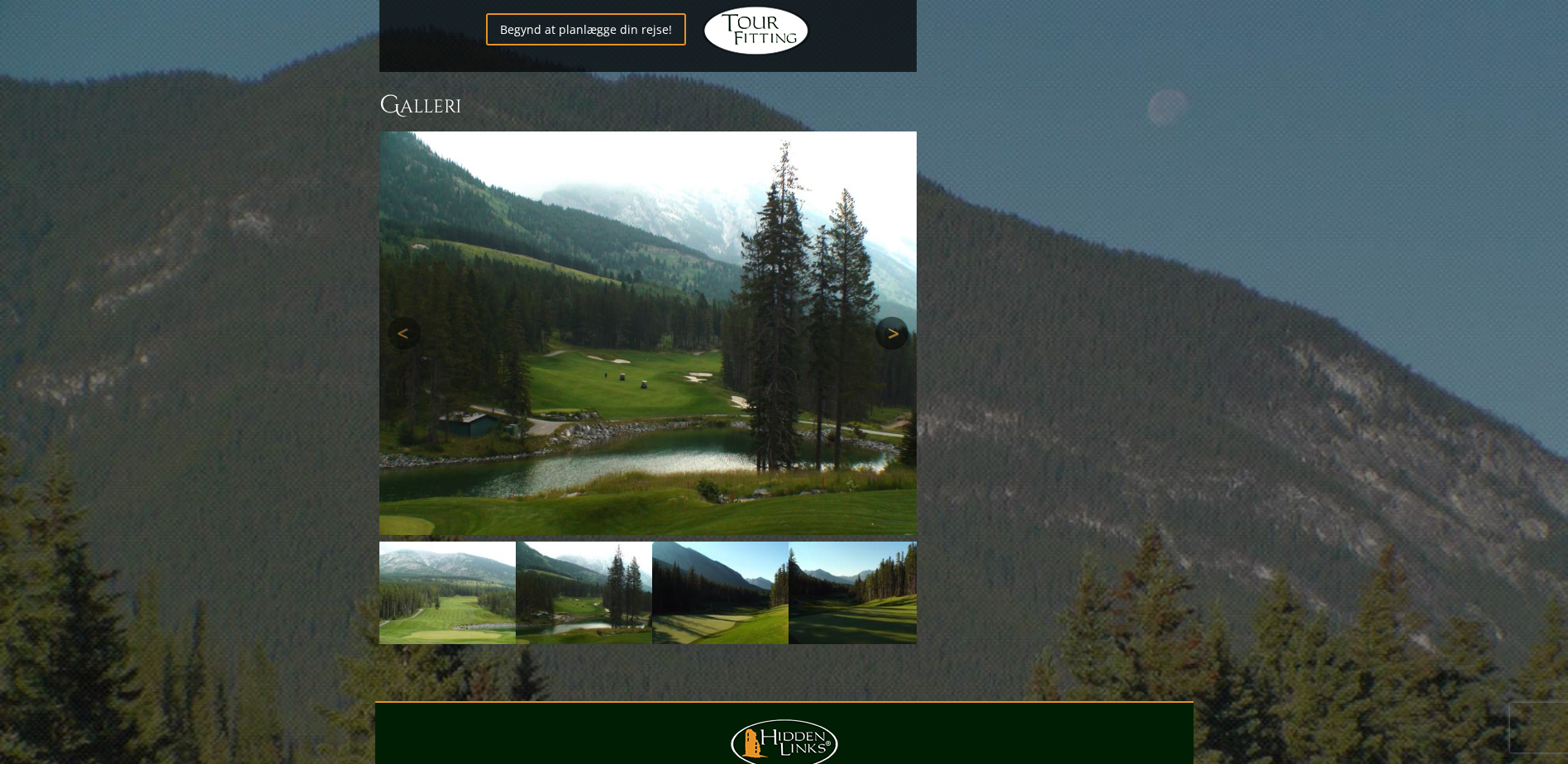
click at [898, 317] on link "Næste" at bounding box center [892, 333] width 33 height 33
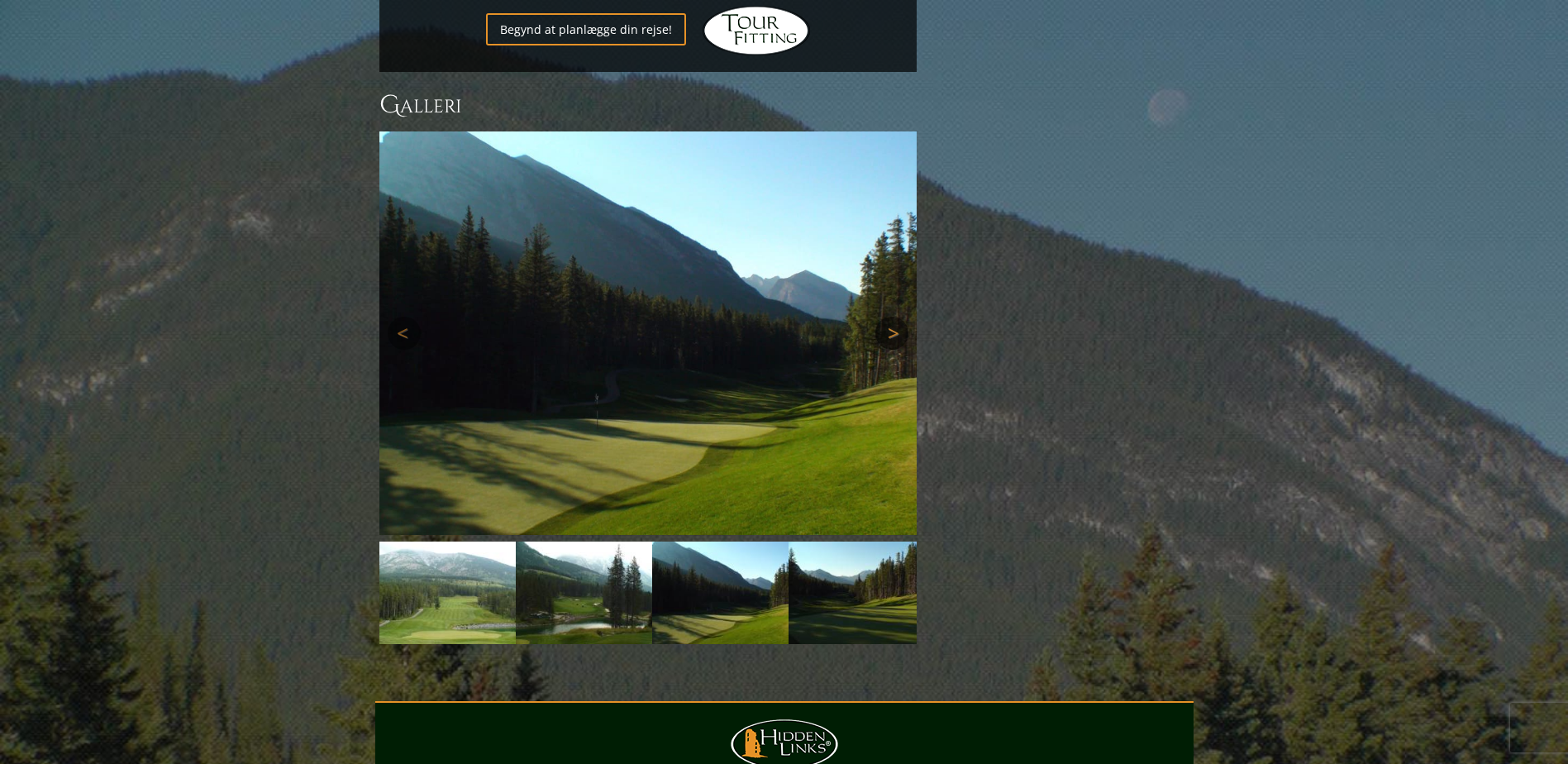
click at [898, 317] on link "Næste" at bounding box center [892, 333] width 33 height 33
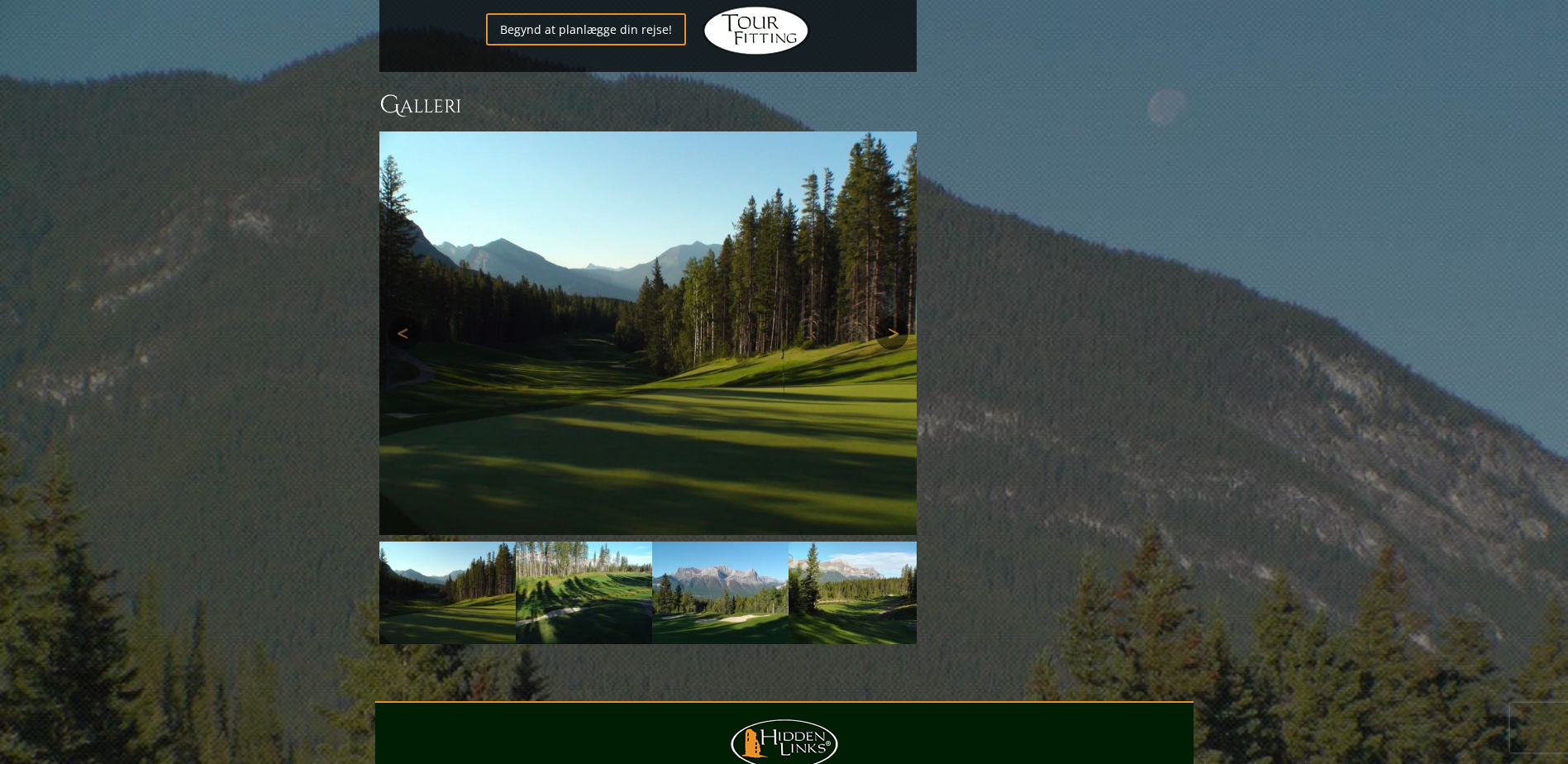
click at [894, 317] on link "Næste" at bounding box center [892, 333] width 33 height 33
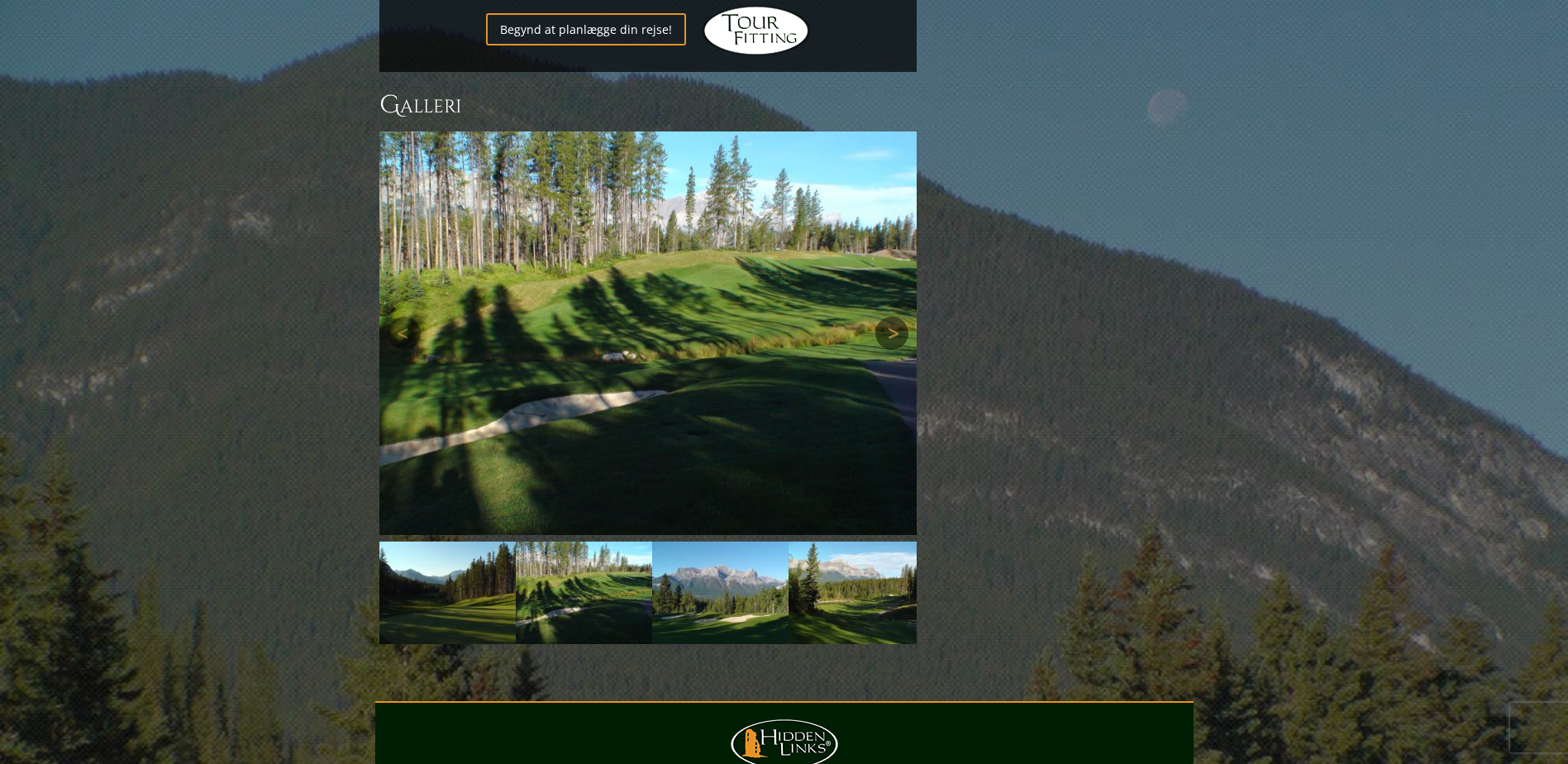
click at [894, 317] on link "Næste" at bounding box center [892, 333] width 33 height 33
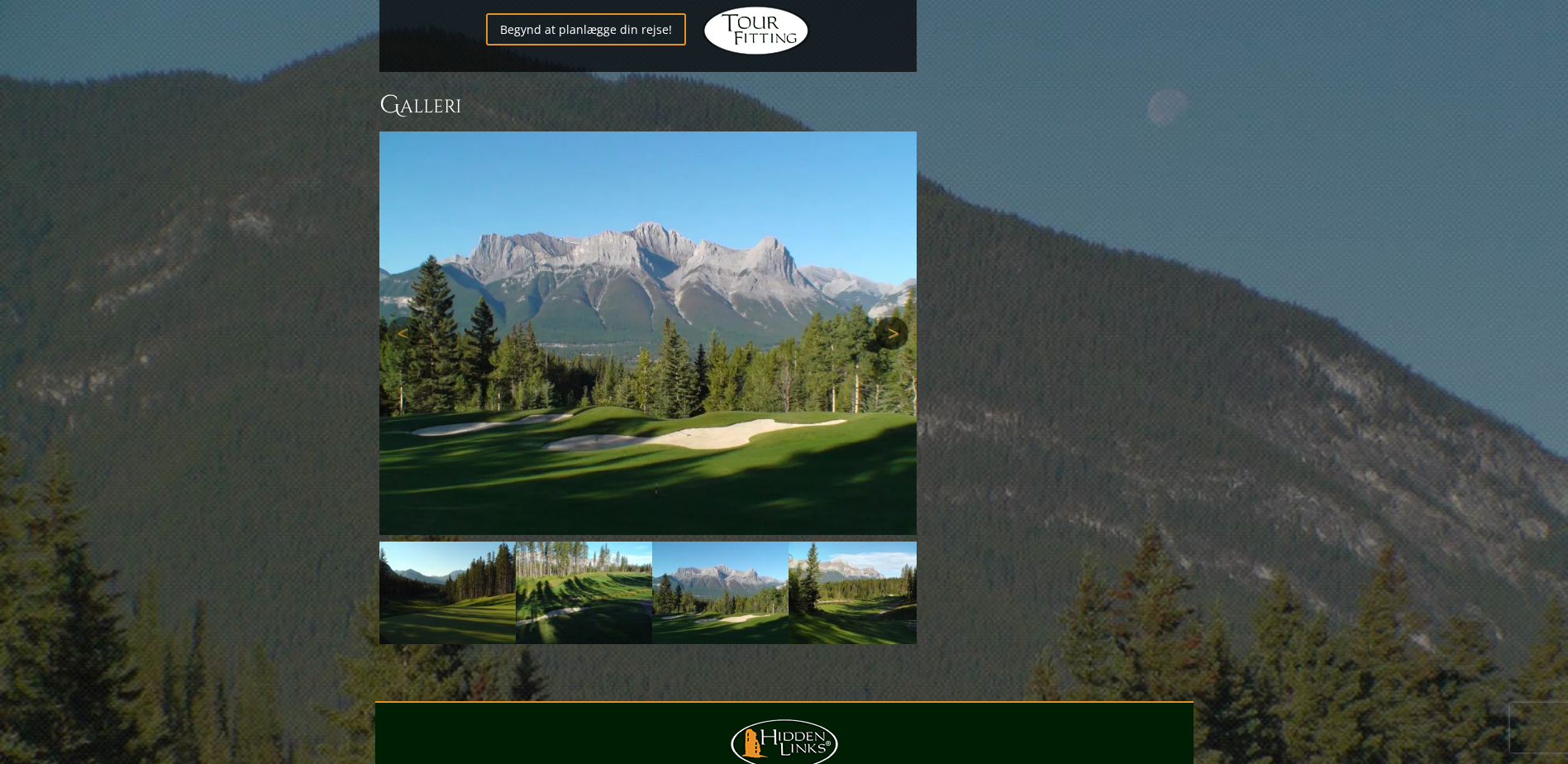
click at [894, 317] on link "Næste" at bounding box center [892, 333] width 33 height 33
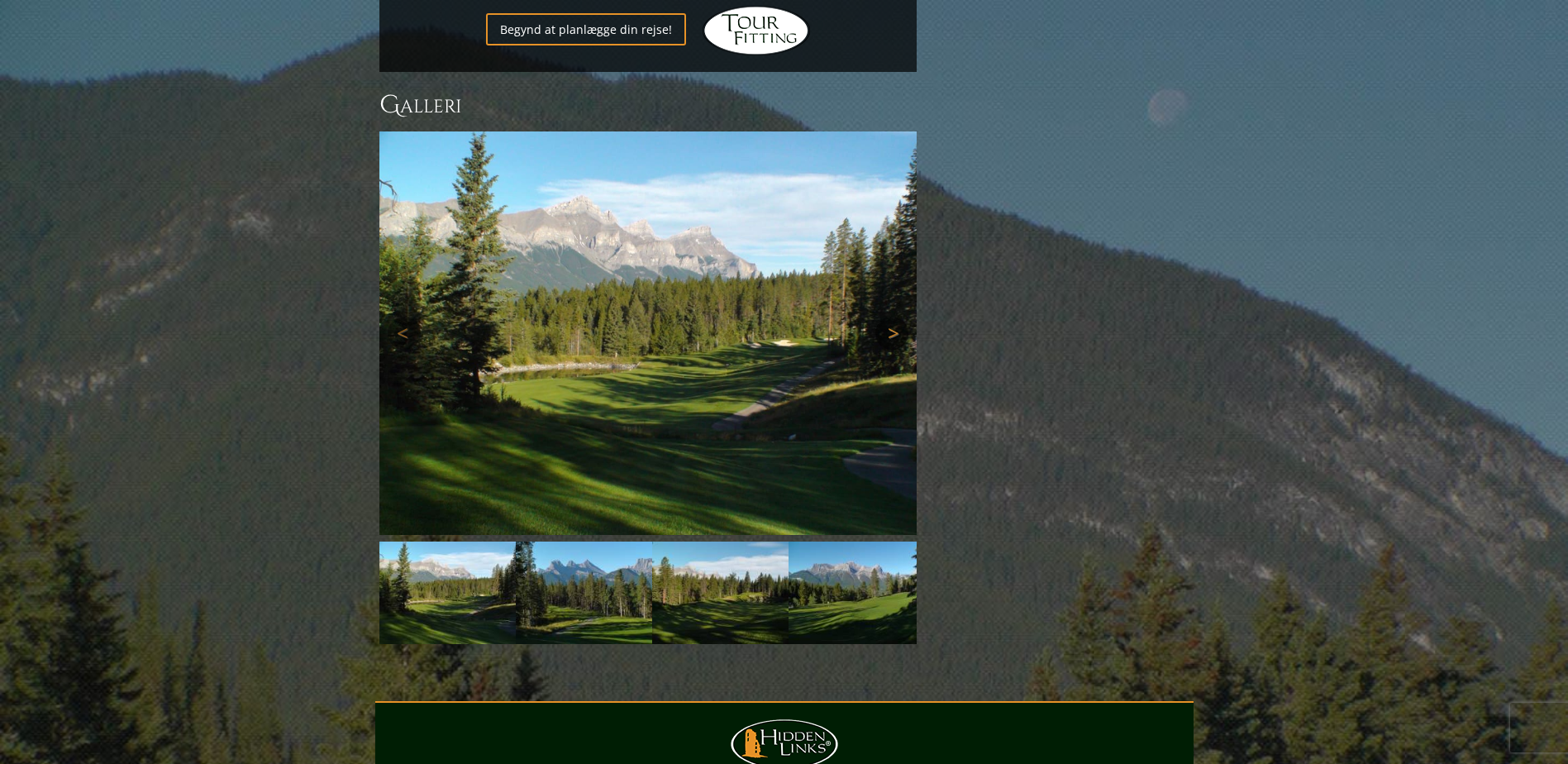
click at [894, 317] on link "Næste" at bounding box center [892, 333] width 33 height 33
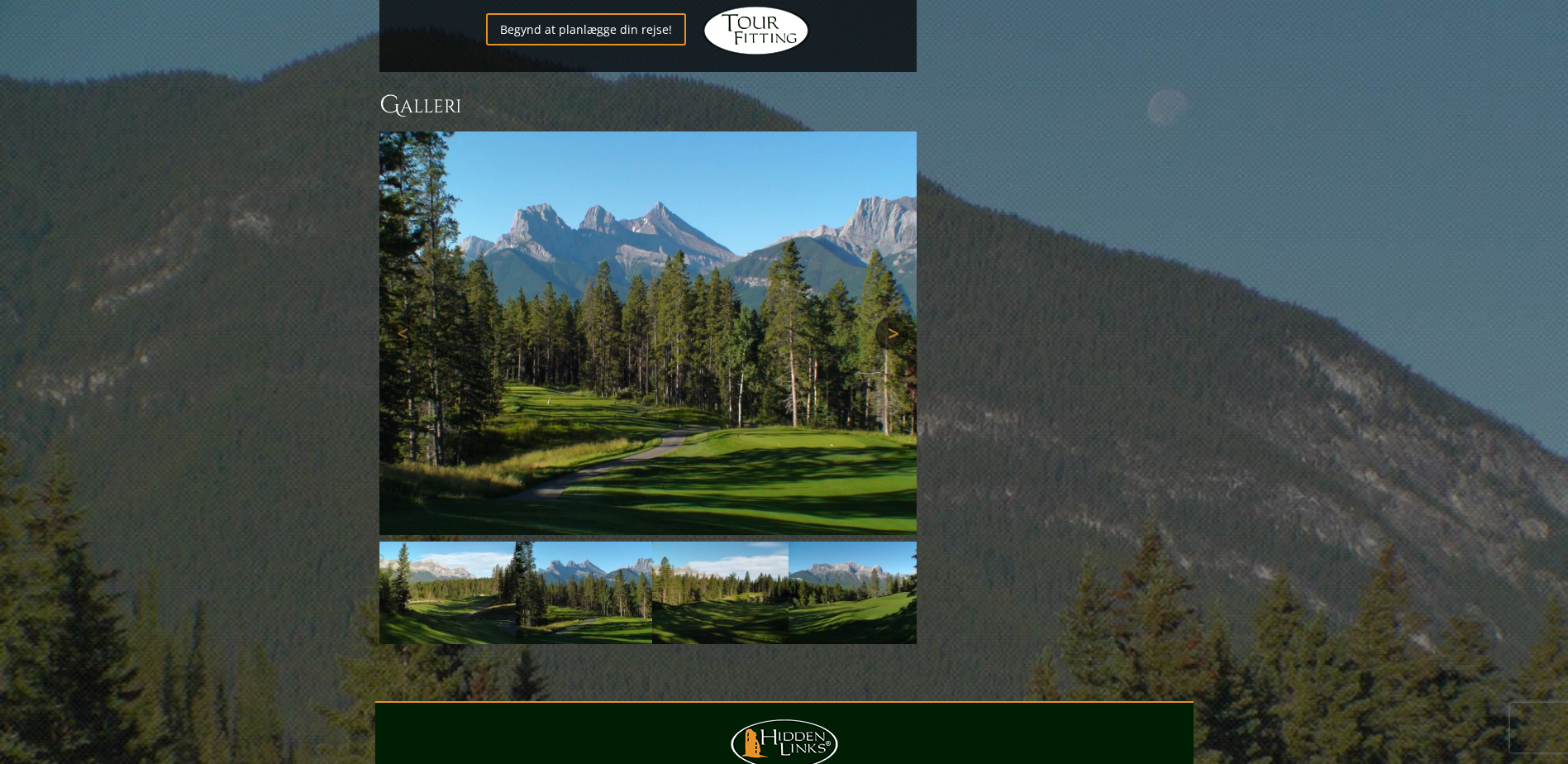
click at [893, 317] on link "Næste" at bounding box center [892, 333] width 33 height 33
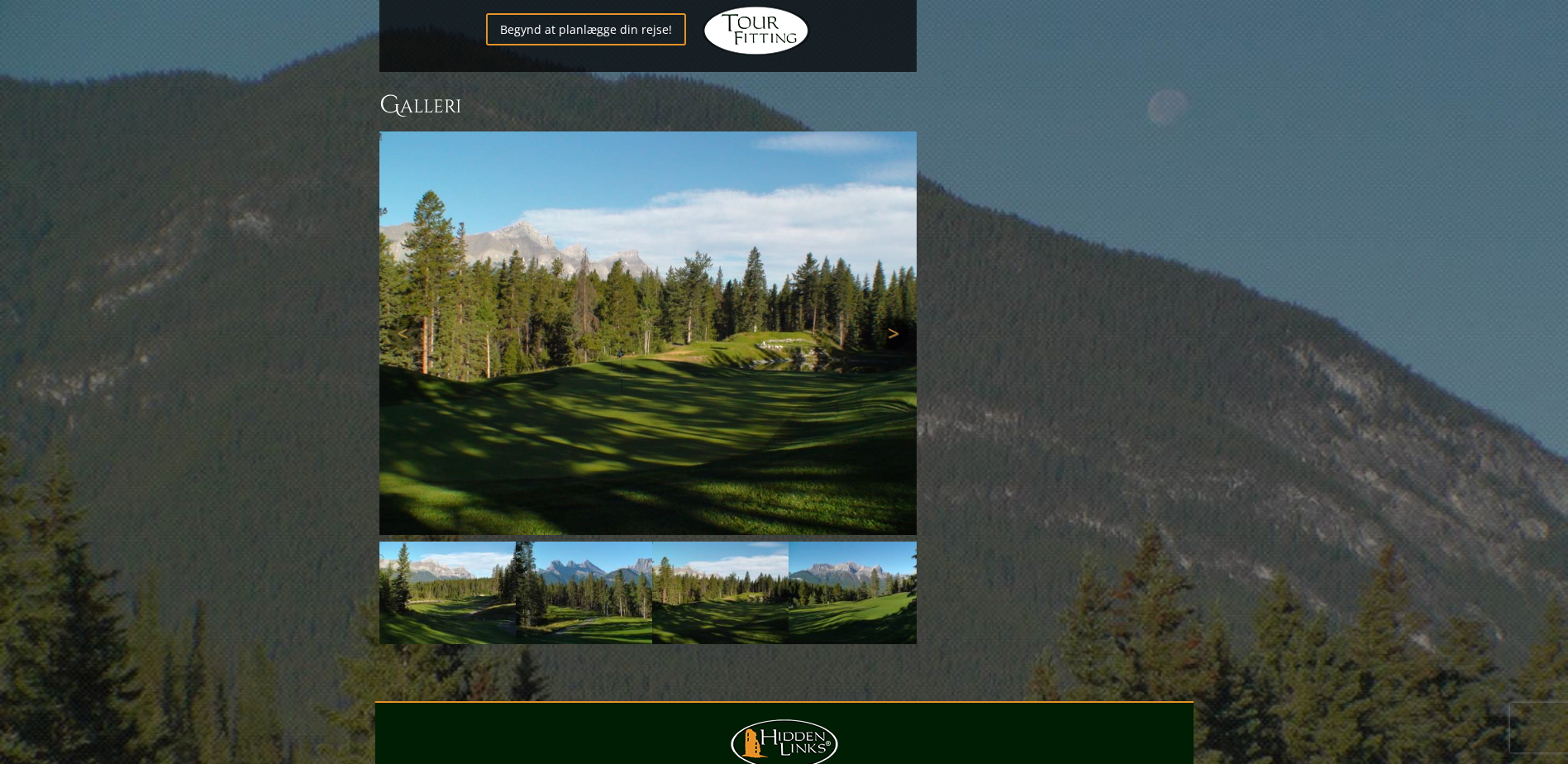
click at [893, 317] on link "Næste" at bounding box center [892, 333] width 33 height 33
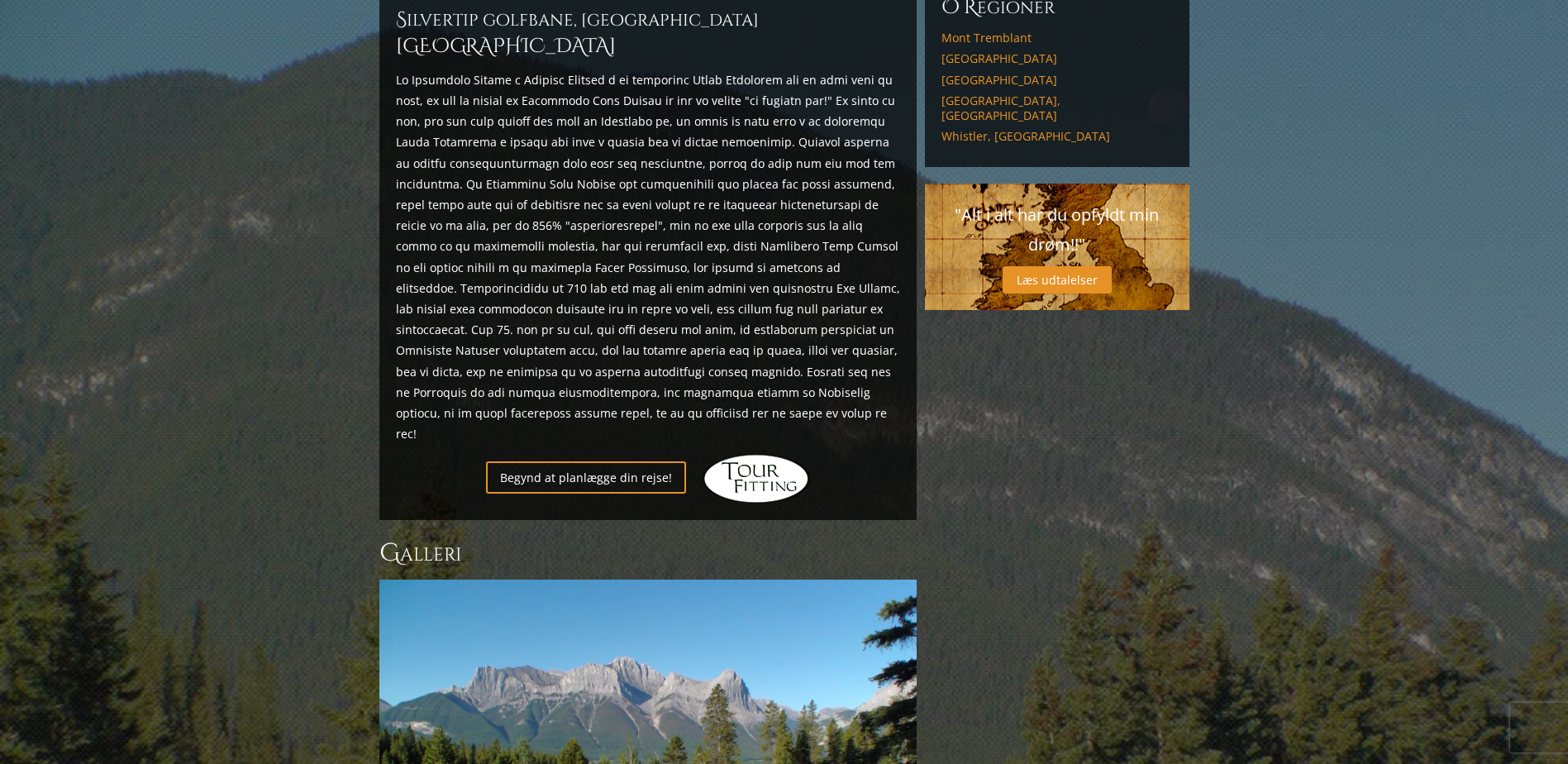
scroll to position [512, 0]
